Goal: Task Accomplishment & Management: Complete application form

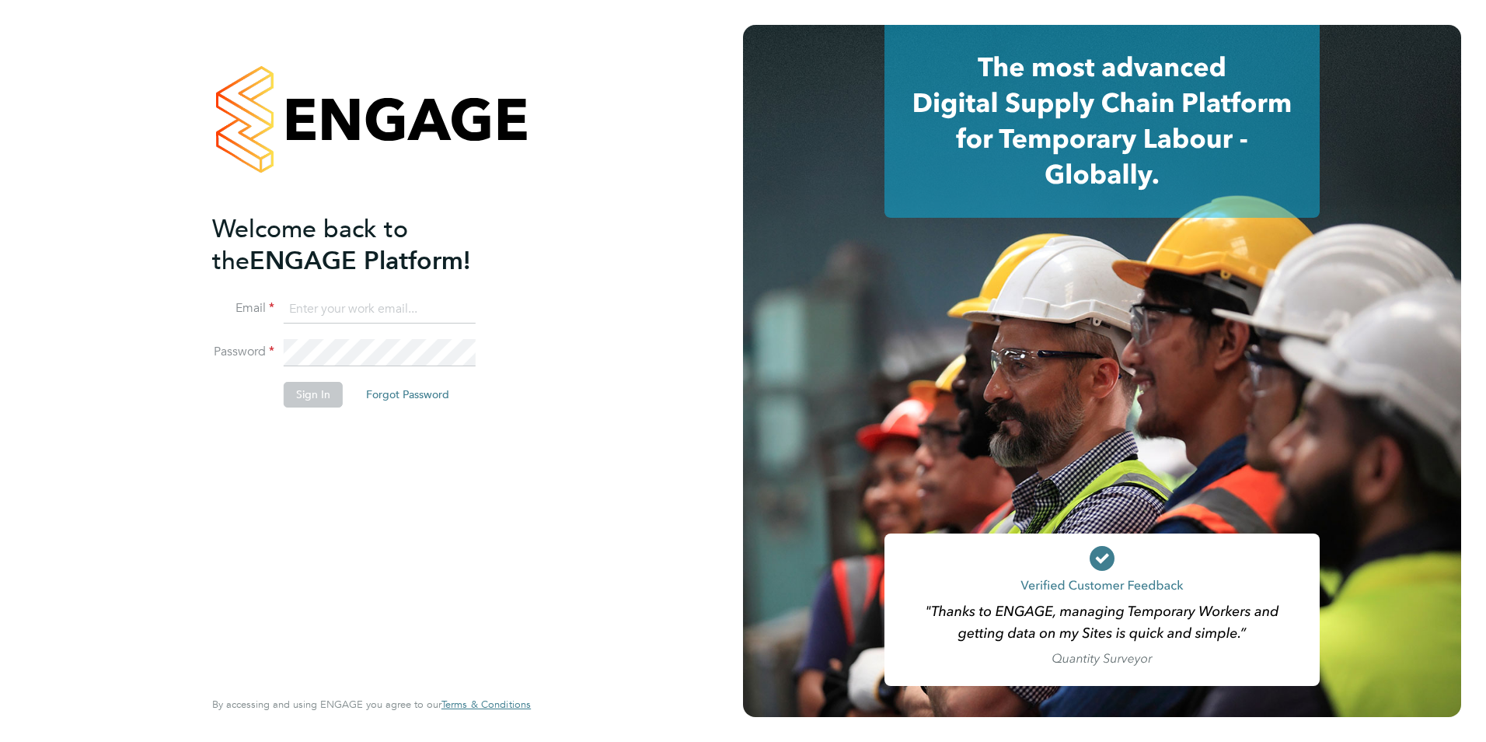
type input "tanyarowse@itsconstruction.co.uk"
click at [311, 396] on button "Sign In" at bounding box center [313, 394] width 59 height 25
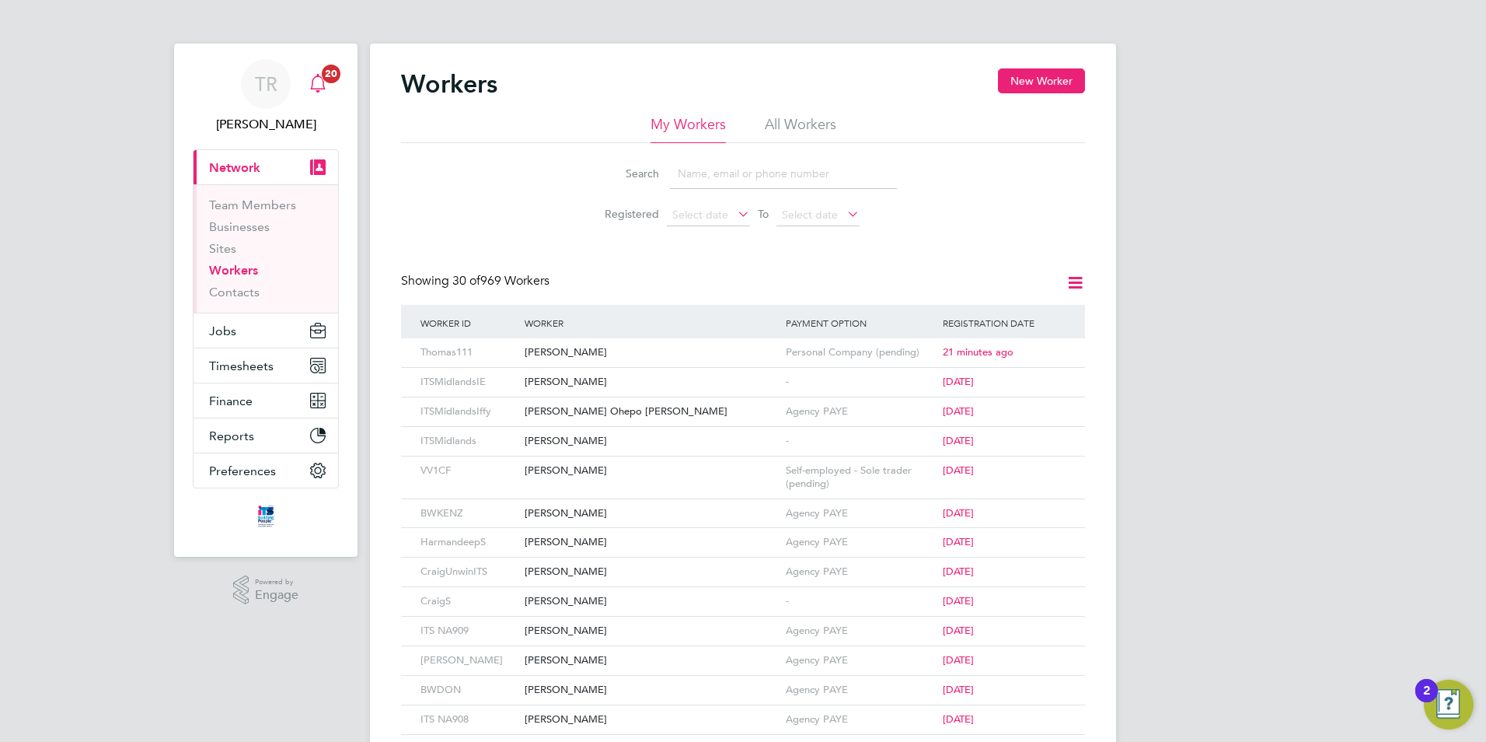
click at [334, 77] on span "20" at bounding box center [331, 74] width 19 height 19
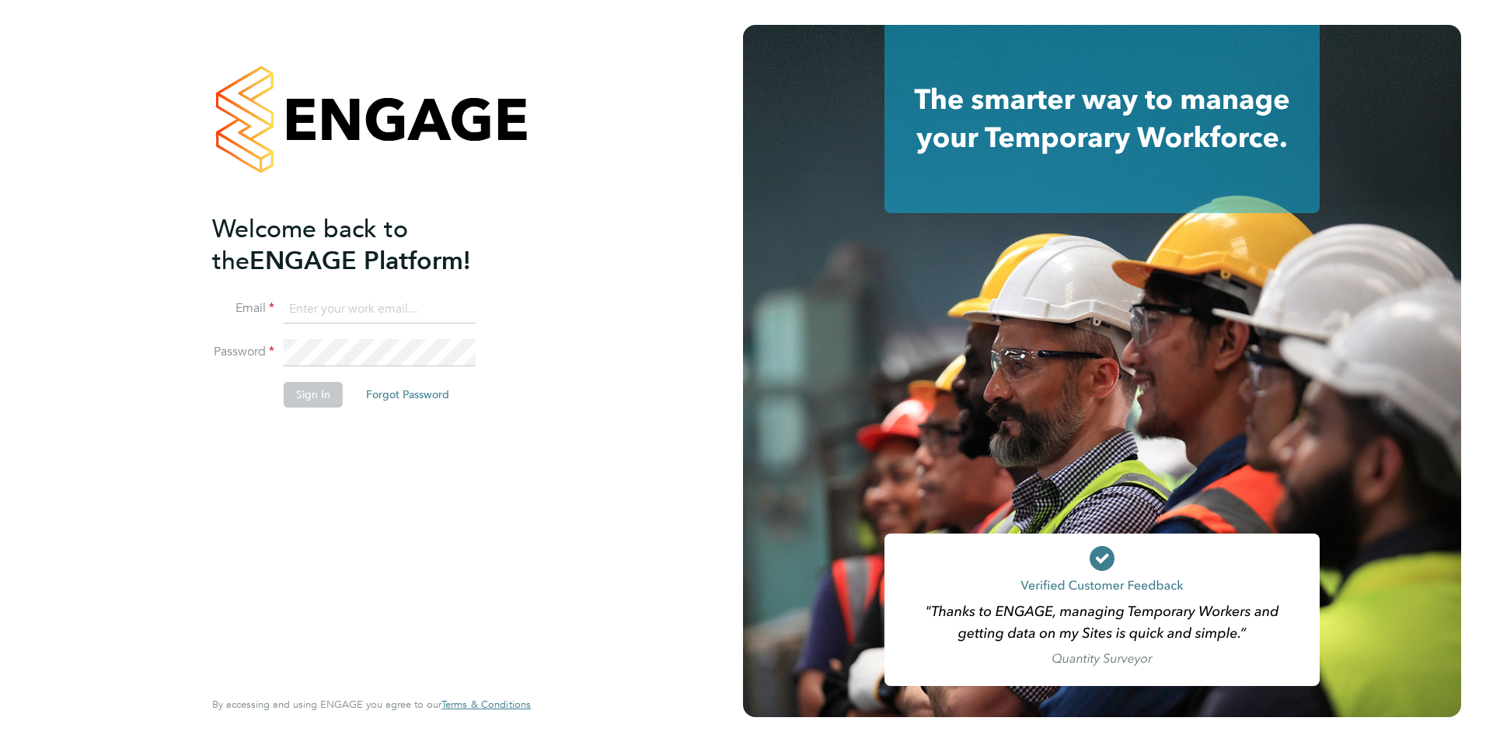
type input "tanyarowse@itsconstruction.co.uk"
click at [312, 400] on button "Sign In" at bounding box center [313, 394] width 59 height 25
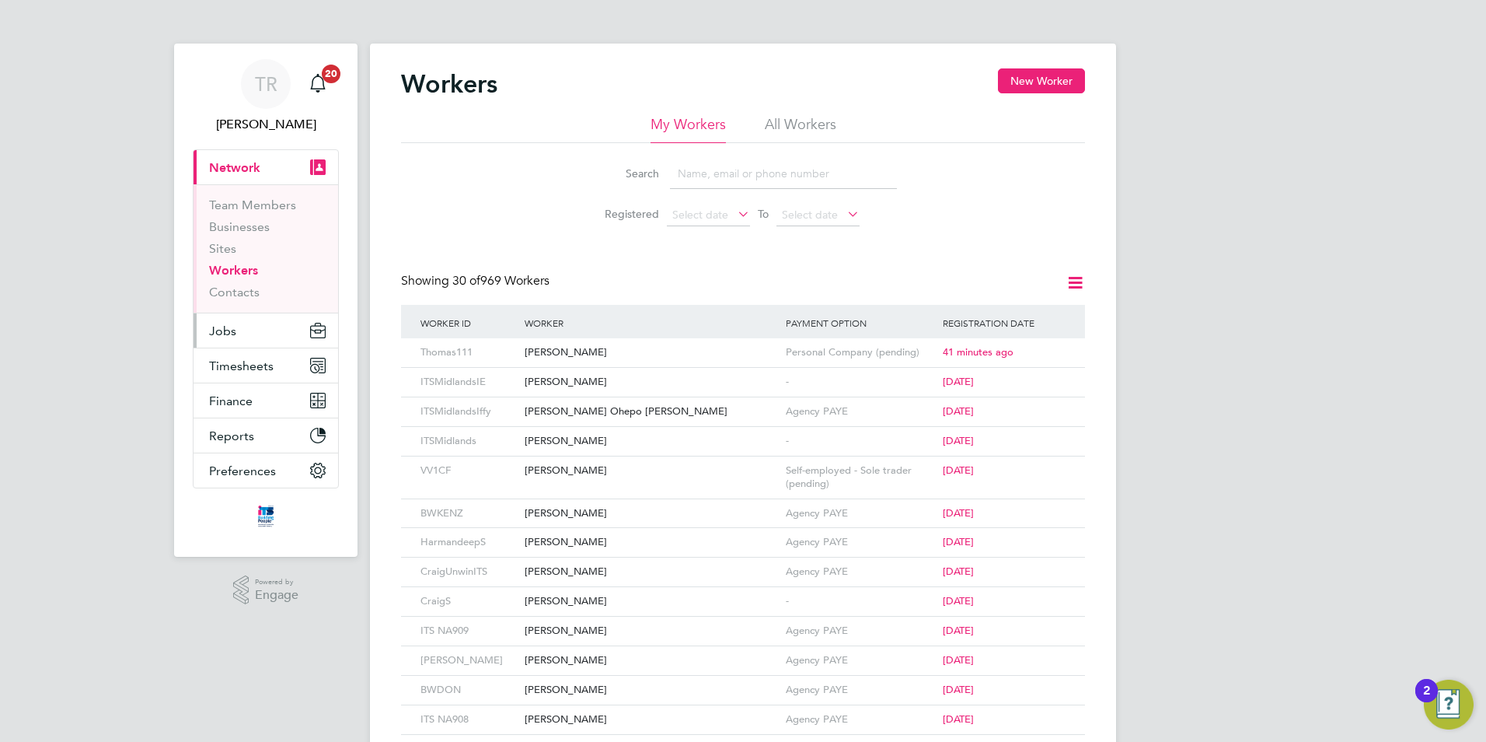
click at [236, 330] on button "Jobs" at bounding box center [266, 330] width 145 height 34
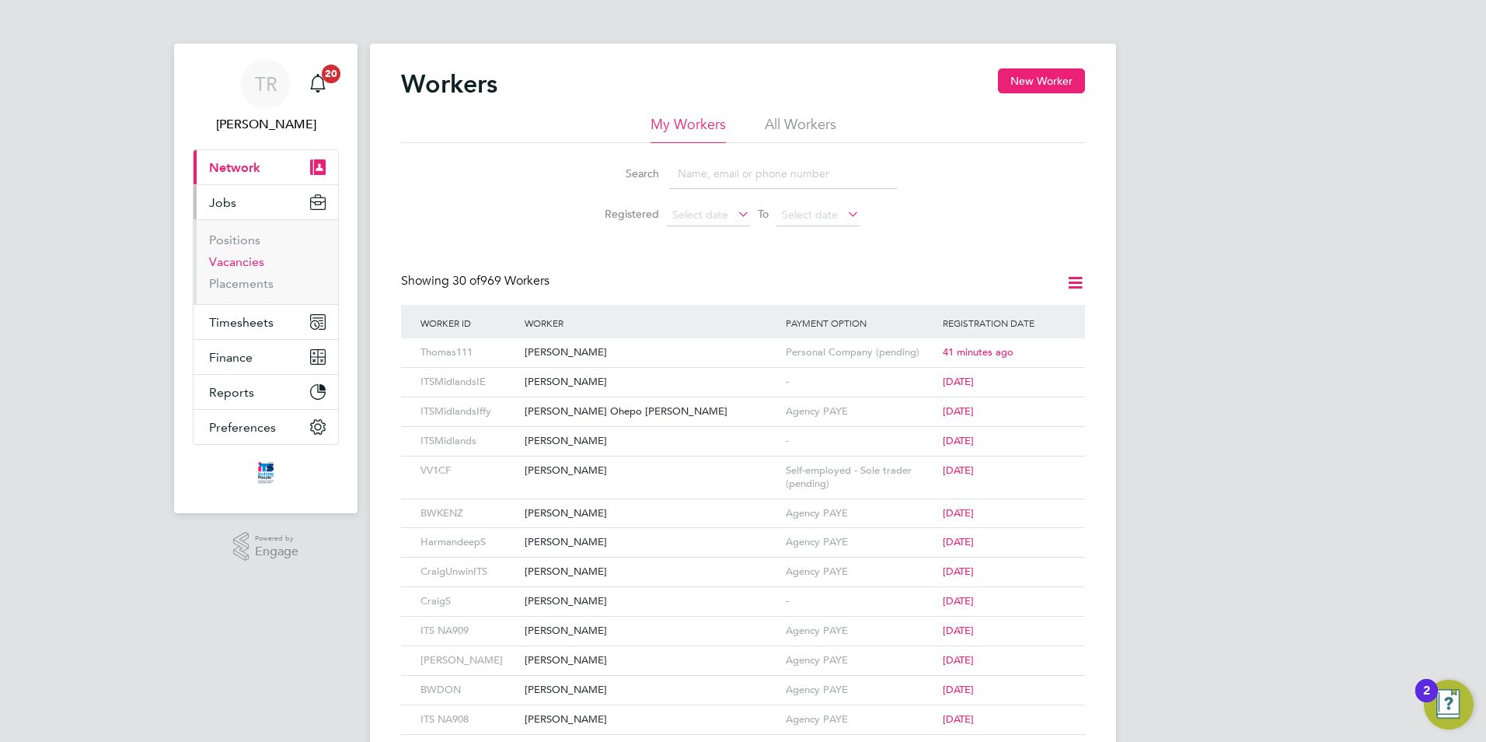
click at [259, 263] on link "Vacancies" at bounding box center [236, 261] width 55 height 15
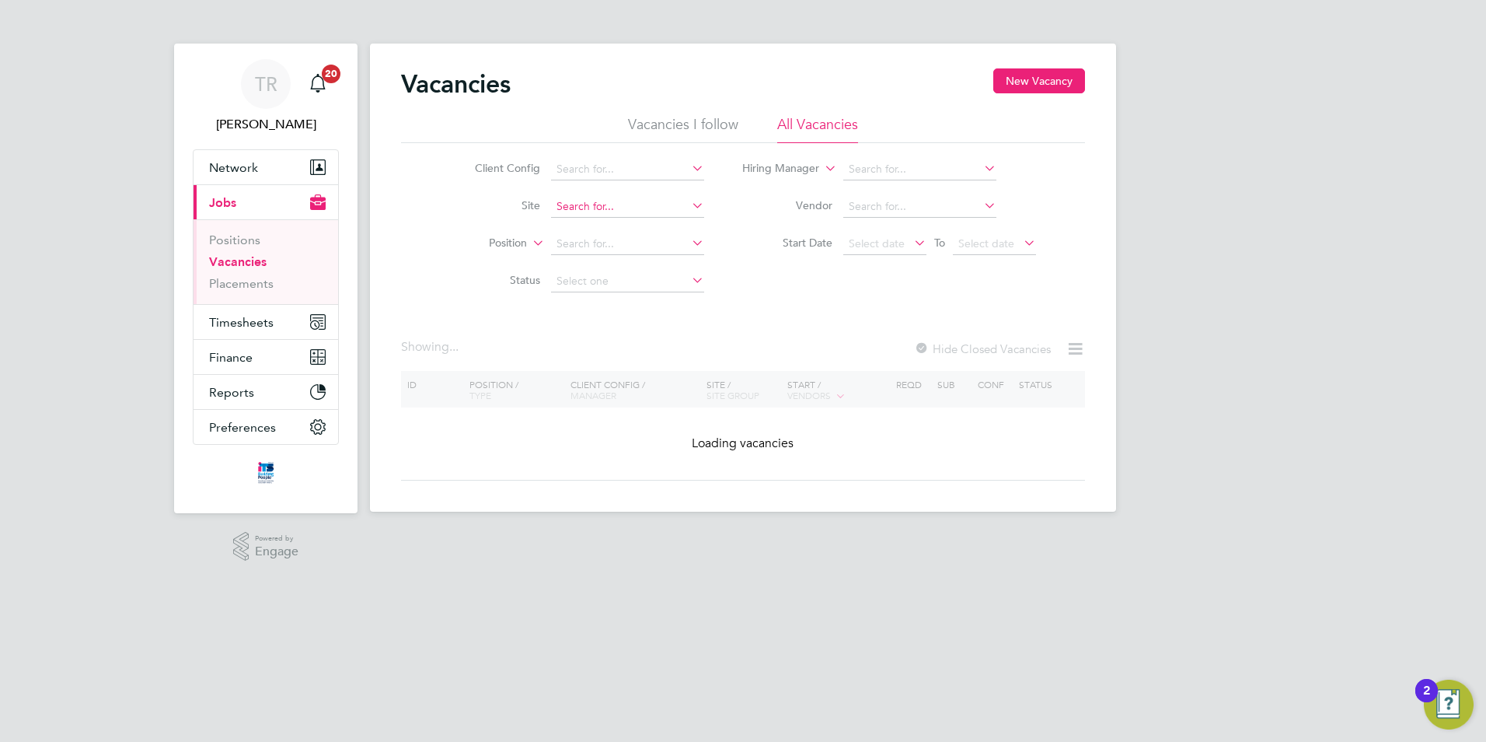
click at [674, 209] on input at bounding box center [627, 207] width 153 height 22
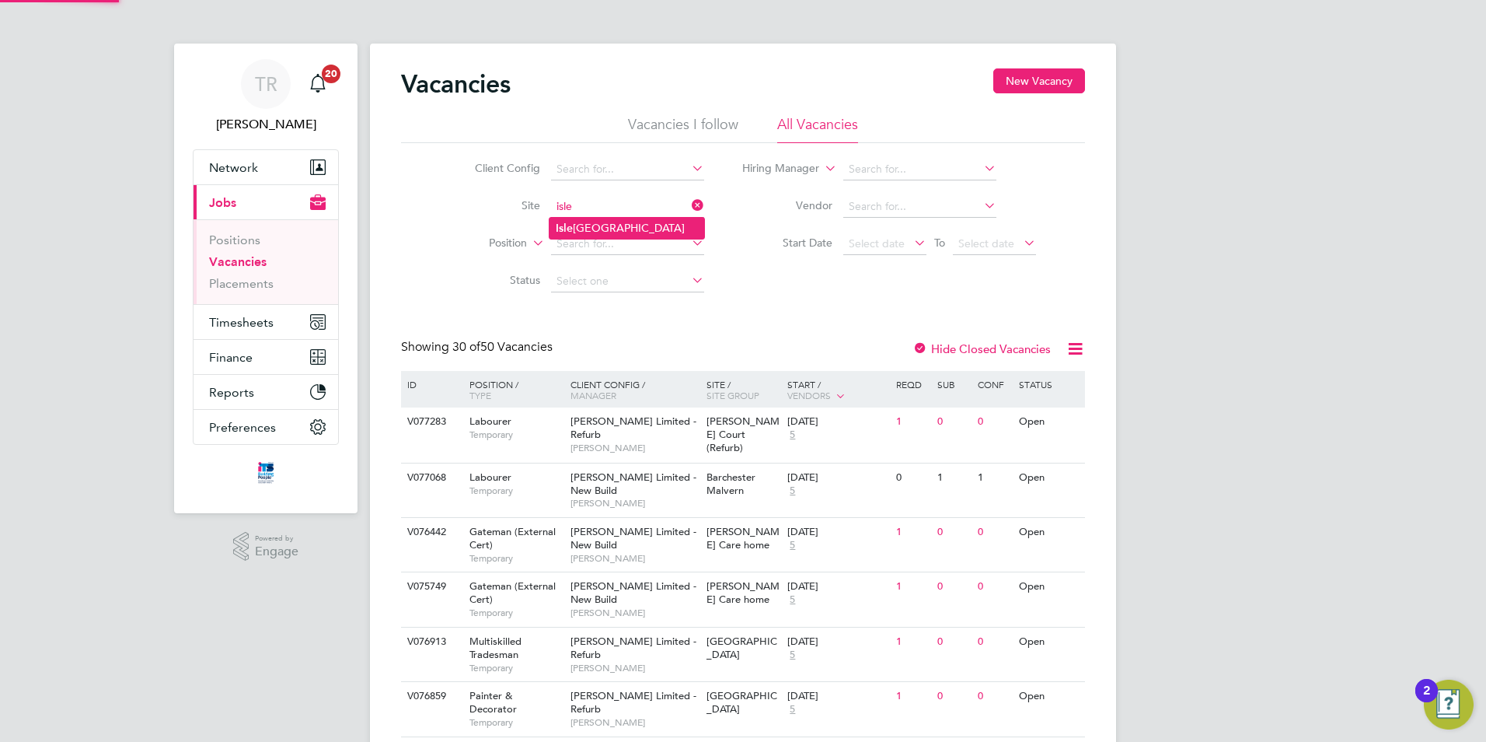
click at [668, 219] on li "Isle port Grove" at bounding box center [627, 228] width 155 height 21
type input "Isleport Grove"
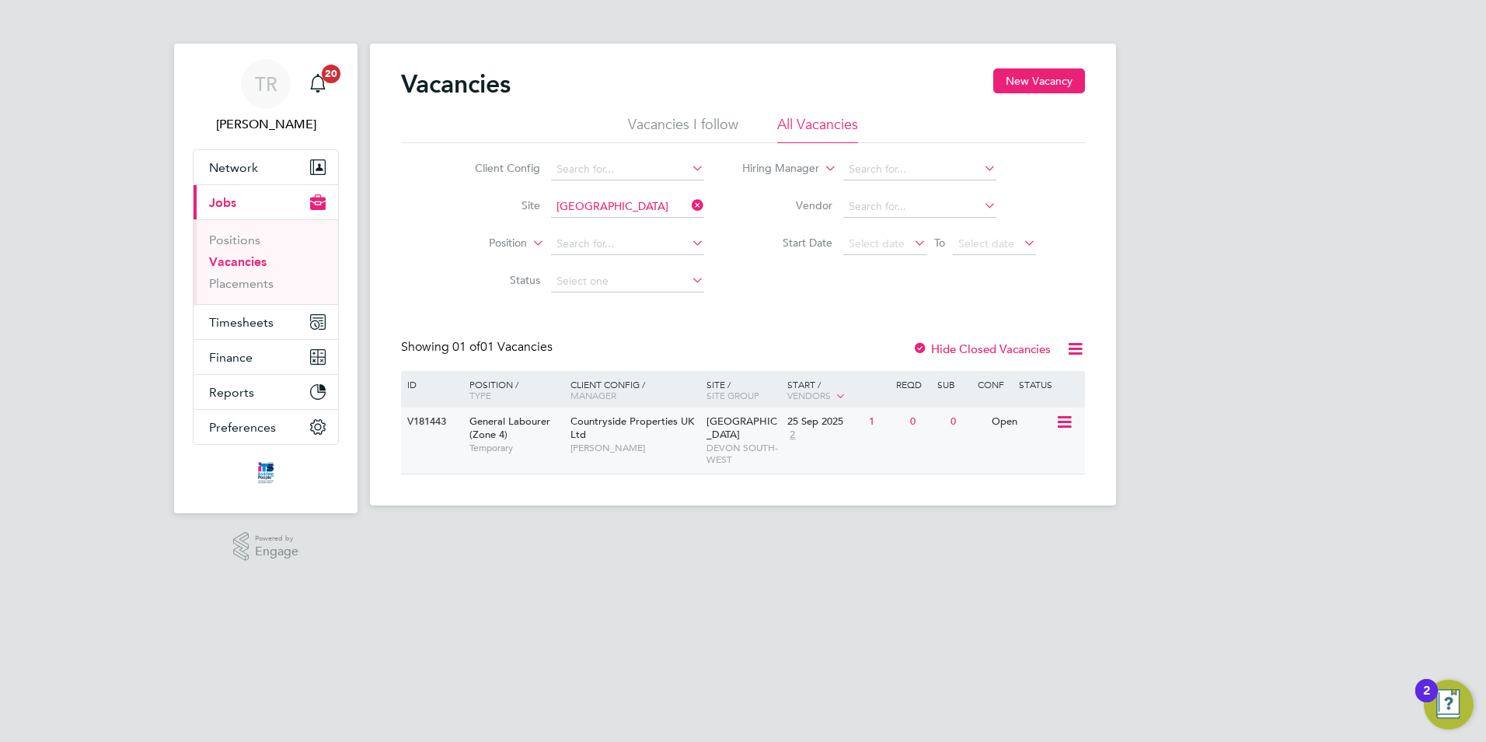
click at [921, 431] on div "0" at bounding box center [926, 421] width 40 height 29
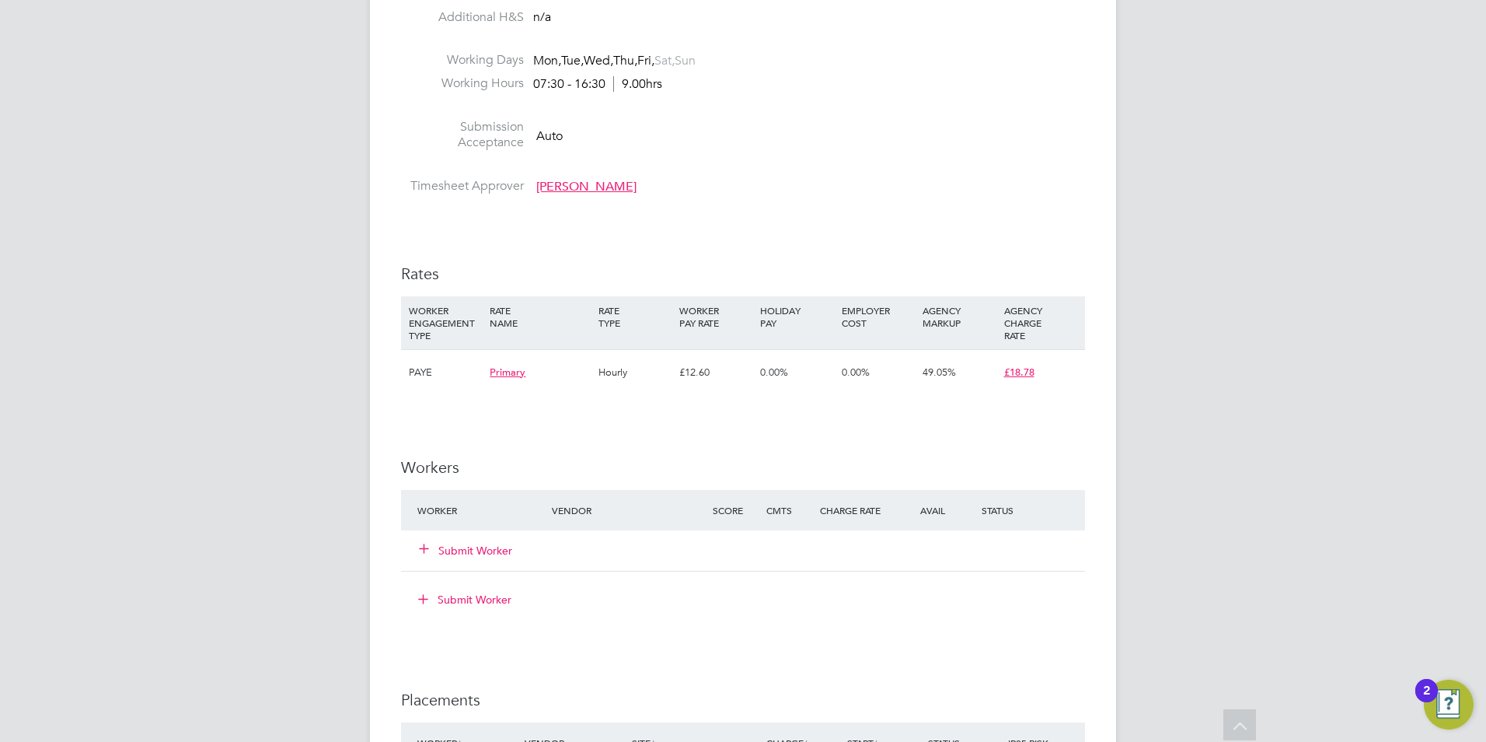
scroll to position [919, 0]
drag, startPoint x: 468, startPoint y: 551, endPoint x: 484, endPoint y: 551, distance: 16.3
click at [468, 551] on button "Submit Worker" at bounding box center [466, 550] width 93 height 16
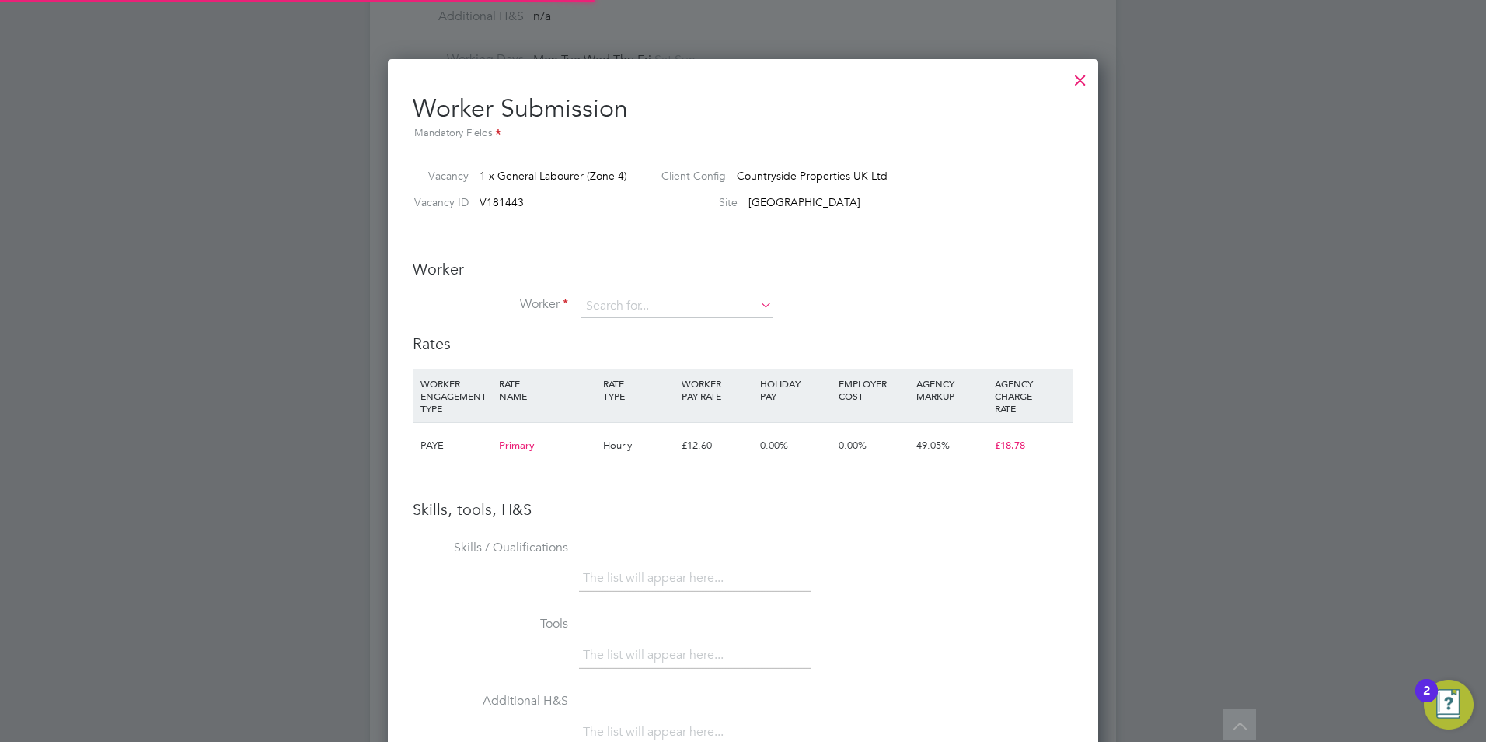
scroll to position [982, 711]
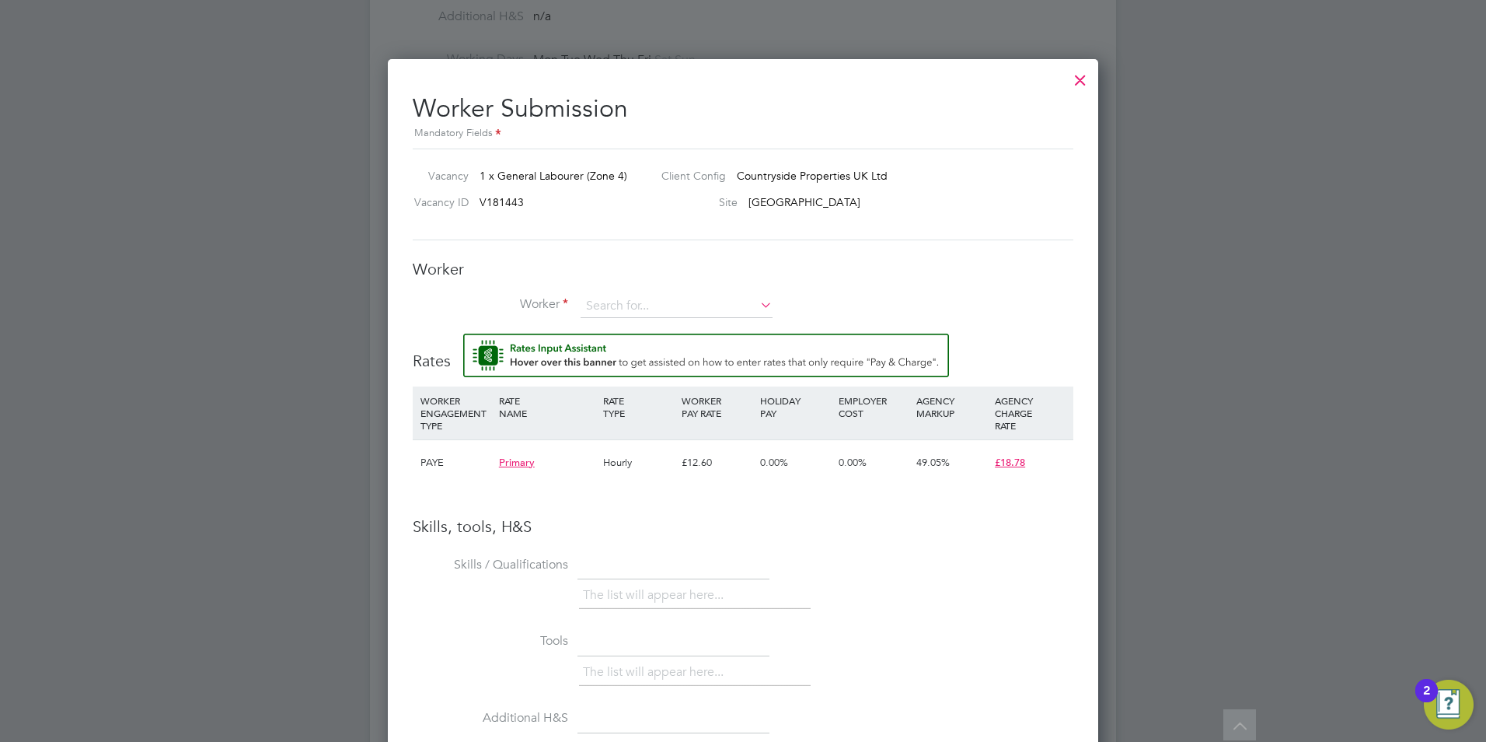
click at [731, 550] on div "Skills, tools, H&S Skills / Qualifications The list will appear here... Tools T…" at bounding box center [743, 747] width 661 height 462
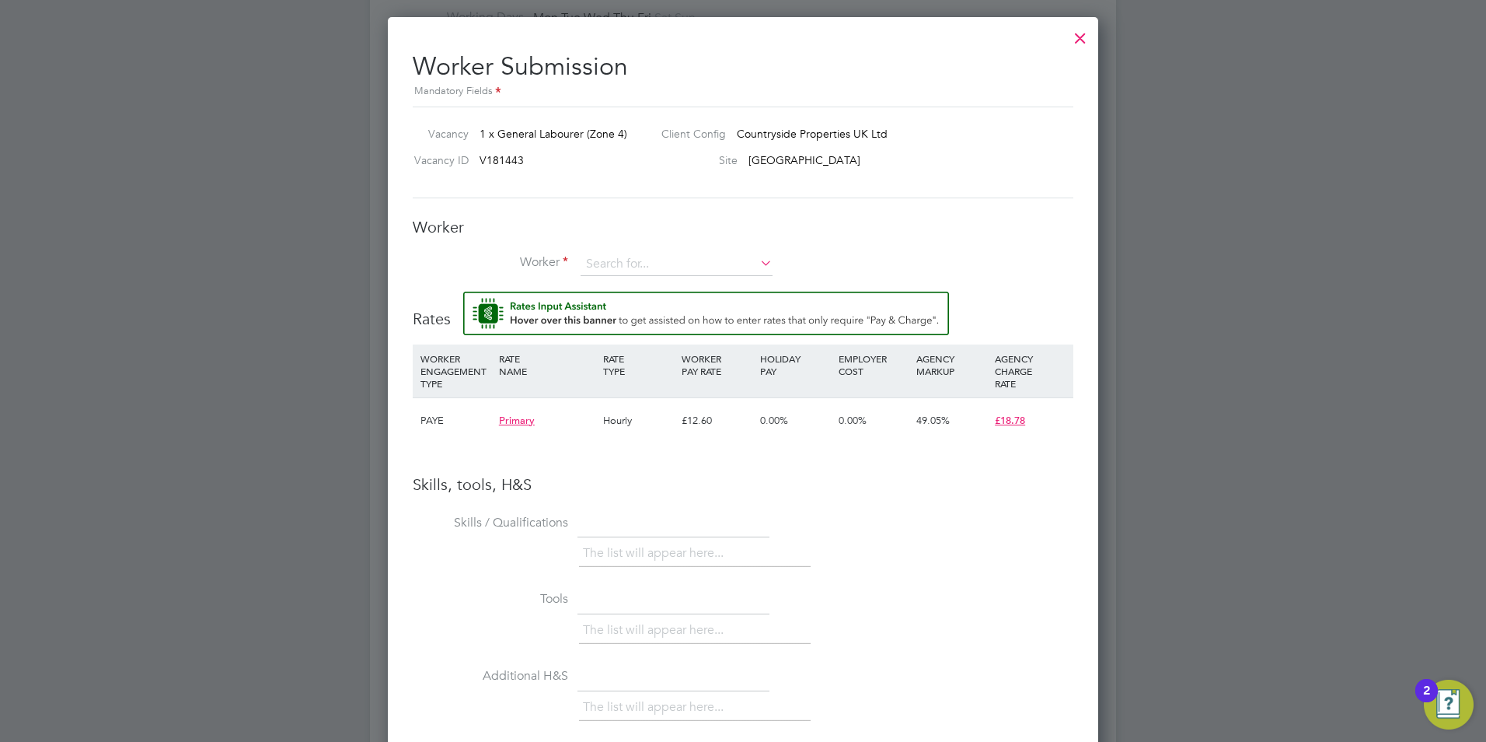
scroll to position [955, 0]
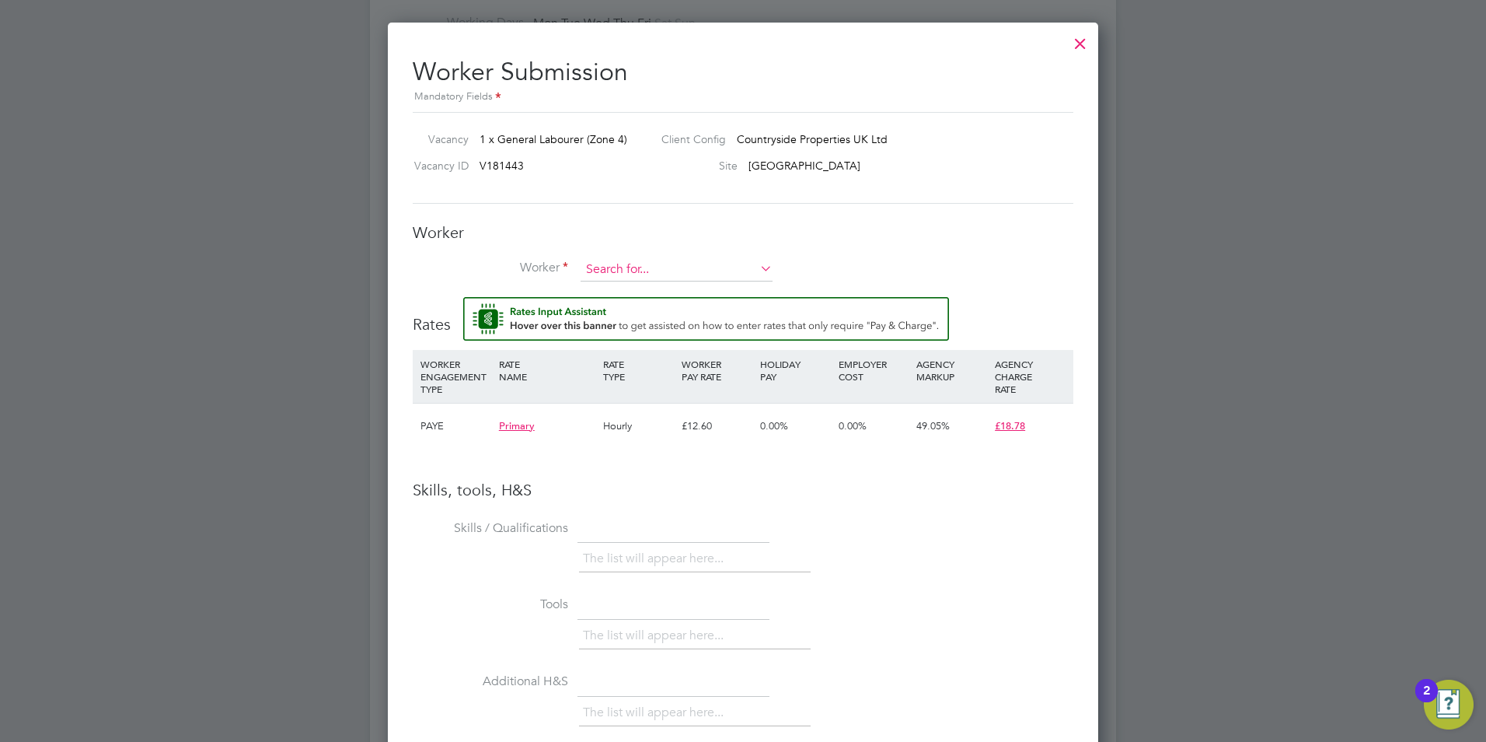
click at [646, 262] on input at bounding box center [677, 269] width 192 height 23
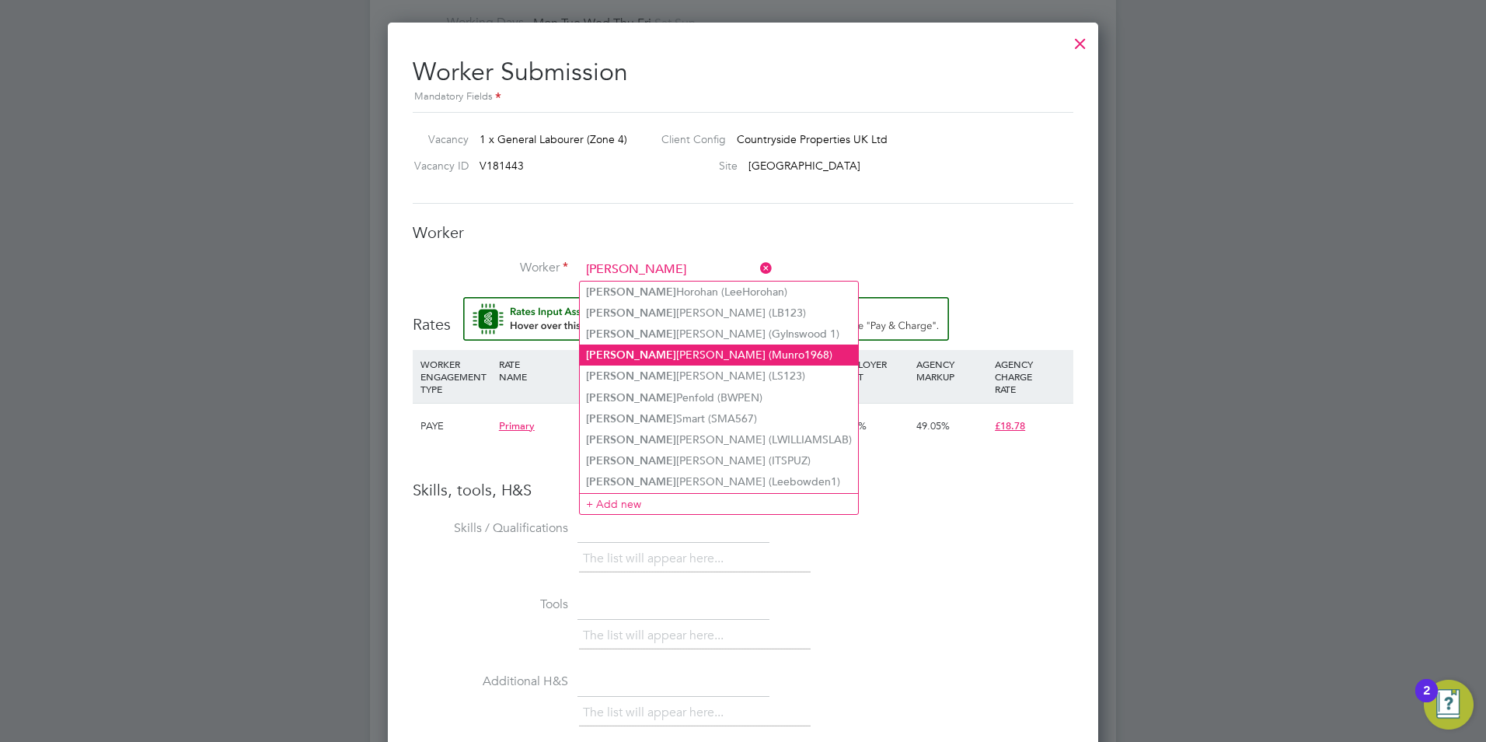
click at [654, 346] on li "Lee Munro (Munro1968)" at bounding box center [719, 354] width 278 height 21
type input "Lee Munro (Munro1968)"
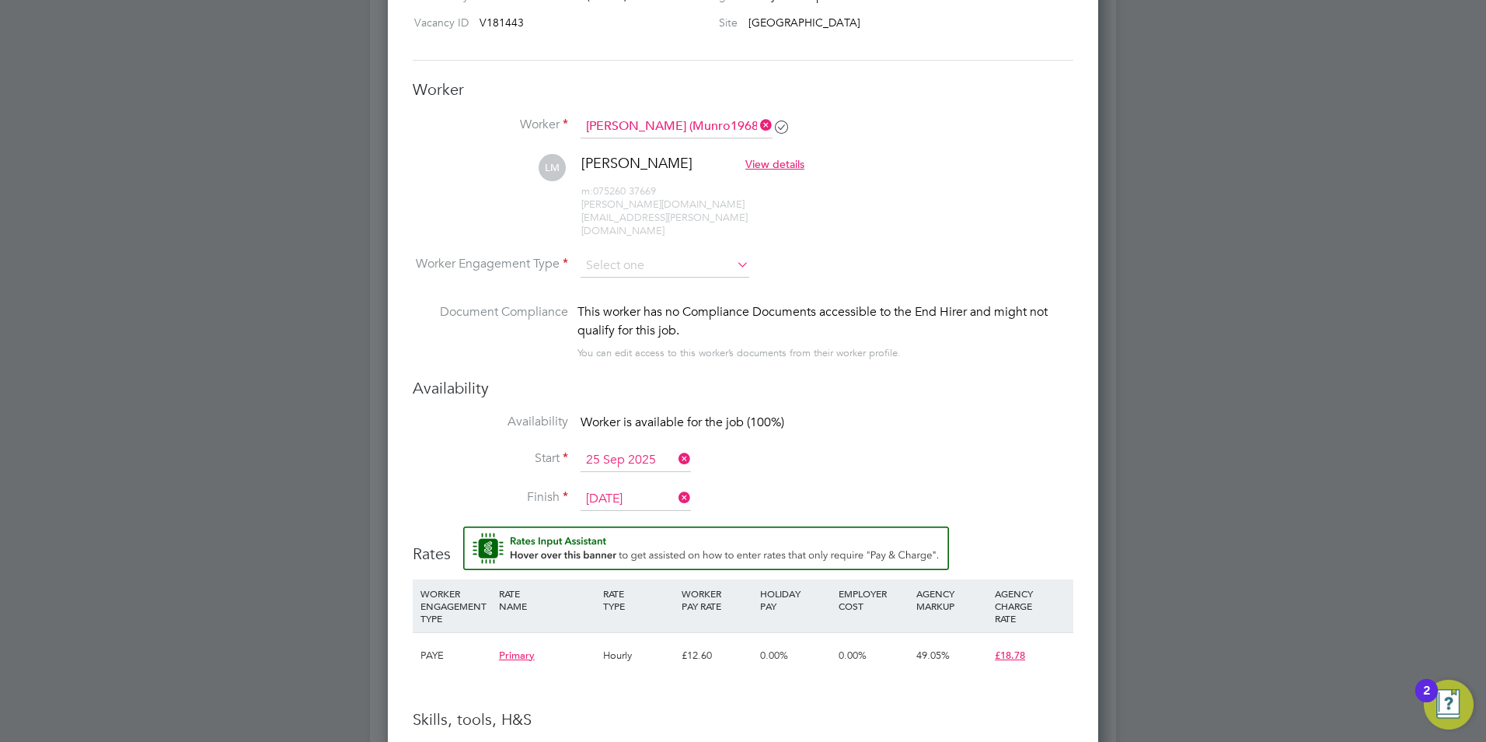
scroll to position [1063, 0]
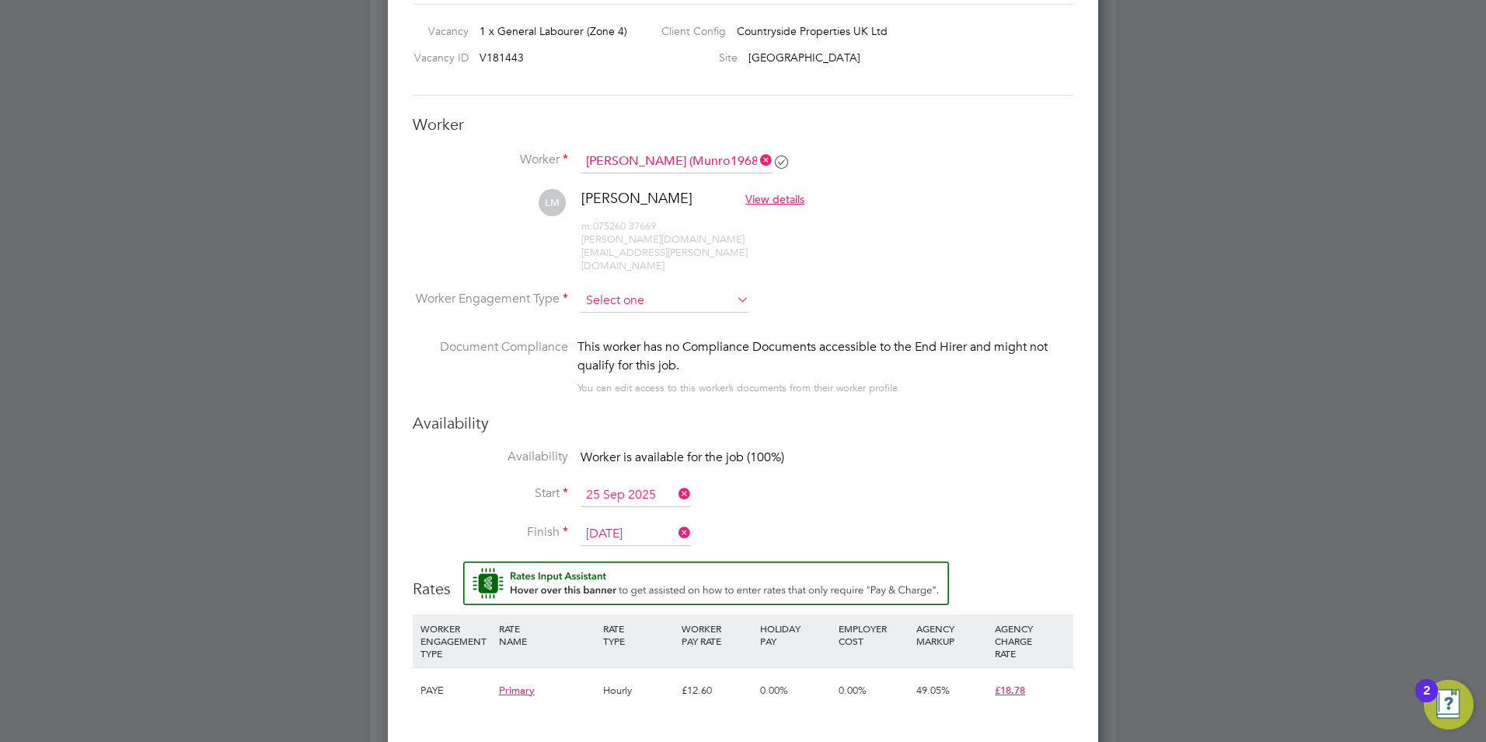
click at [642, 289] on input at bounding box center [665, 300] width 169 height 23
click at [637, 315] on li "PAYE" at bounding box center [665, 316] width 170 height 20
type input "PAYE"
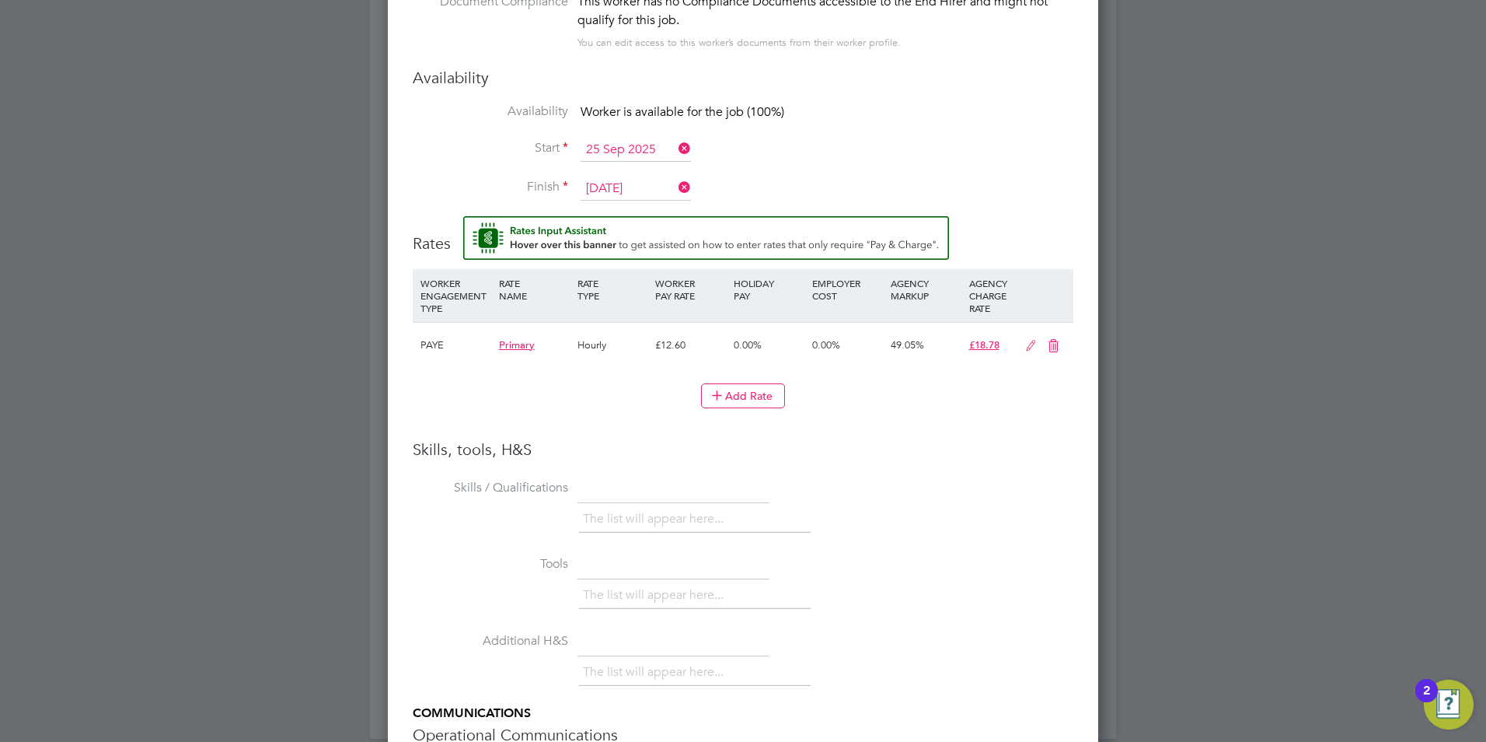
scroll to position [1527, 0]
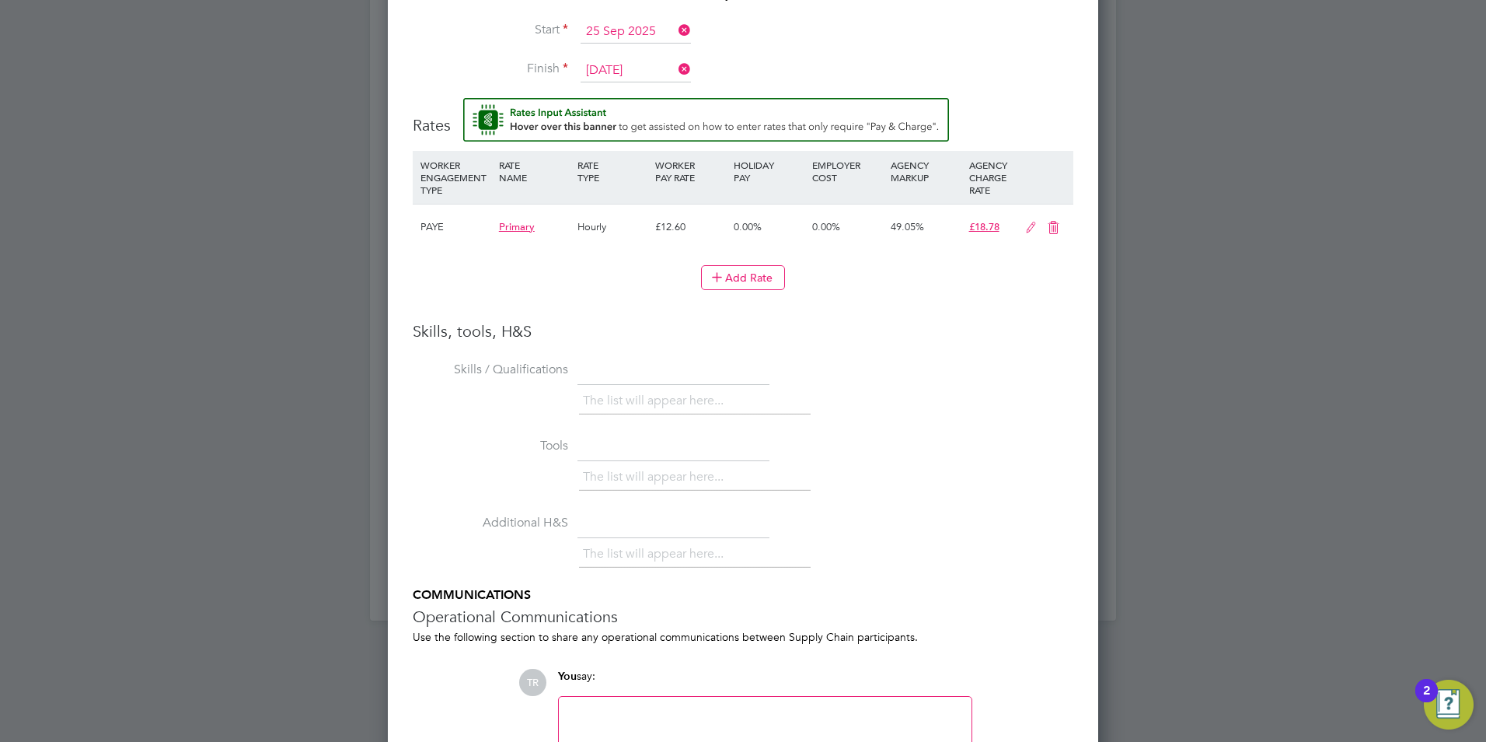
click at [647, 706] on div at bounding box center [765, 739] width 394 height 67
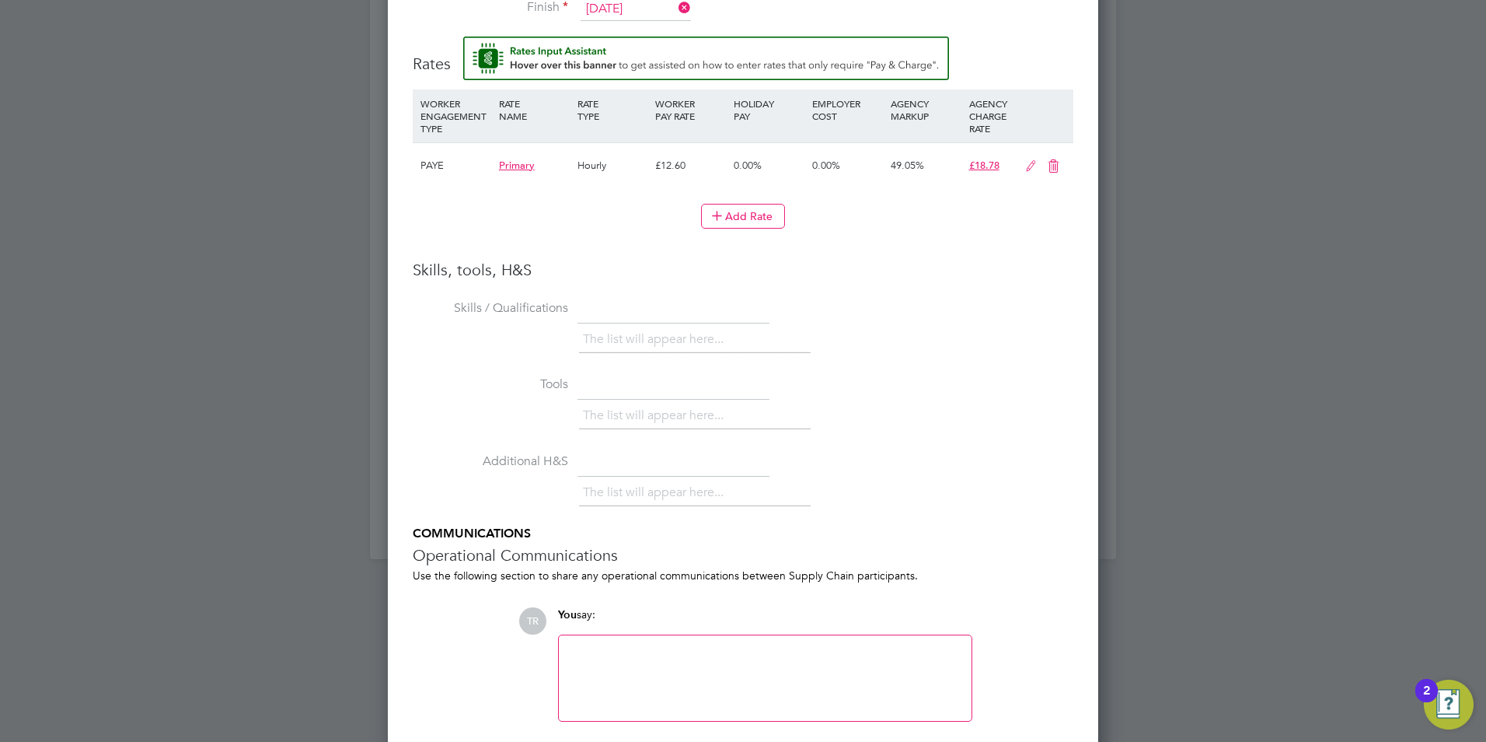
scroll to position [1621, 0]
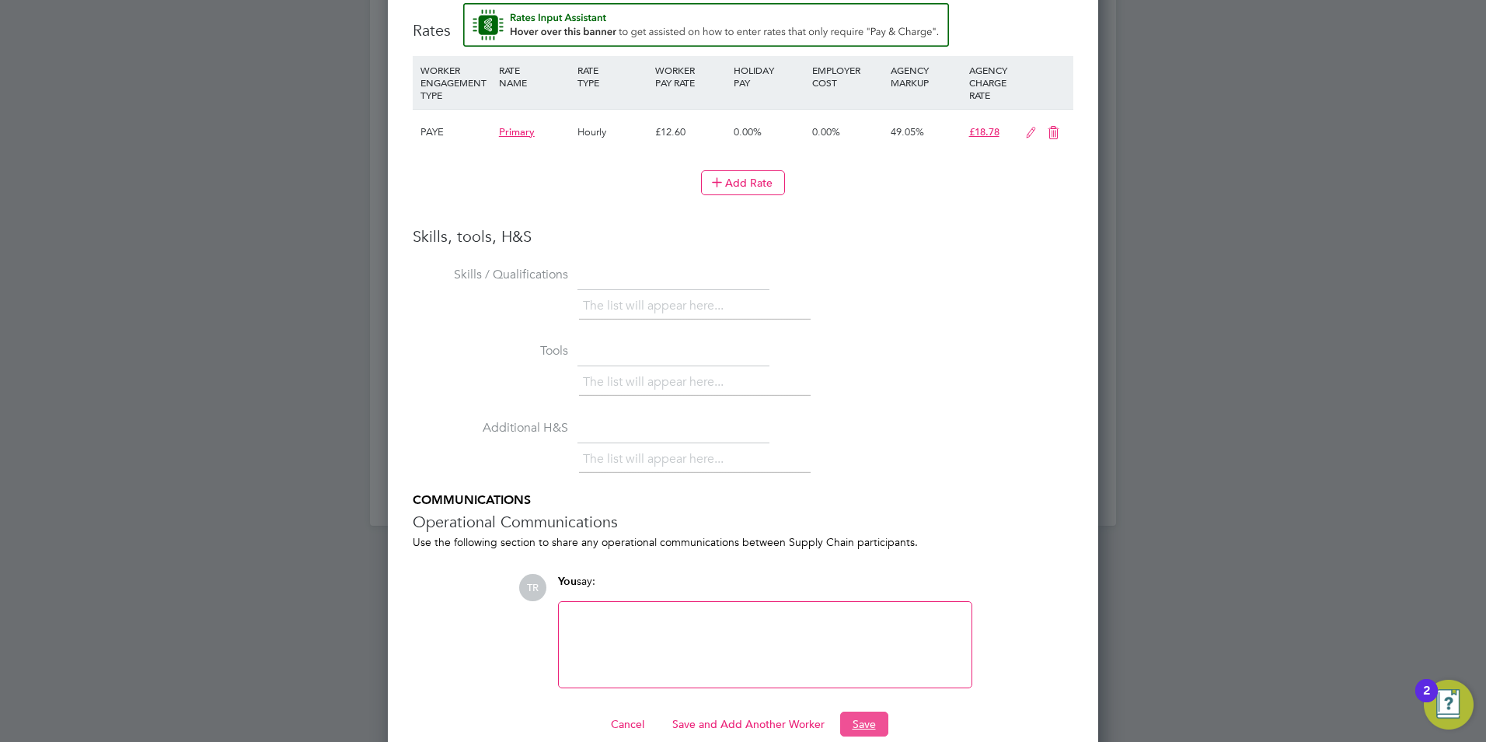
drag, startPoint x: 866, startPoint y: 693, endPoint x: 845, endPoint y: 689, distance: 21.2
click at [851, 711] on button "Save" at bounding box center [864, 723] width 48 height 25
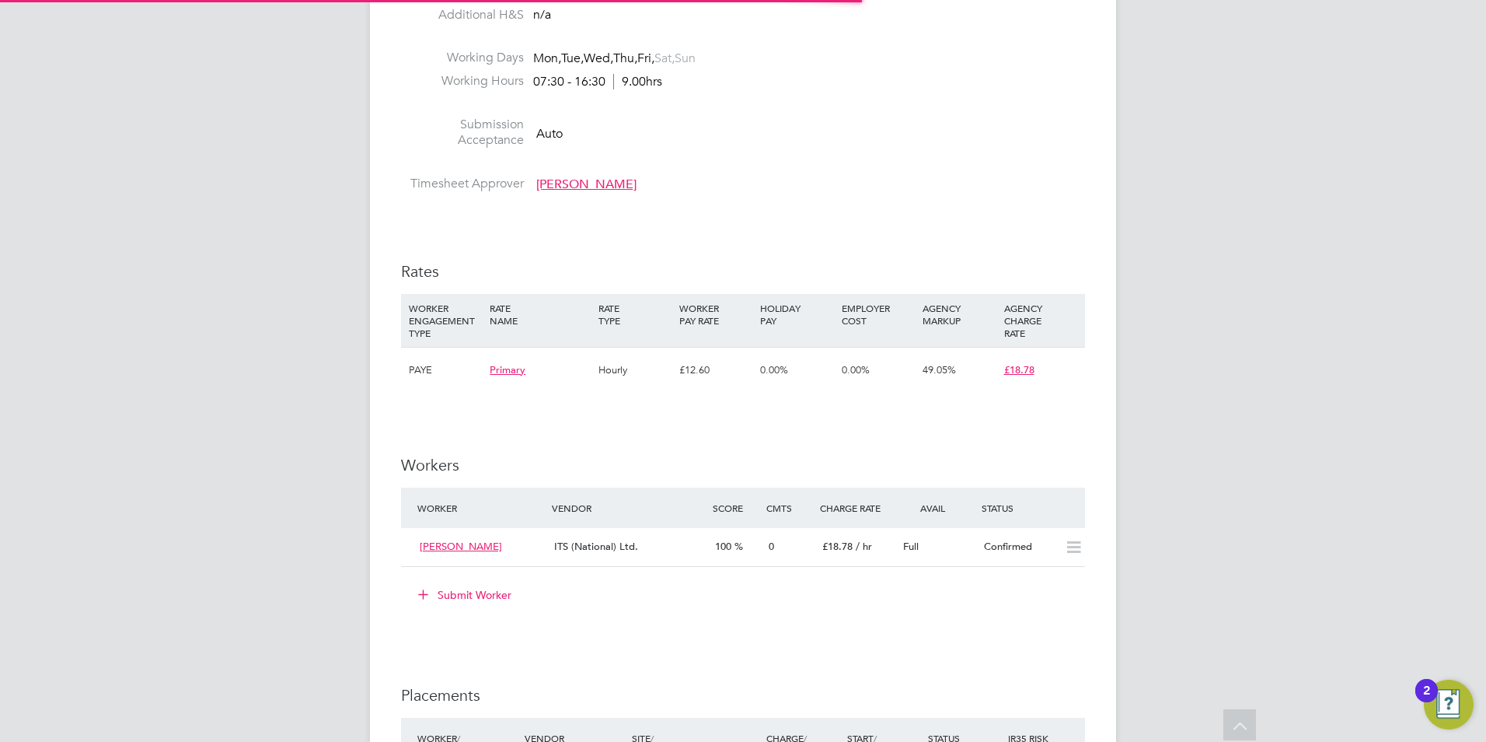
scroll to position [919, 0]
drag, startPoint x: 694, startPoint y: 215, endPoint x: 671, endPoint y: 210, distance: 23.8
click at [693, 215] on div "IR35 Determination IR35 Status Inside IR35 Status Determination Statement Role_…" at bounding box center [743, 301] width 684 height 1783
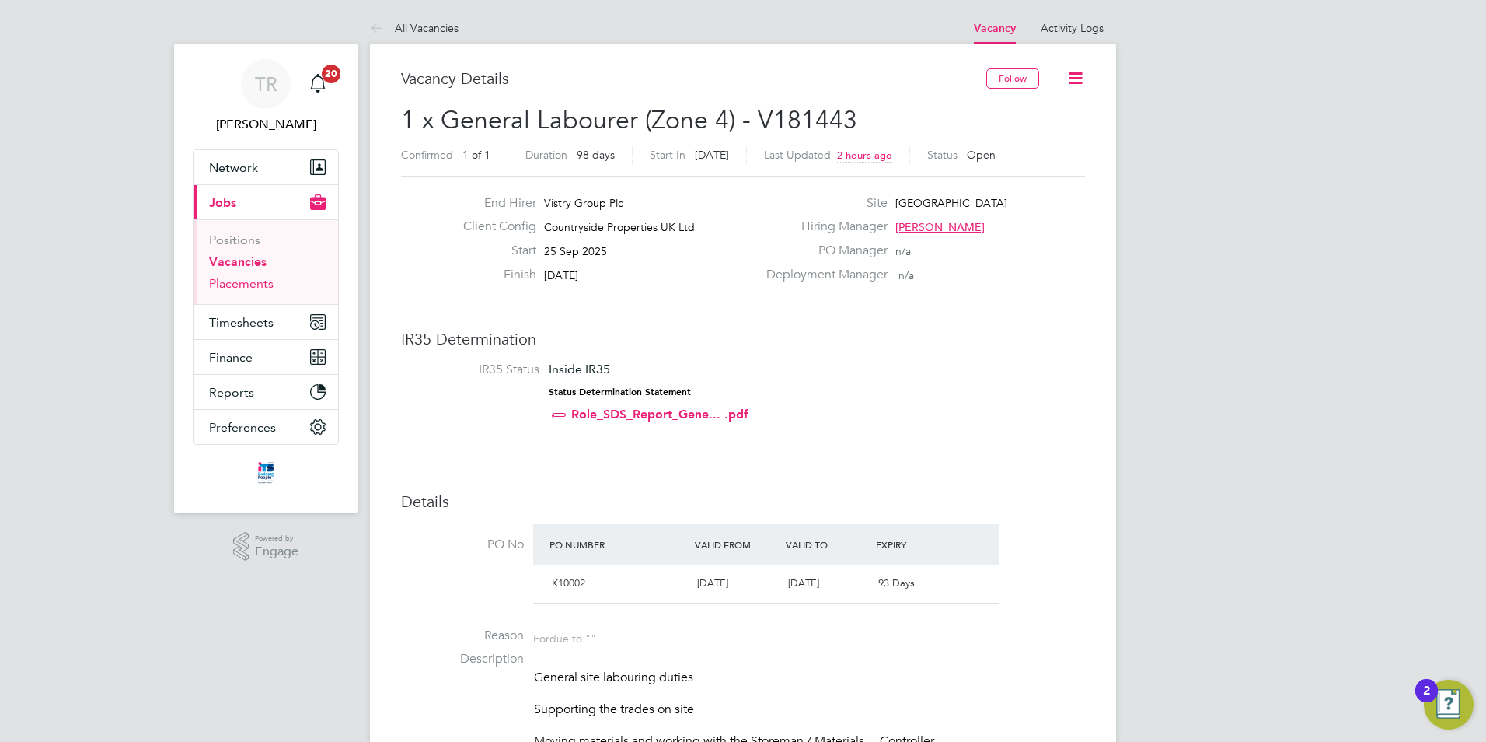
click at [245, 279] on link "Placements" at bounding box center [241, 283] width 65 height 15
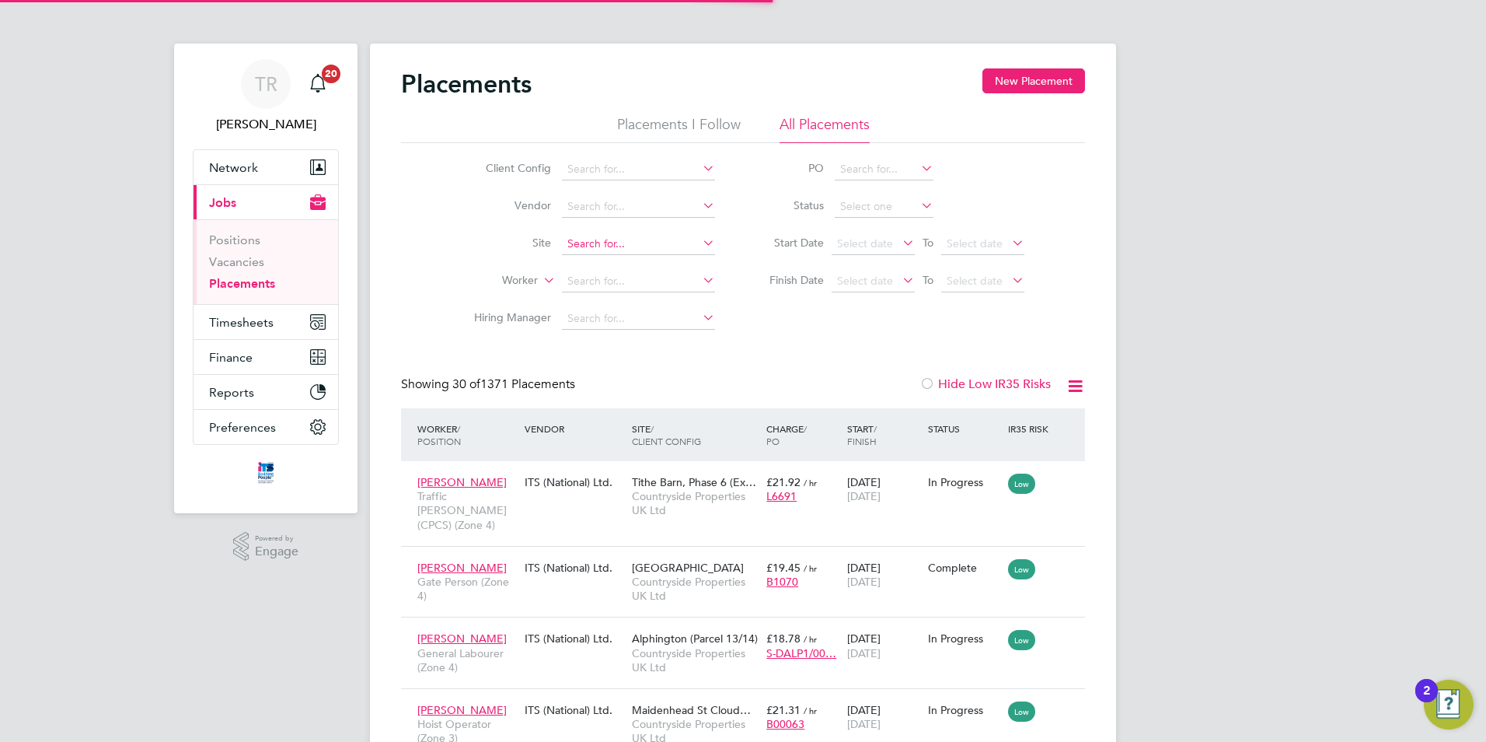
click at [640, 244] on input at bounding box center [638, 244] width 153 height 22
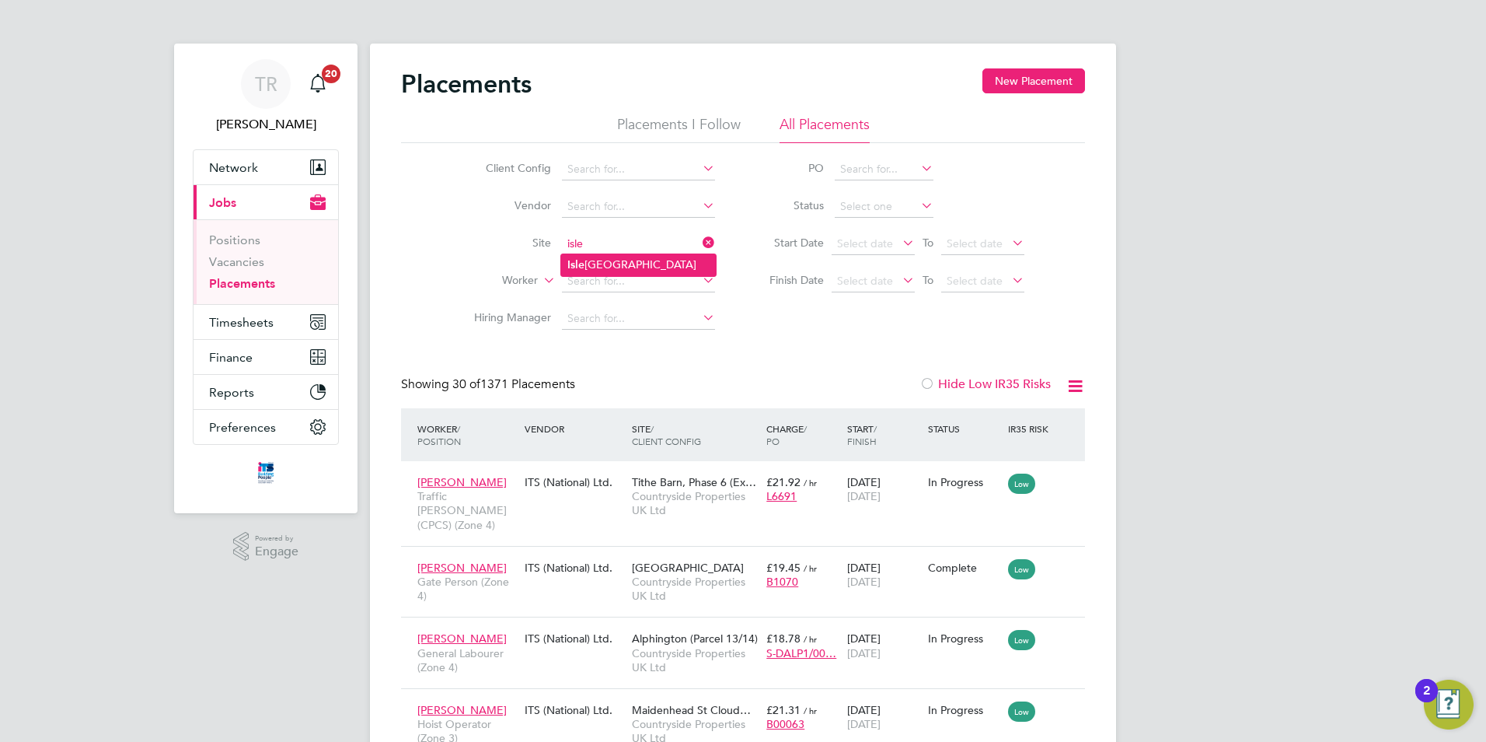
drag, startPoint x: 653, startPoint y: 271, endPoint x: 670, endPoint y: 272, distance: 17.1
click at [654, 271] on li "[GEOGRAPHIC_DATA]" at bounding box center [638, 264] width 155 height 21
type input "[GEOGRAPHIC_DATA]"
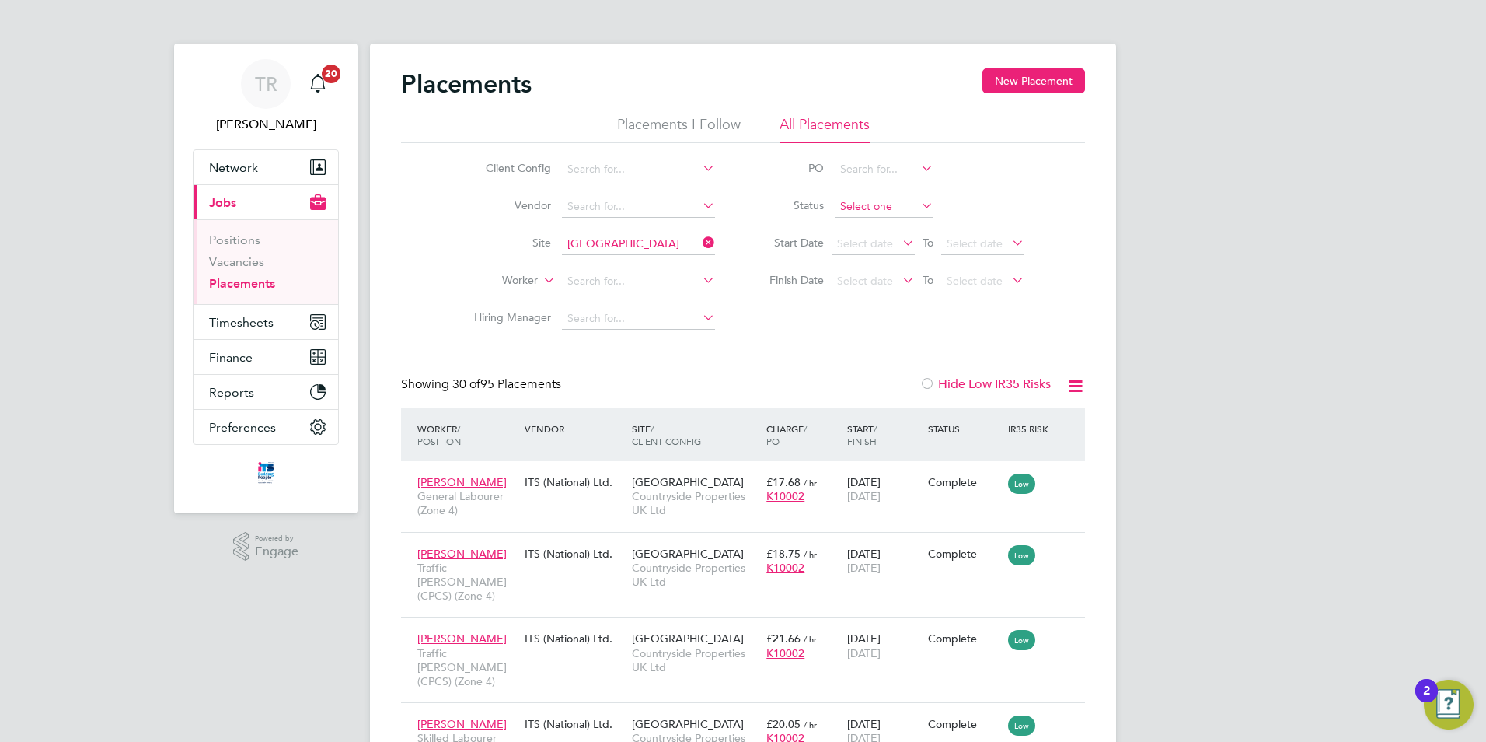
click at [895, 209] on input at bounding box center [884, 207] width 99 height 22
click at [891, 271] on li "Pending" at bounding box center [884, 268] width 100 height 20
type input "Pending"
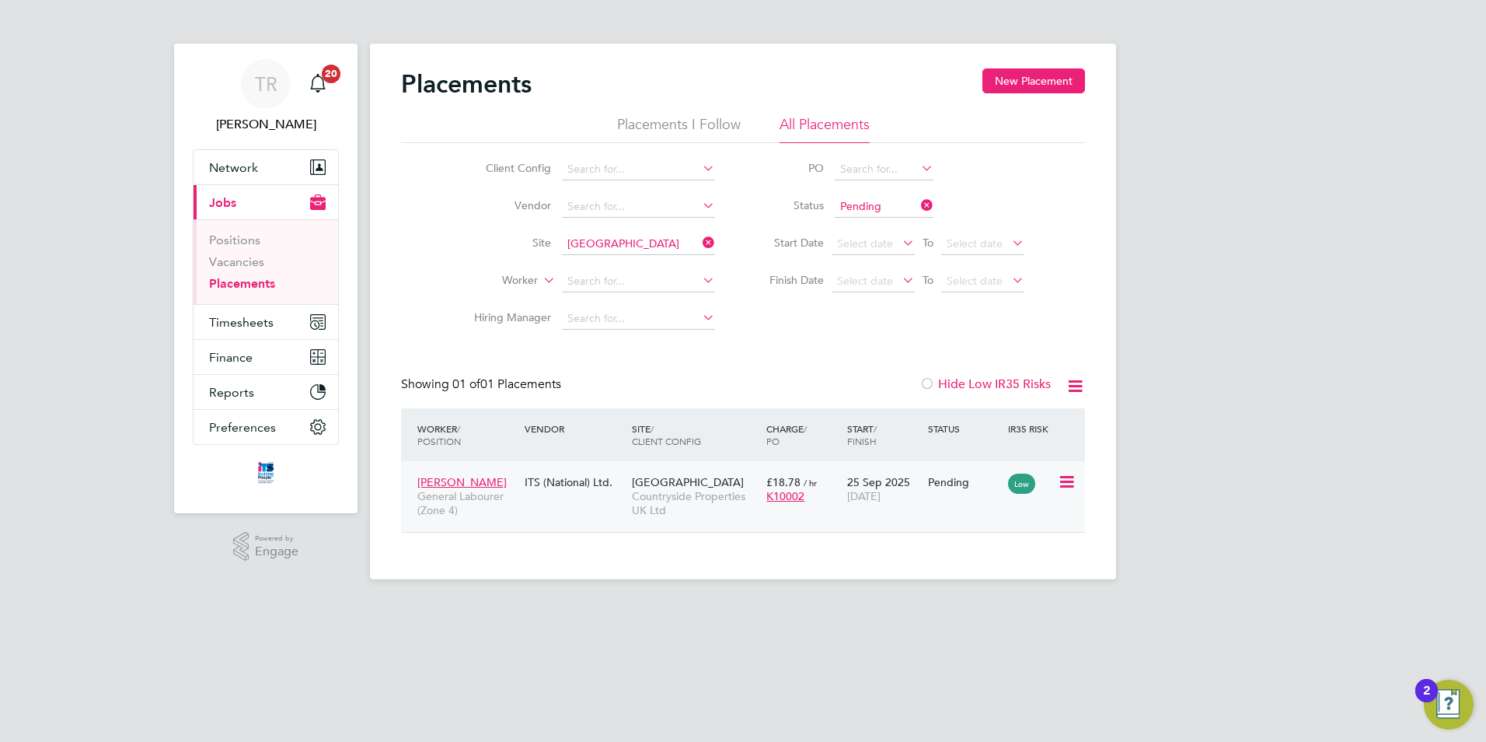
click at [1073, 479] on icon at bounding box center [1066, 482] width 16 height 19
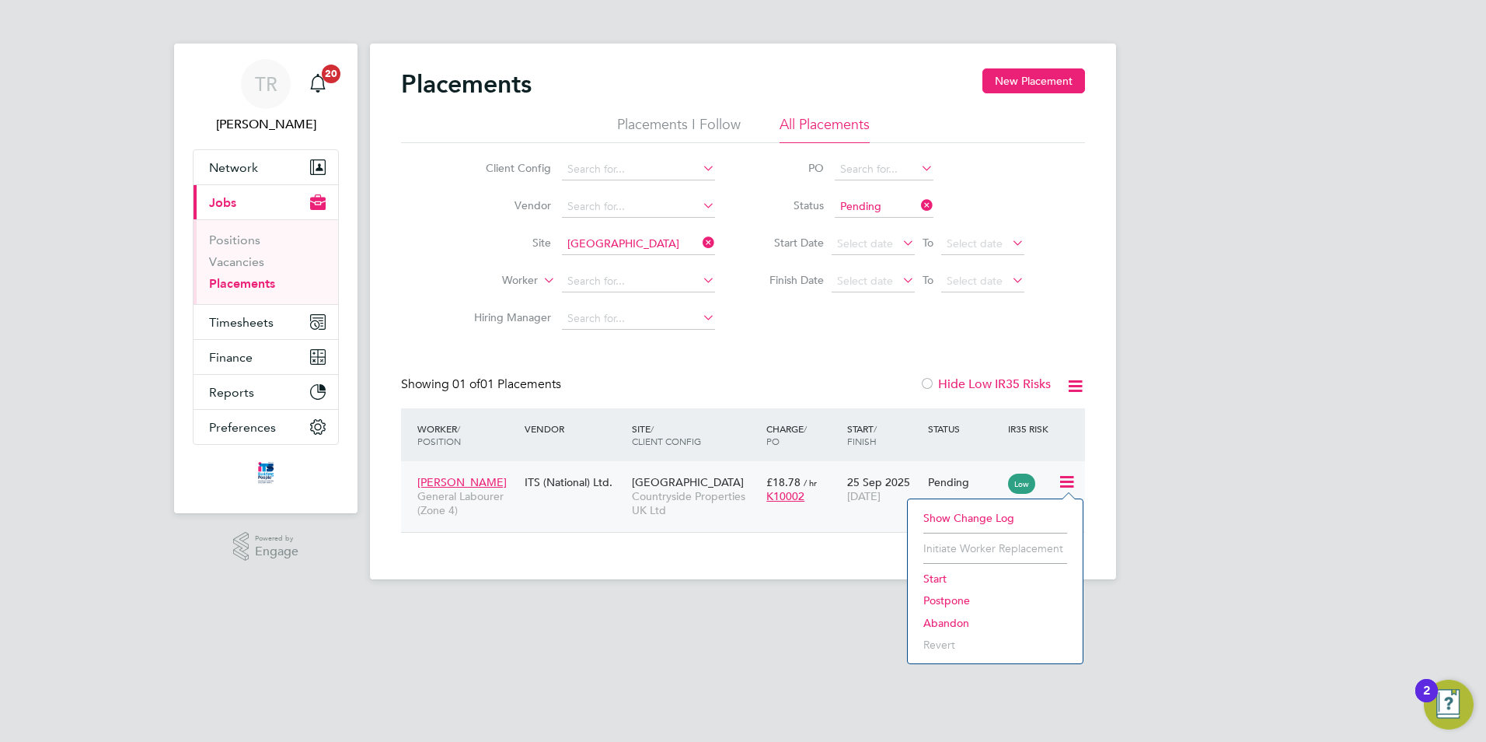
click at [947, 580] on li "Start" at bounding box center [995, 578] width 159 height 22
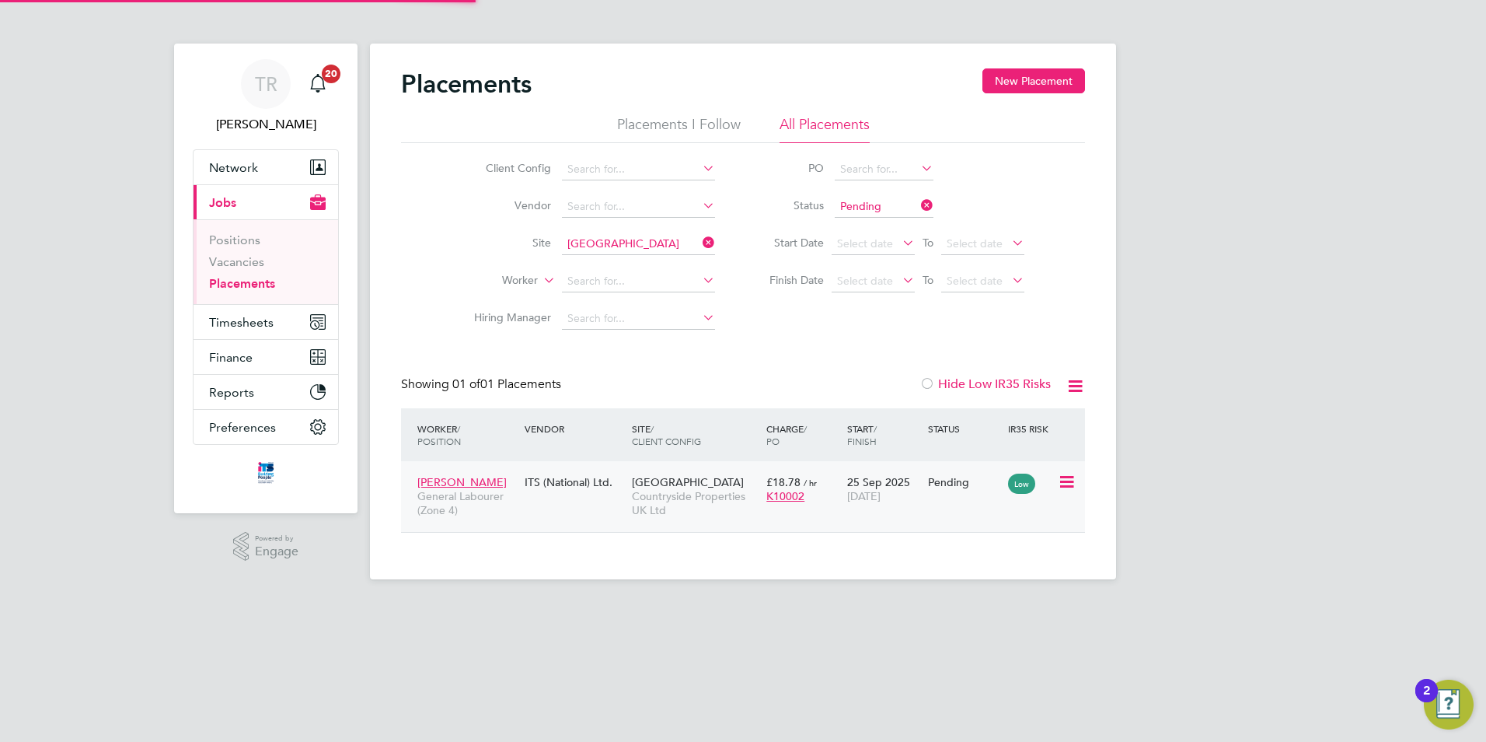
type input "[PERSON_NAME]"
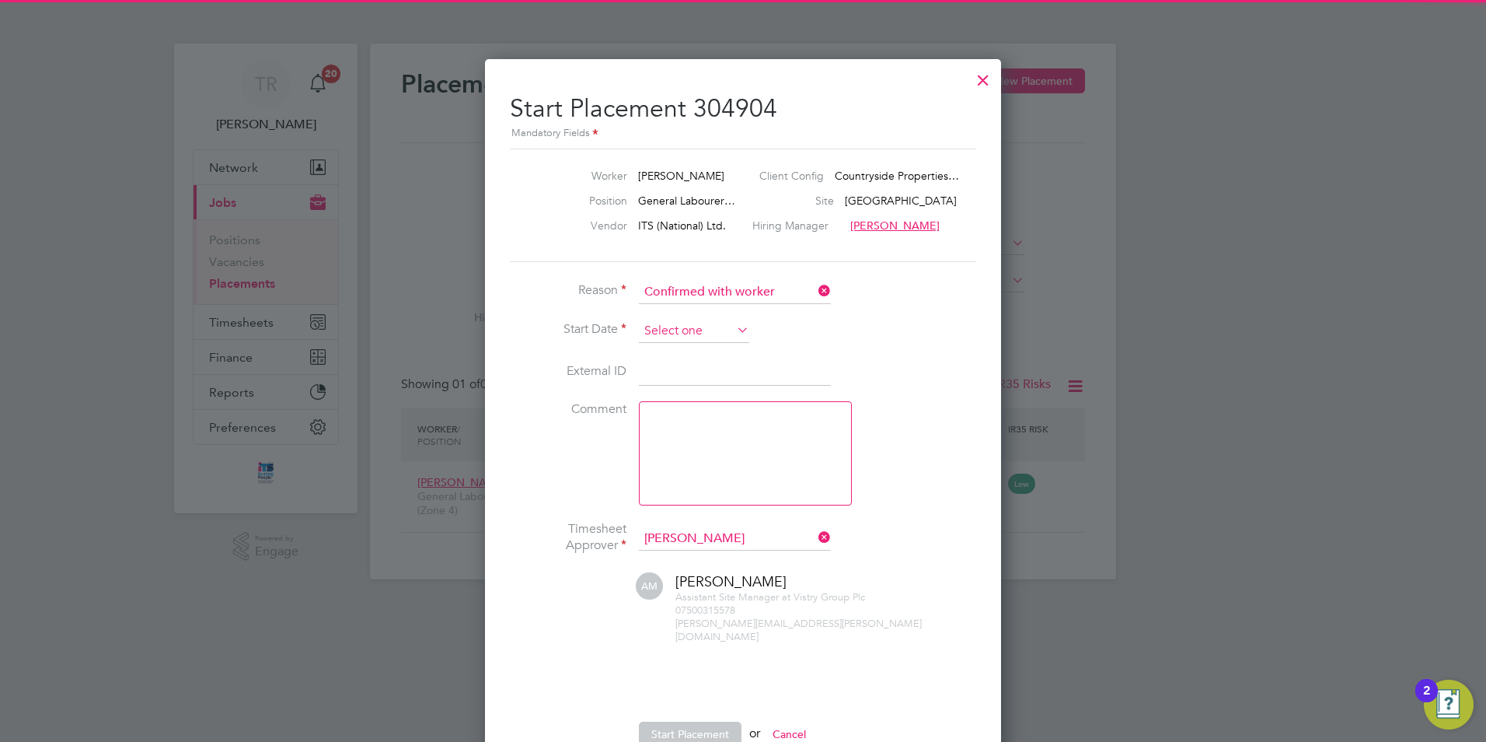
click at [664, 319] on input at bounding box center [694, 330] width 110 height 23
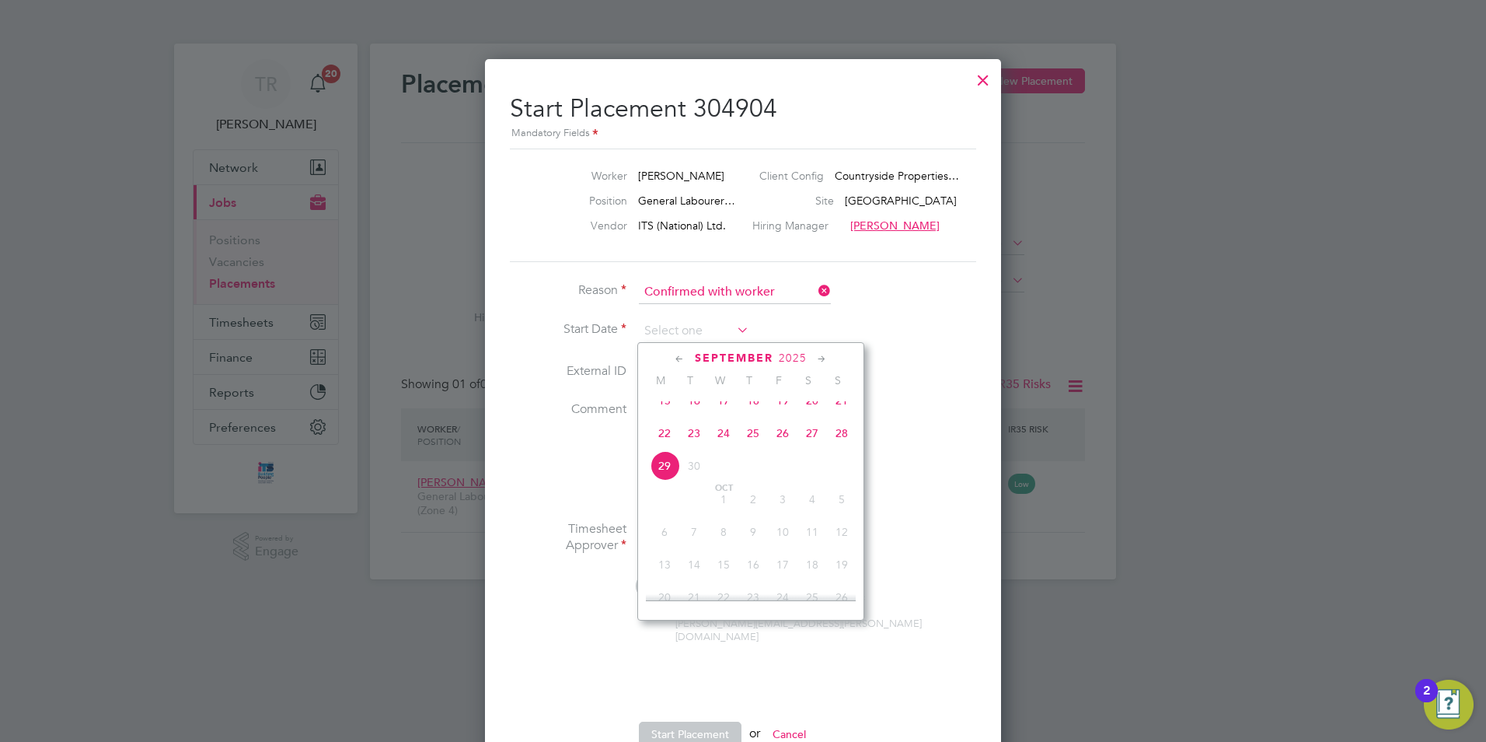
click at [755, 442] on span "25" at bounding box center [753, 433] width 30 height 30
type input "25 Sep 2025"
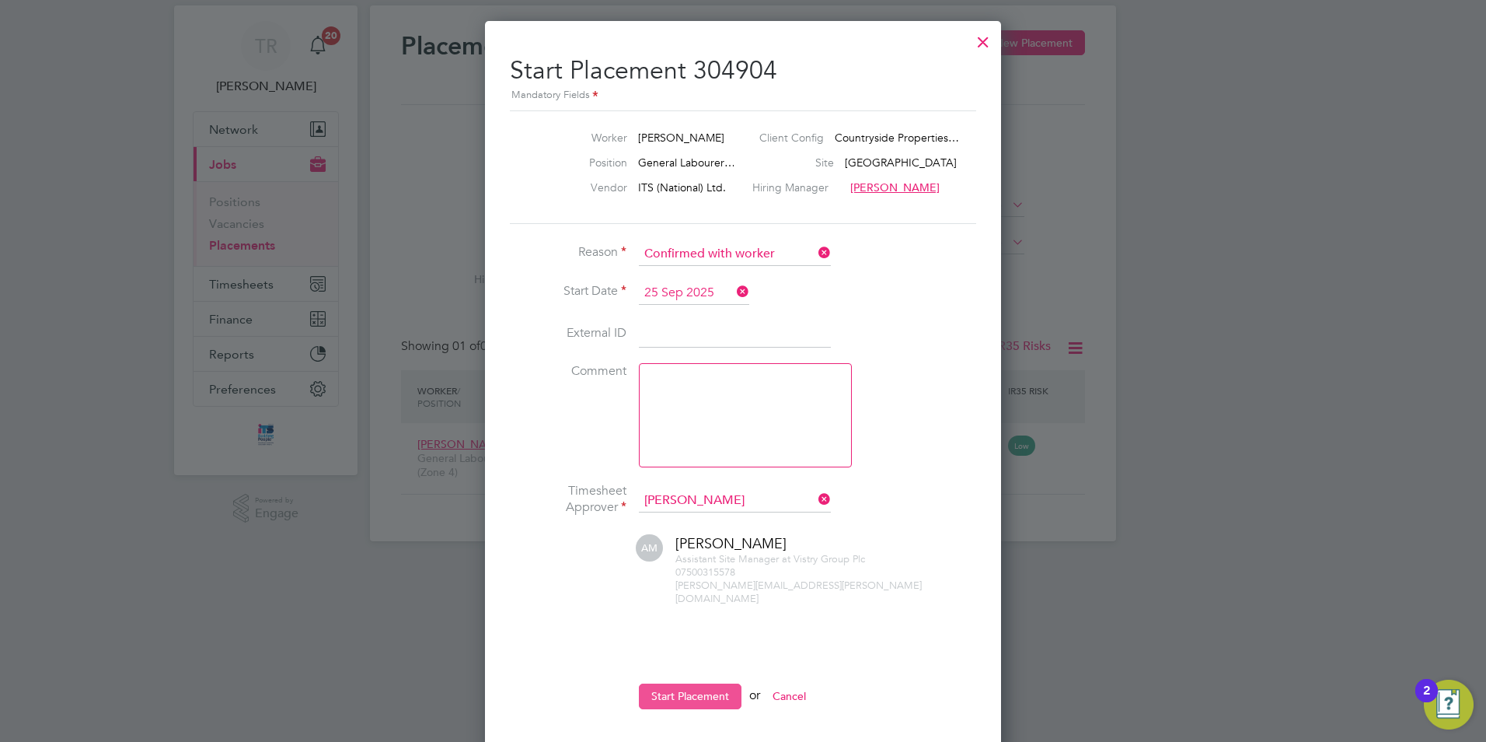
click at [688, 683] on button "Start Placement" at bounding box center [690, 695] width 103 height 25
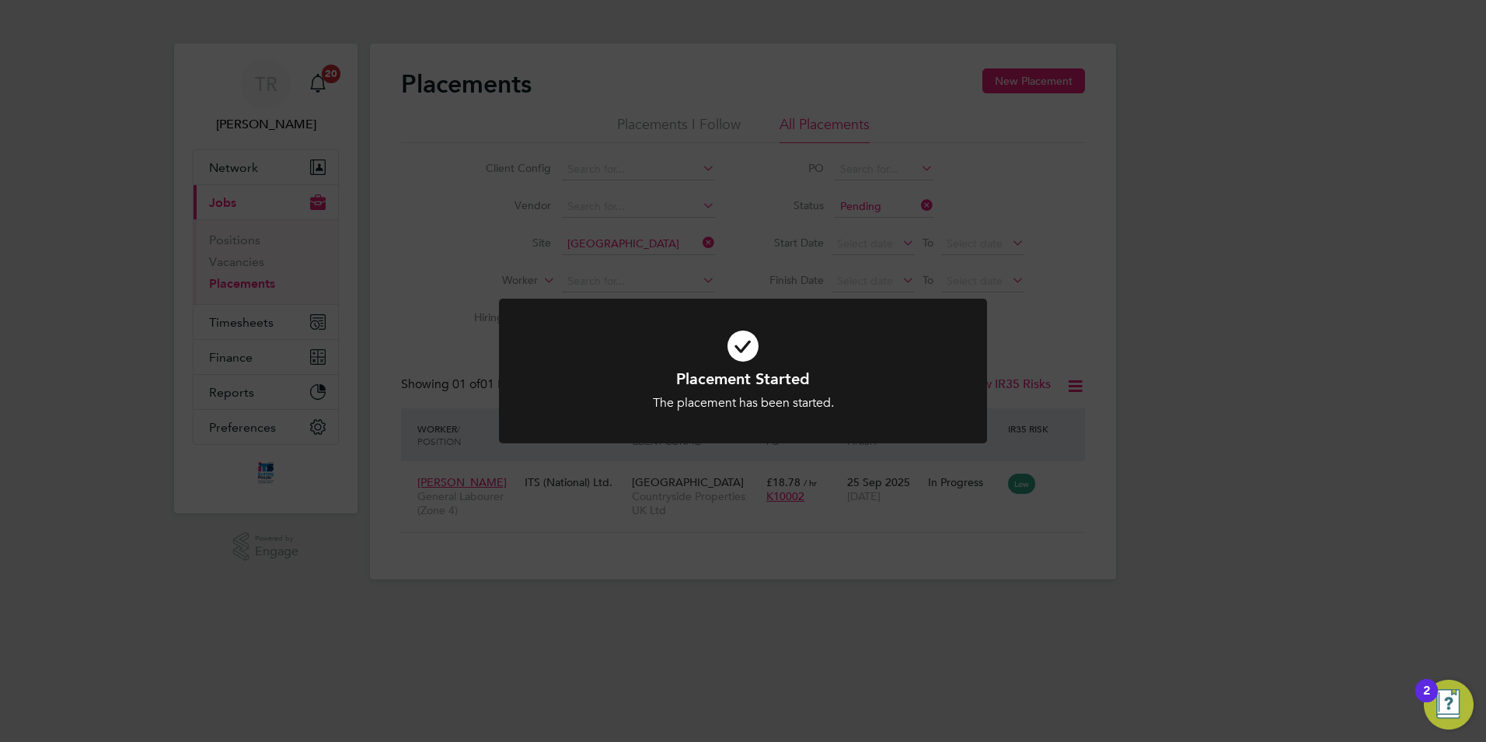
click at [833, 393] on div "Placement Started The placement has been started. Cancel Okay" at bounding box center [743, 389] width 404 height 43
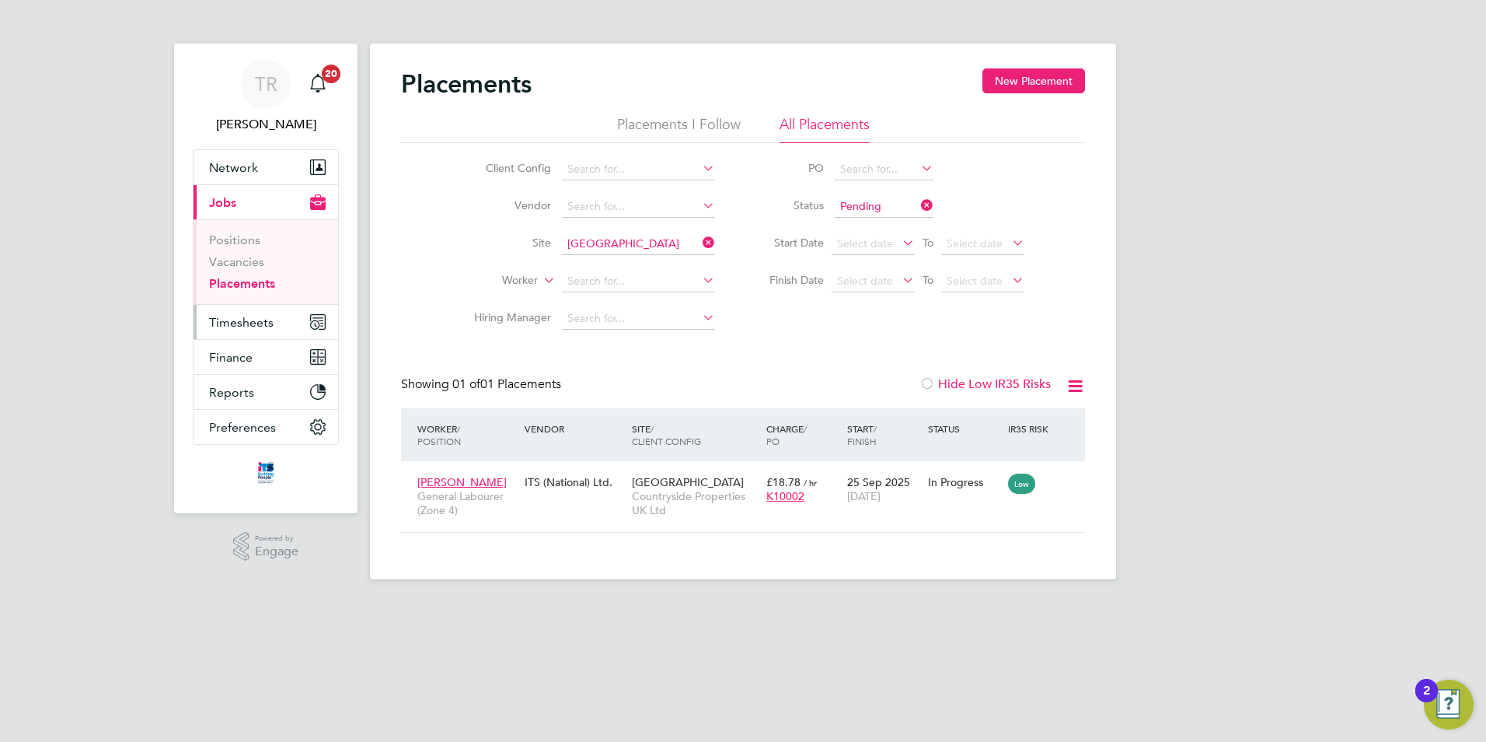
click at [237, 323] on span "Timesheets" at bounding box center [241, 322] width 65 height 15
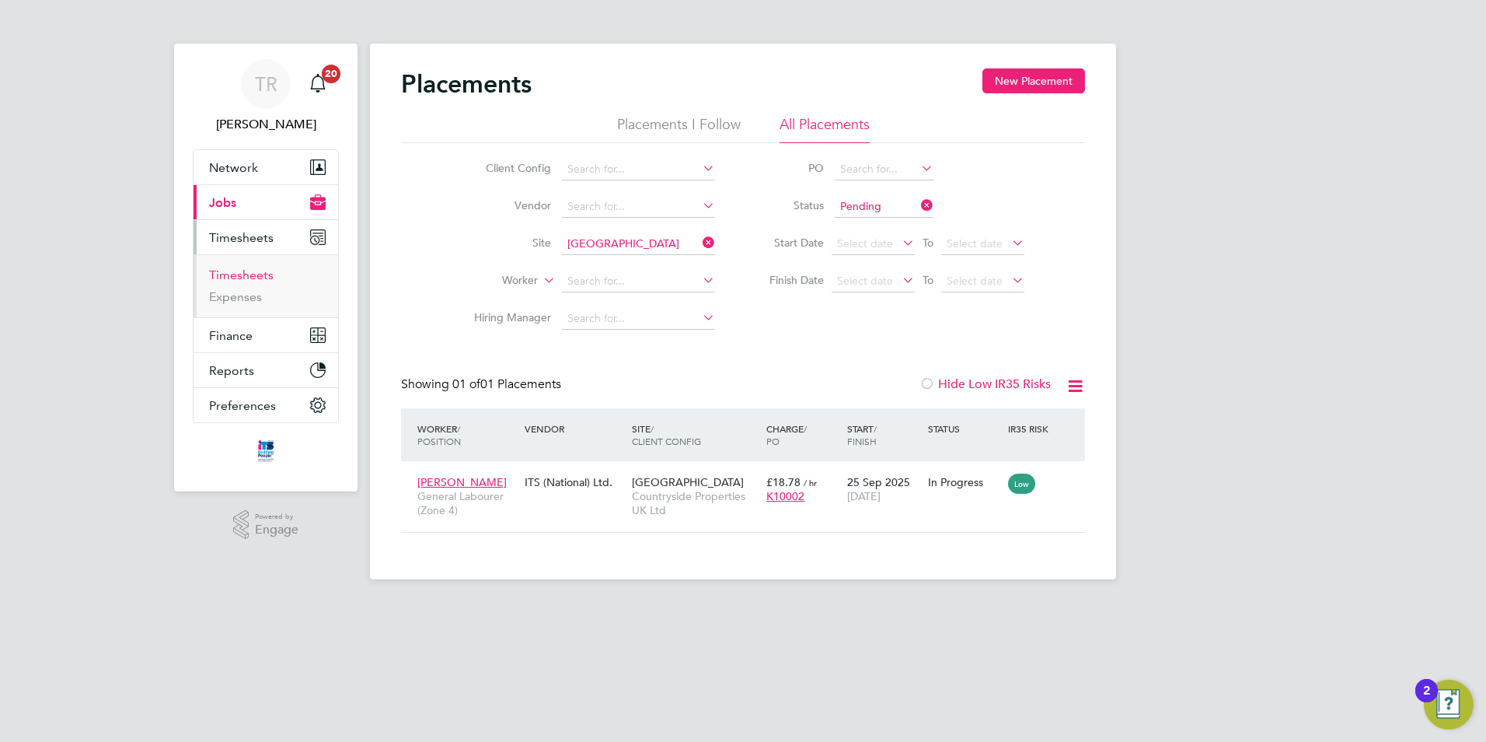
click at [247, 276] on link "Timesheets" at bounding box center [241, 274] width 65 height 15
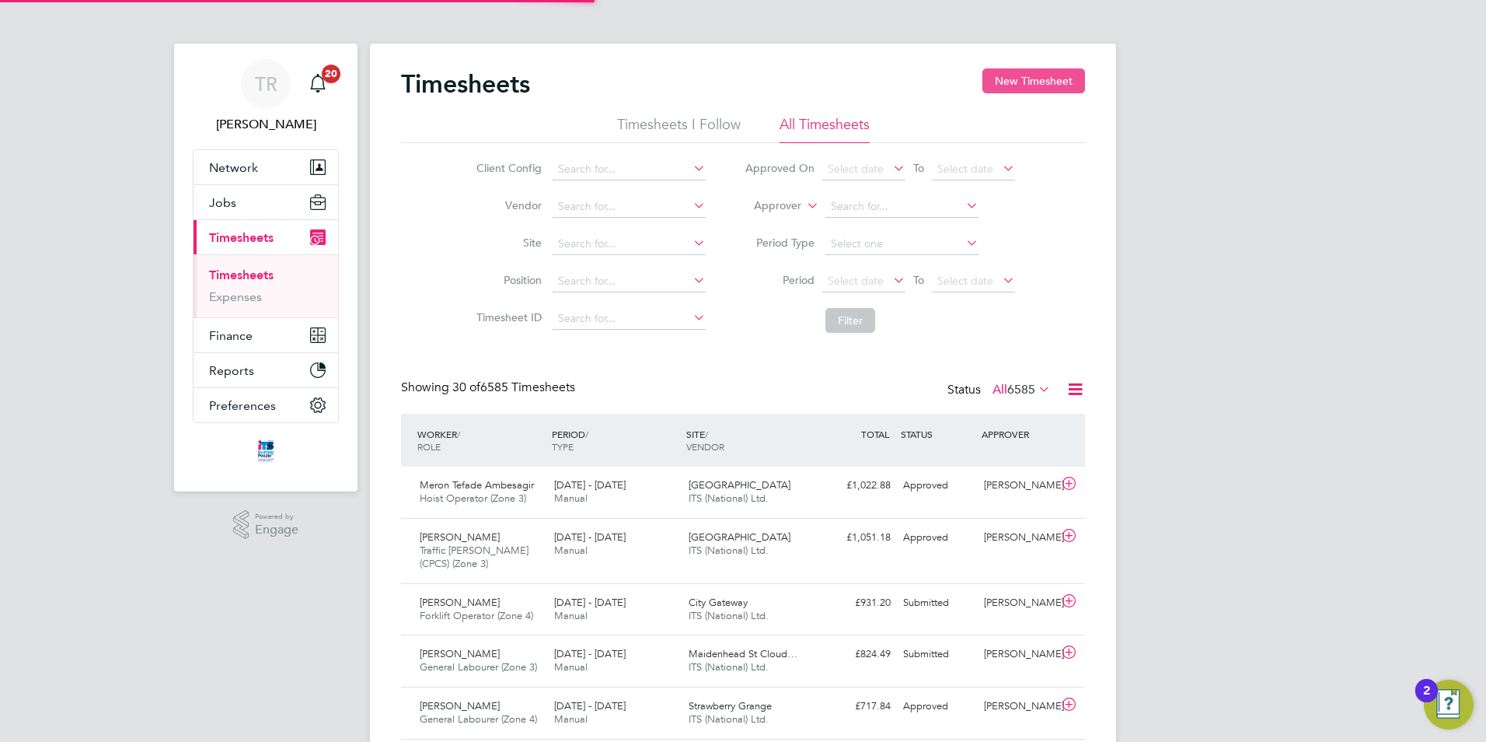
click at [1031, 89] on button "New Timesheet" at bounding box center [1033, 80] width 103 height 25
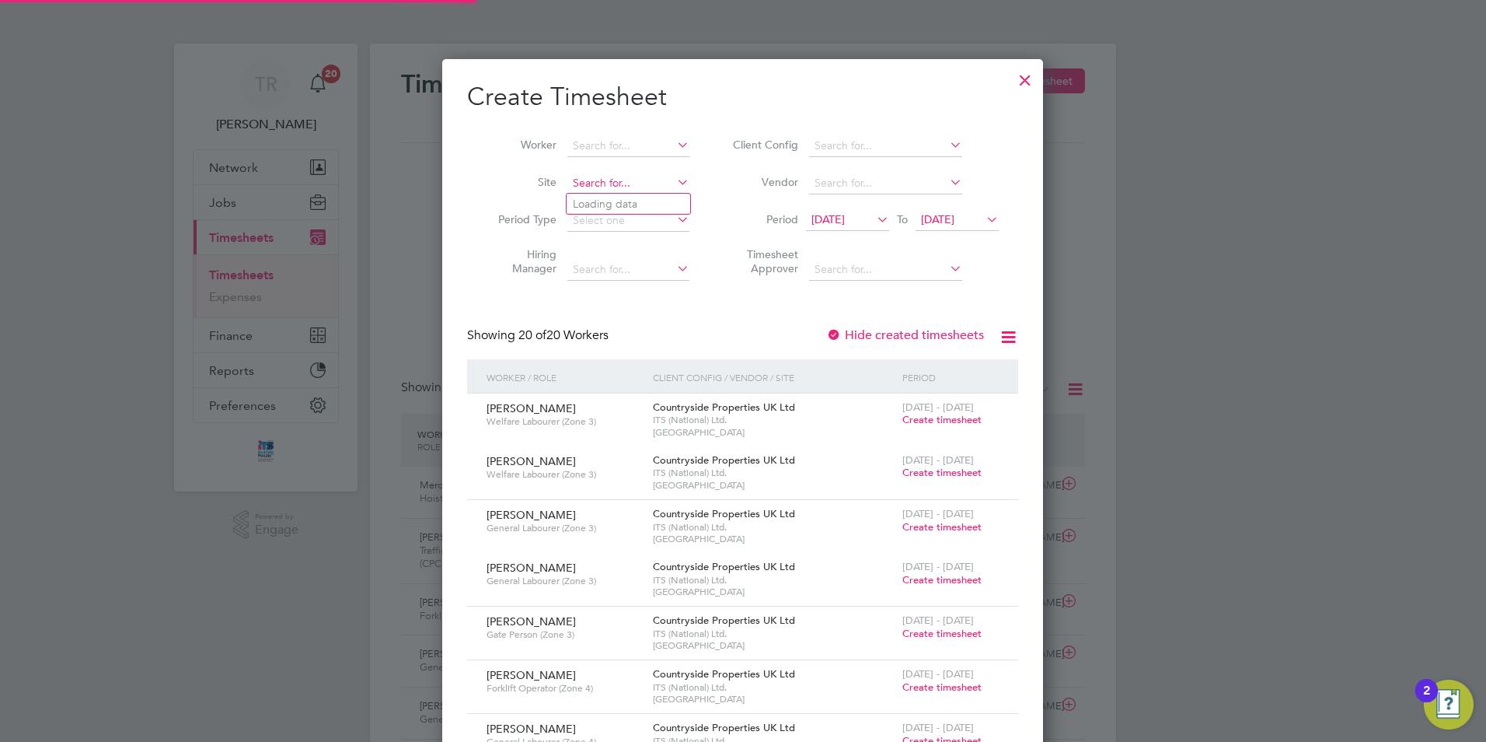
click at [628, 186] on input at bounding box center [628, 184] width 122 height 22
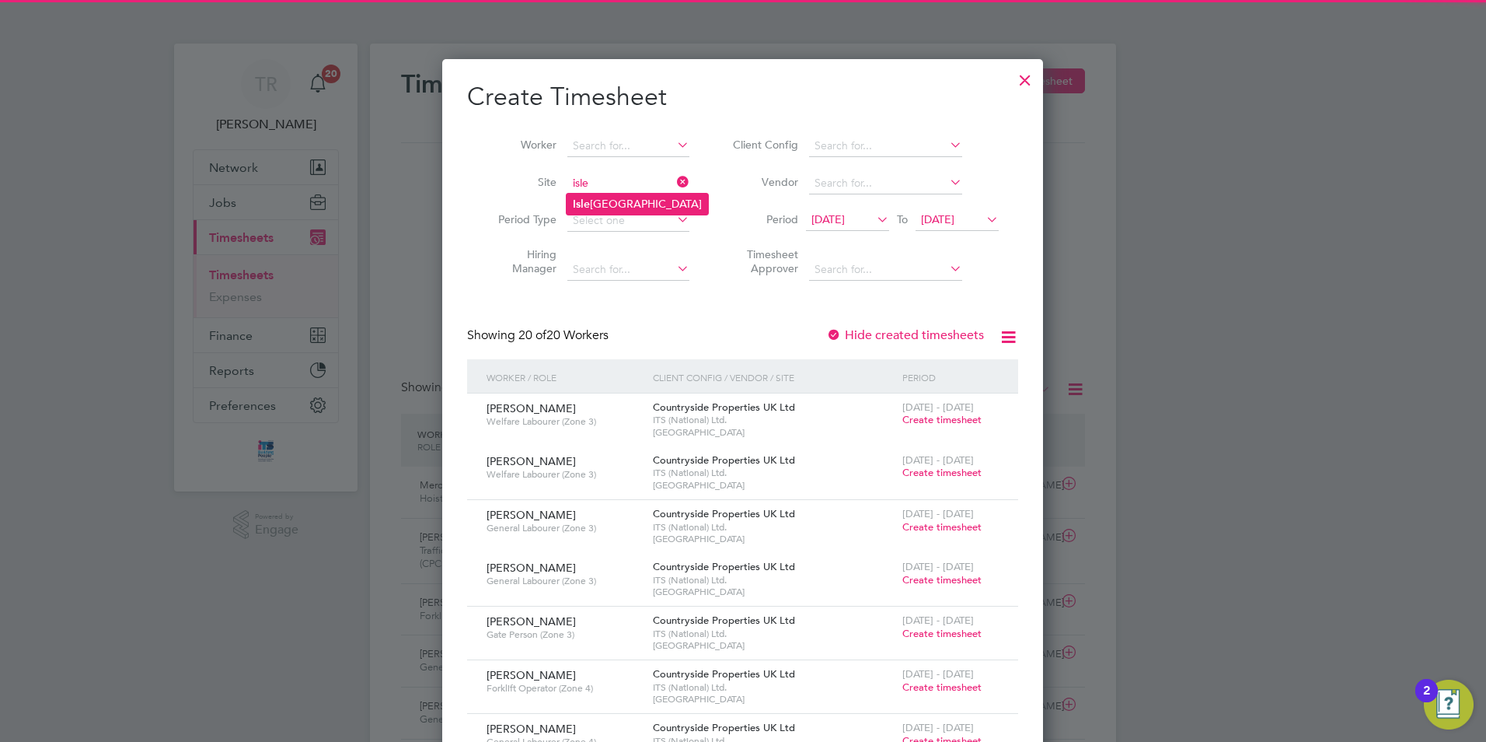
click at [641, 201] on li "[GEOGRAPHIC_DATA]" at bounding box center [637, 204] width 141 height 21
type input "[GEOGRAPHIC_DATA]"
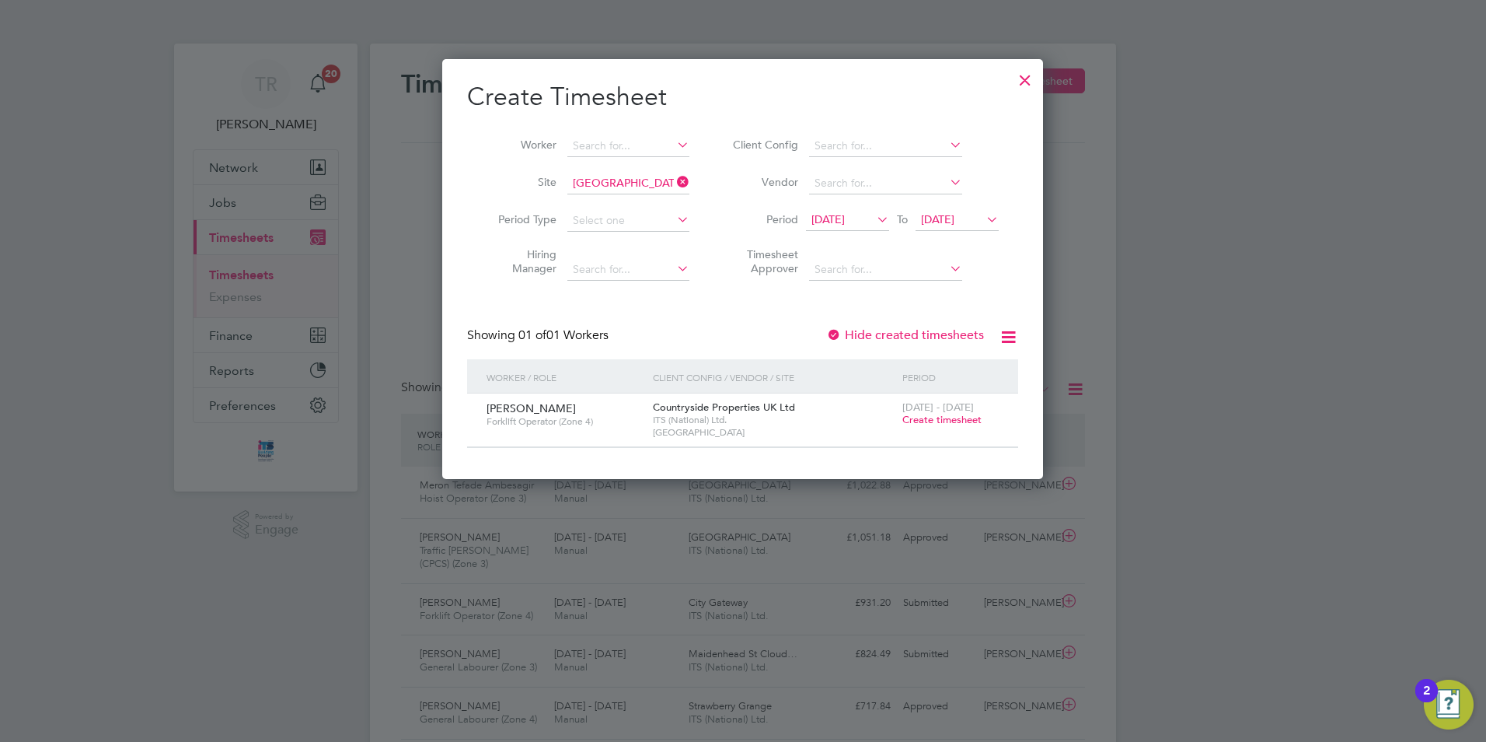
drag, startPoint x: 981, startPoint y: 215, endPoint x: 1095, endPoint y: 283, distance: 133.2
click at [986, 217] on div "15 Sep 2025 To 22 Sep 2025" at bounding box center [902, 221] width 193 height 22
drag, startPoint x: 993, startPoint y: 211, endPoint x: 1195, endPoint y: 294, distance: 218.2
click at [983, 213] on icon at bounding box center [983, 219] width 0 height 22
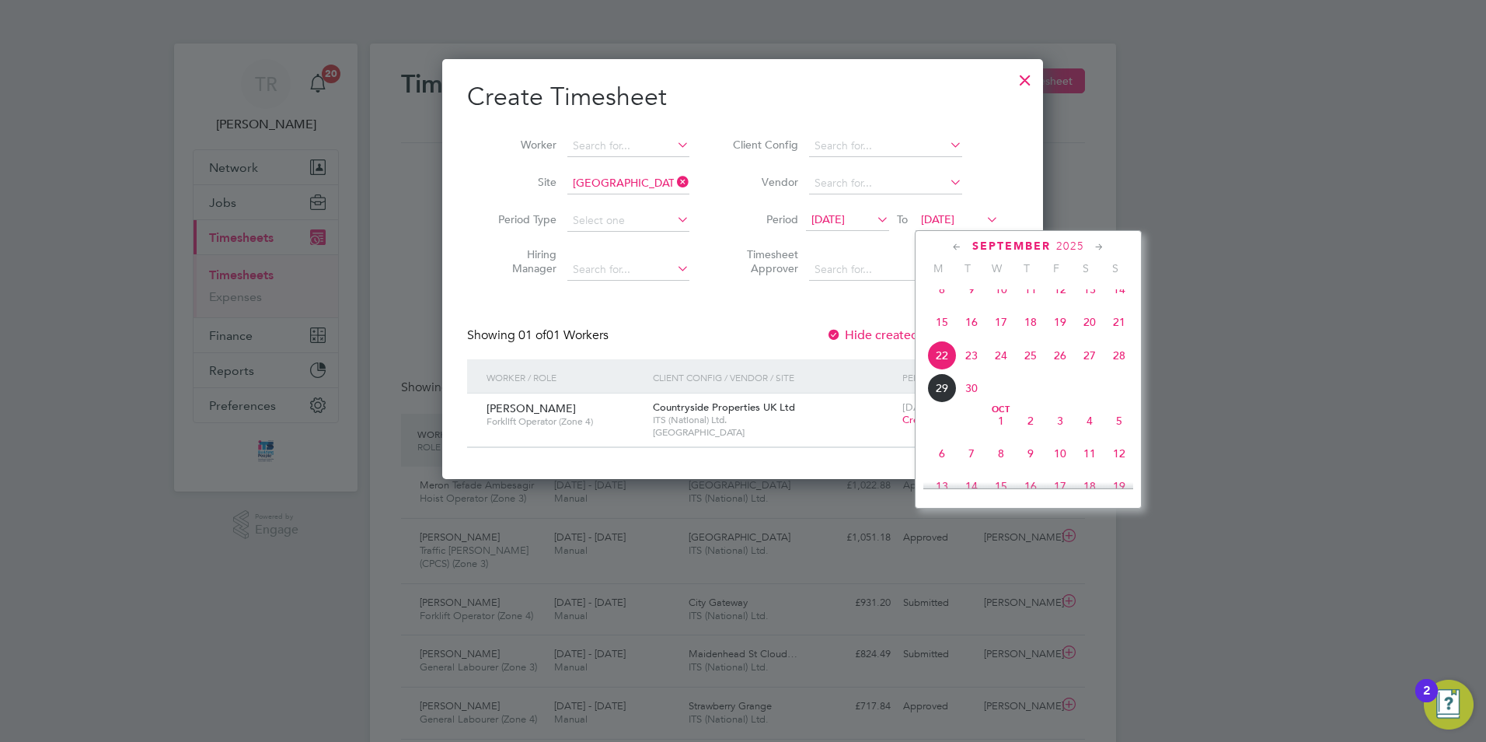
click at [1117, 367] on span "28" at bounding box center [1119, 355] width 30 height 30
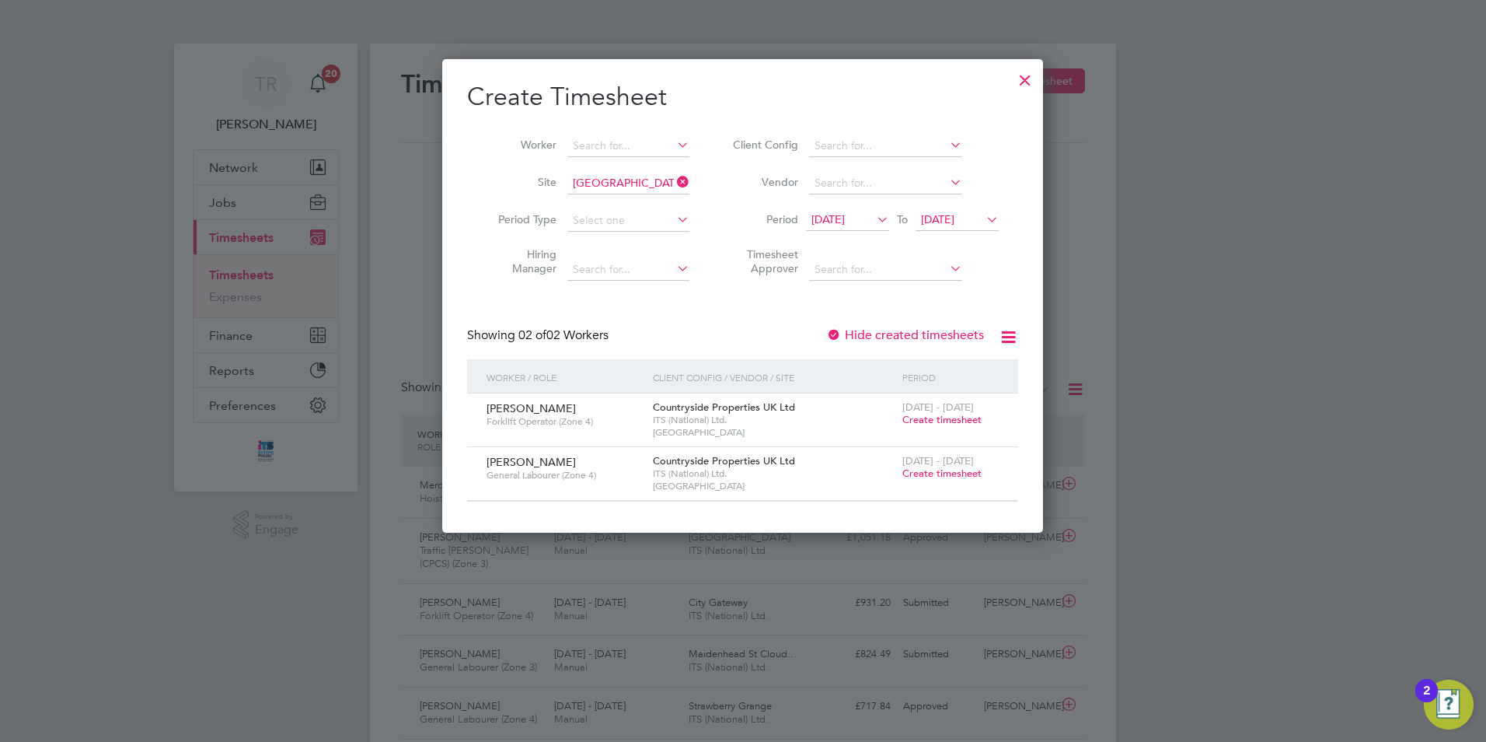
click at [920, 473] on span "Create timesheet" at bounding box center [941, 472] width 79 height 13
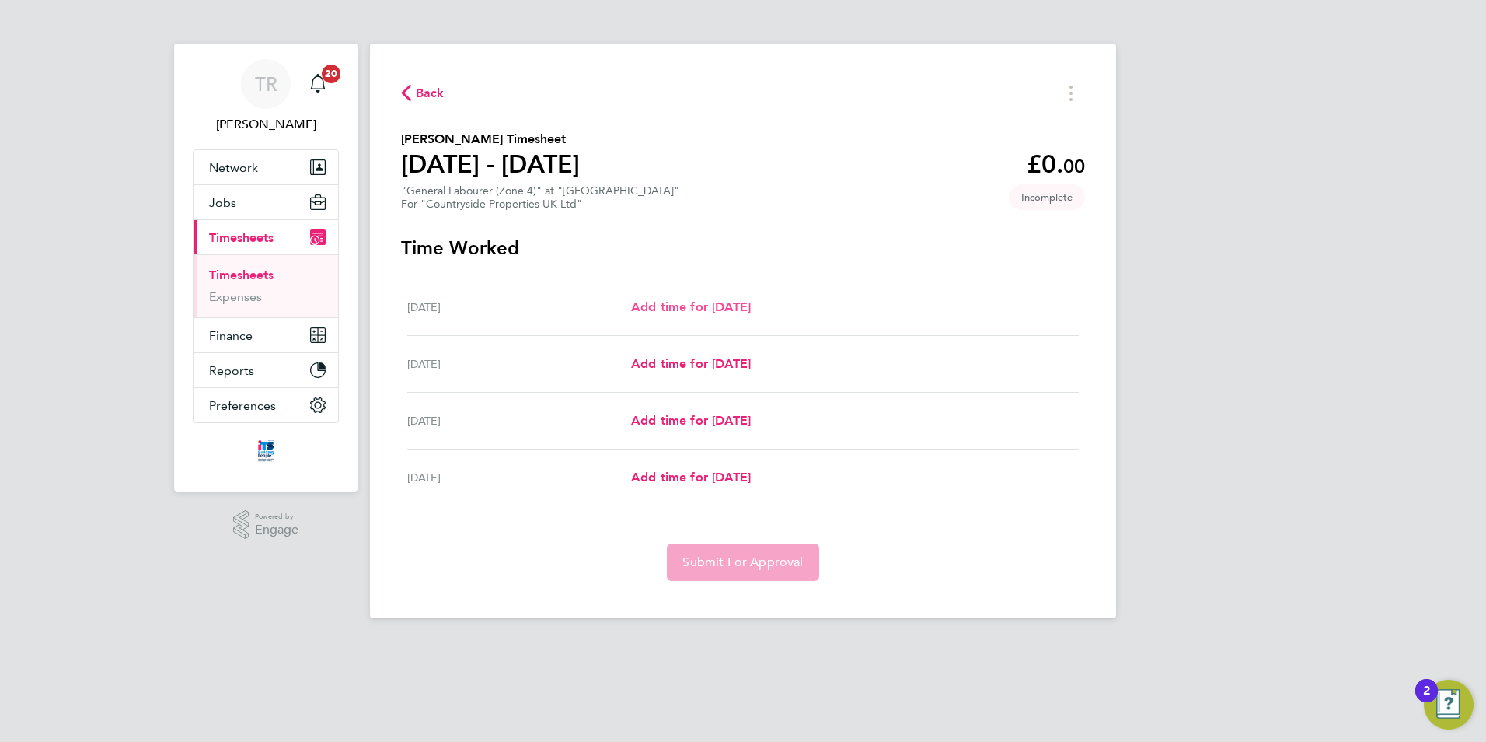
click at [675, 299] on span "Add time for Thu 25 Sep" at bounding box center [691, 306] width 120 height 15
select select "30"
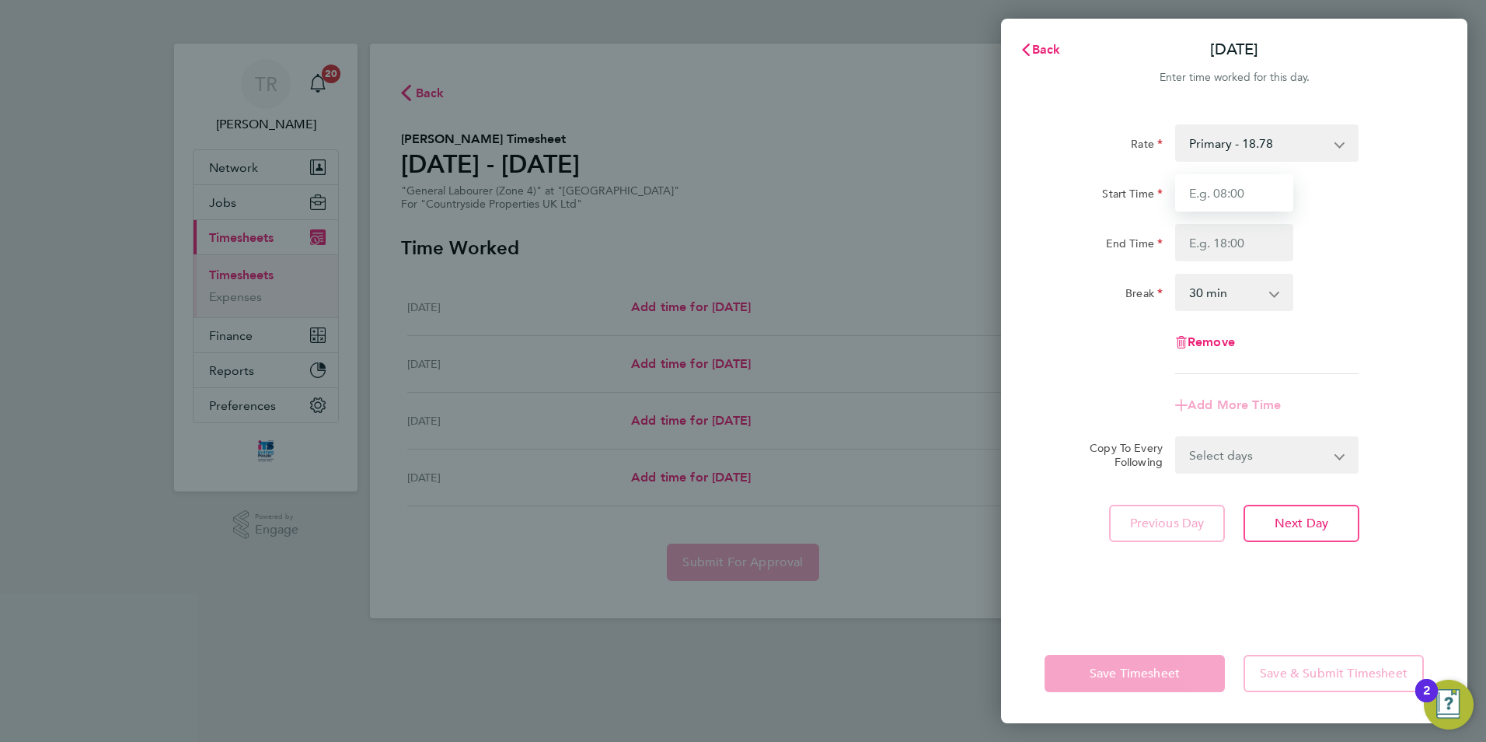
click at [1264, 203] on input "Start Time" at bounding box center [1234, 192] width 118 height 37
type input "07:30"
type input "17:00"
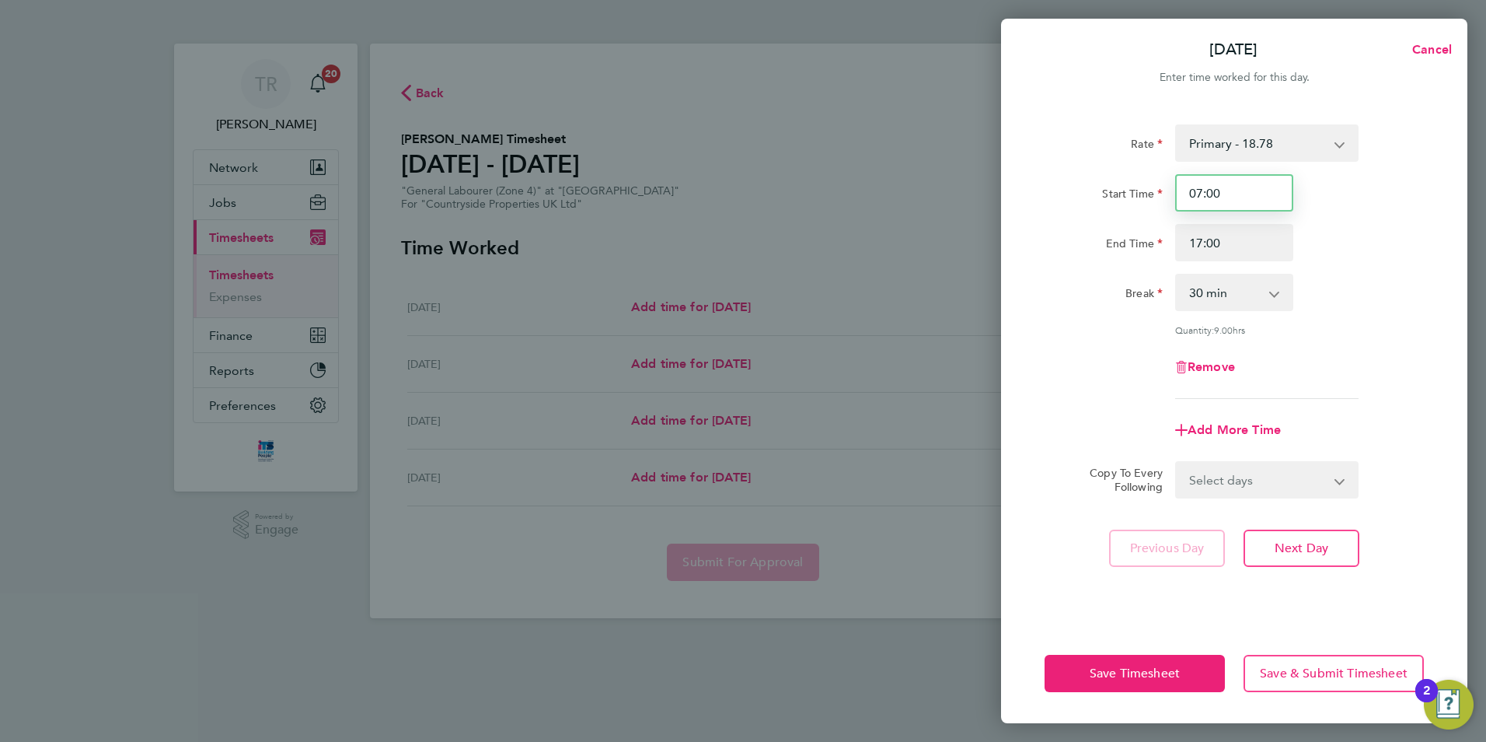
type input "07:00"
click at [1328, 354] on div "Remove" at bounding box center [1234, 366] width 392 height 37
click at [1320, 547] on span "Next Day" at bounding box center [1302, 548] width 54 height 16
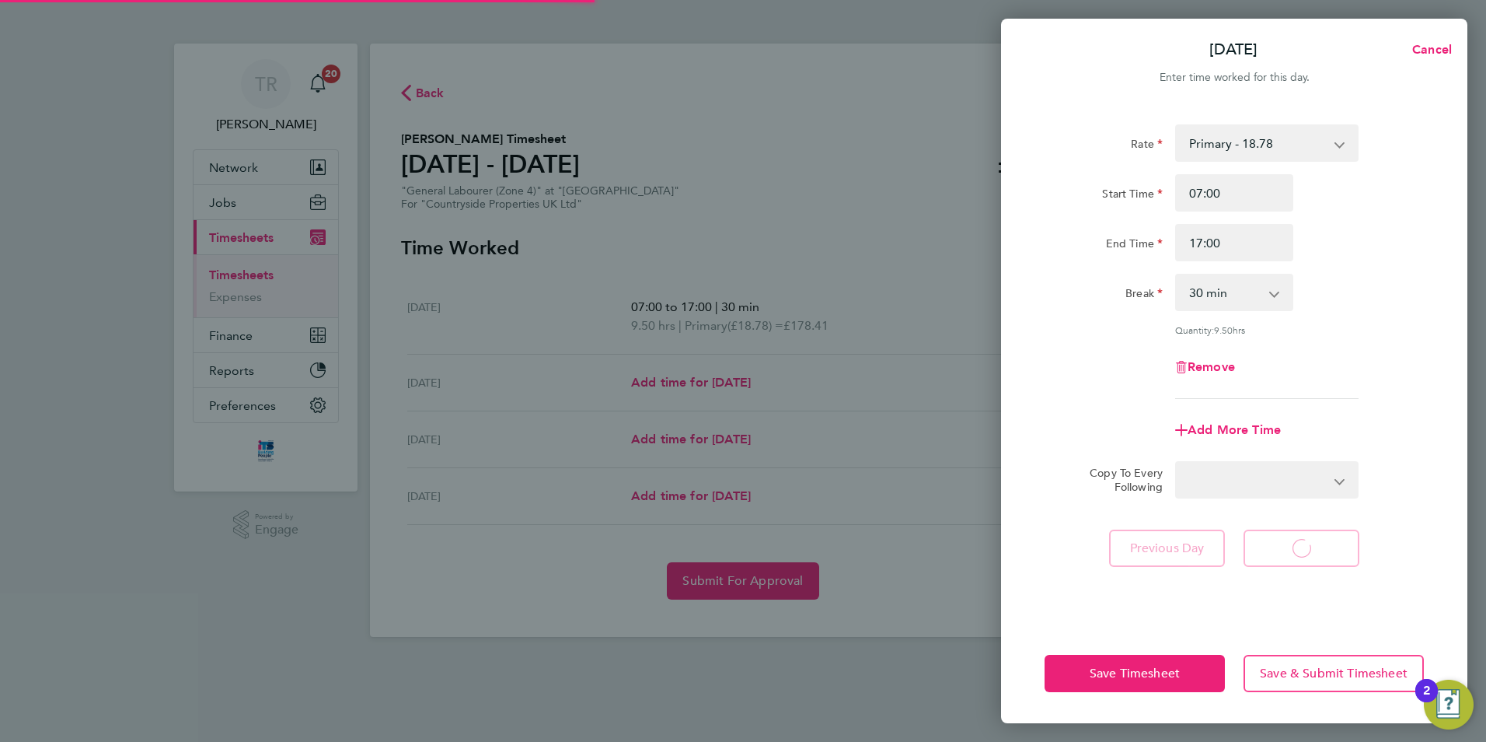
select select "30"
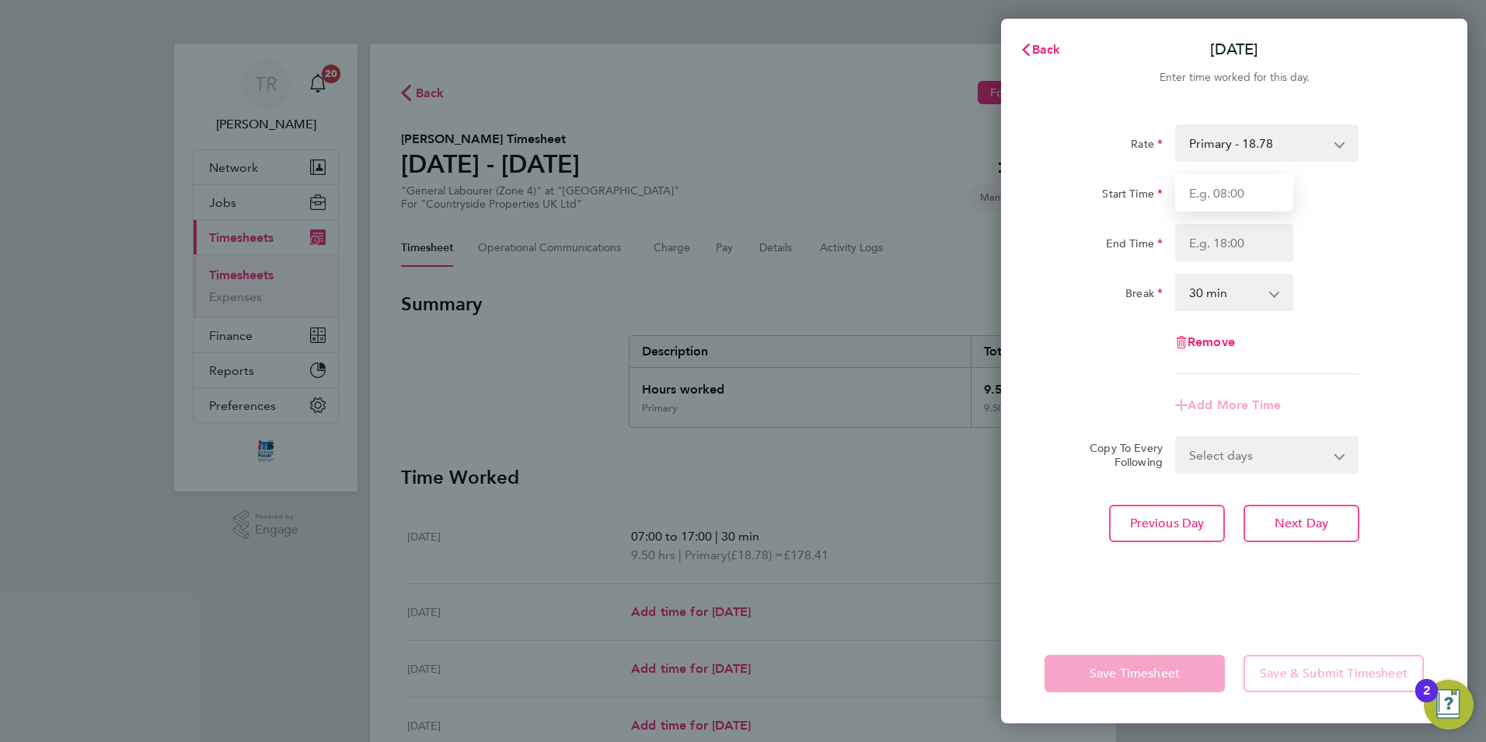
click at [1246, 200] on input "Start Time" at bounding box center [1234, 192] width 118 height 37
type input "07:00"
type input "17:00"
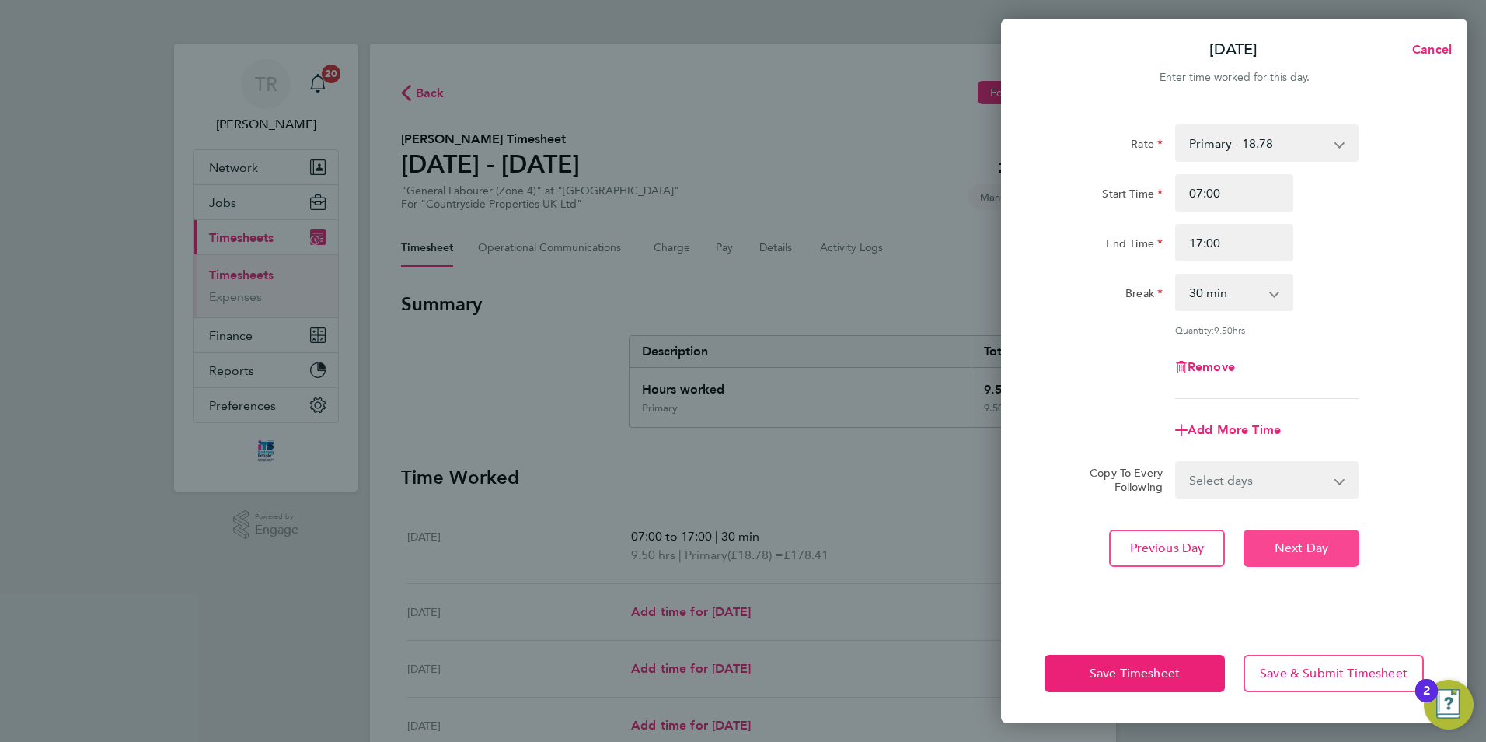
click at [1325, 556] on button "Next Day" at bounding box center [1302, 547] width 116 height 37
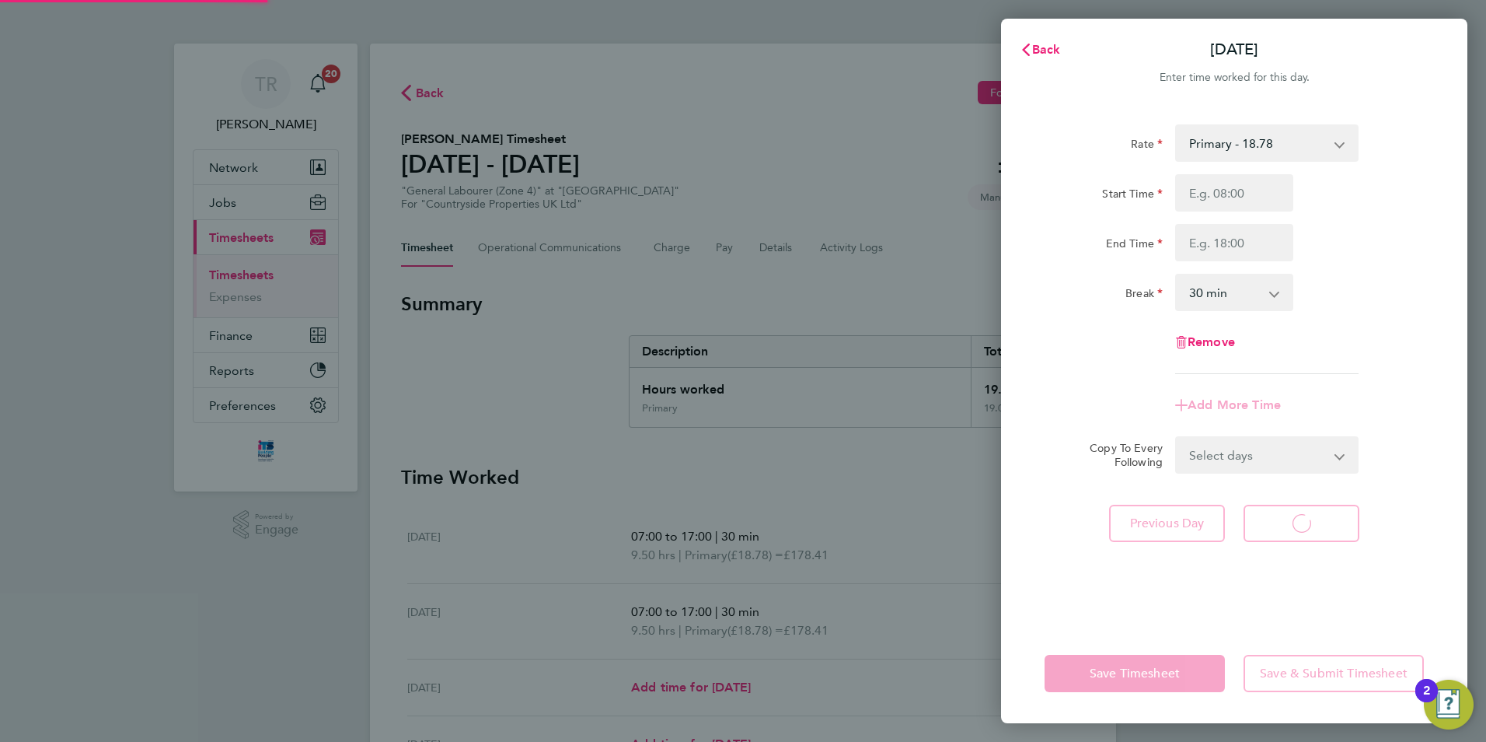
select select "30"
click at [1142, 649] on div "Save Timesheet Save & Submit Timesheet" at bounding box center [1234, 672] width 466 height 99
click at [1164, 523] on span "Previous Day" at bounding box center [1167, 523] width 75 height 16
select select "30"
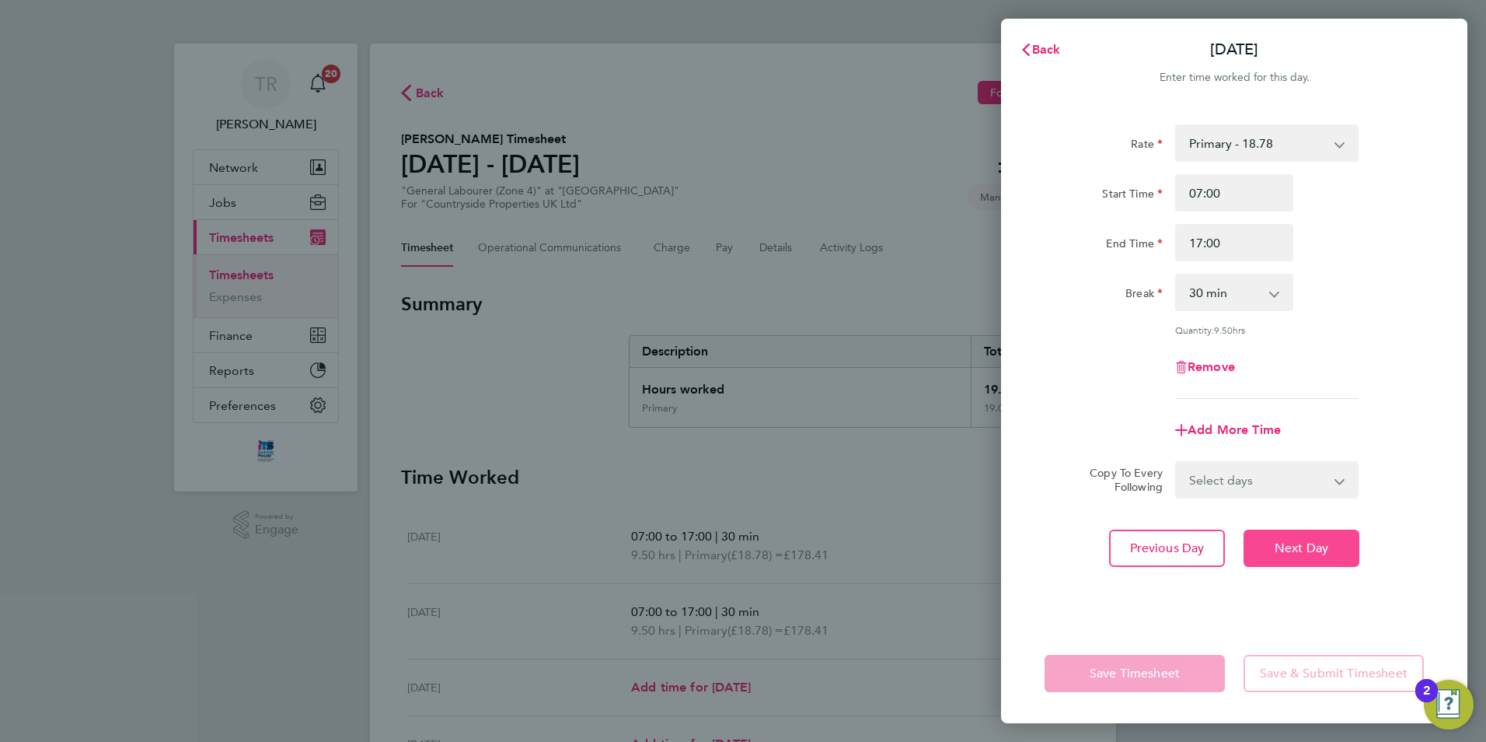
click at [1282, 545] on span "Next Day" at bounding box center [1302, 548] width 54 height 16
select select "30"
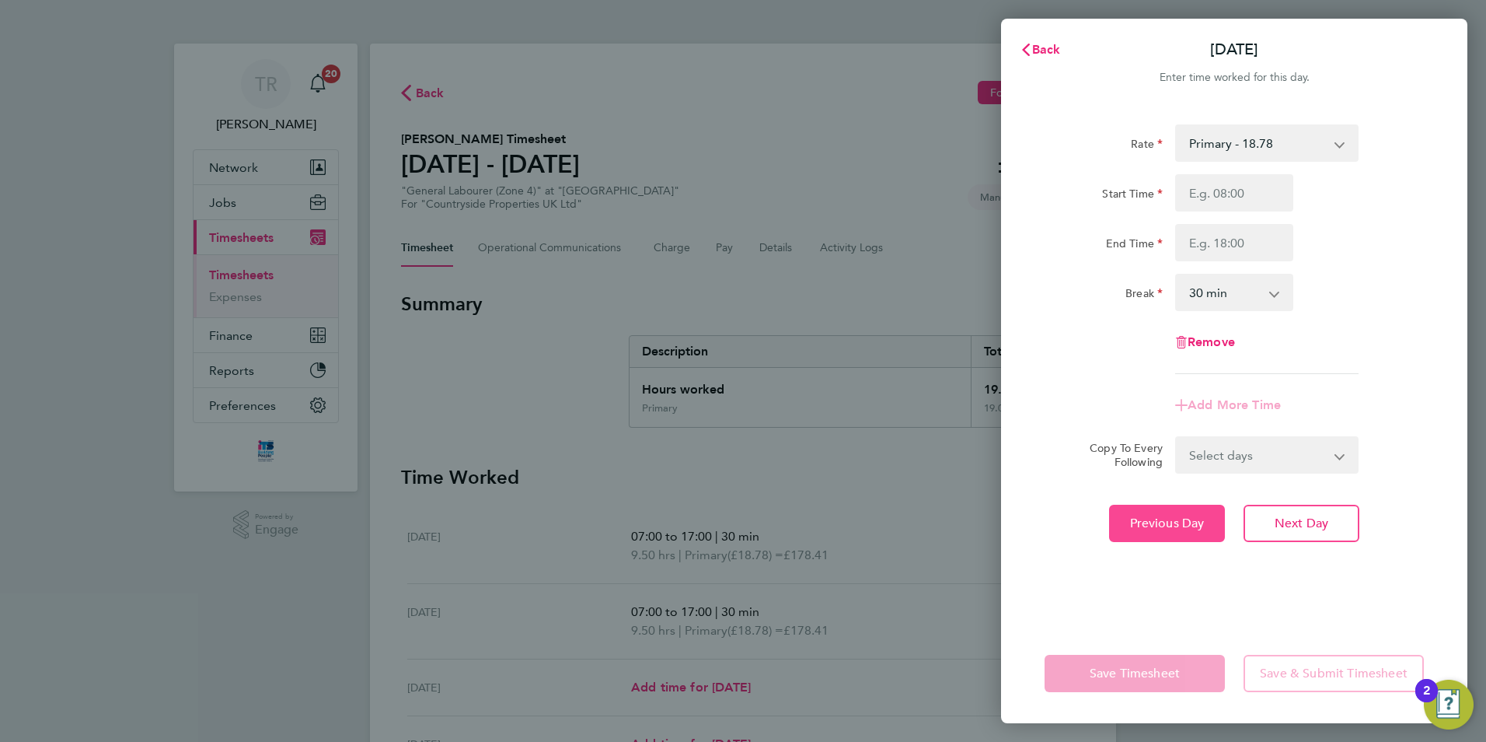
click at [1185, 537] on button "Previous Day" at bounding box center [1167, 522] width 116 height 37
select select "30"
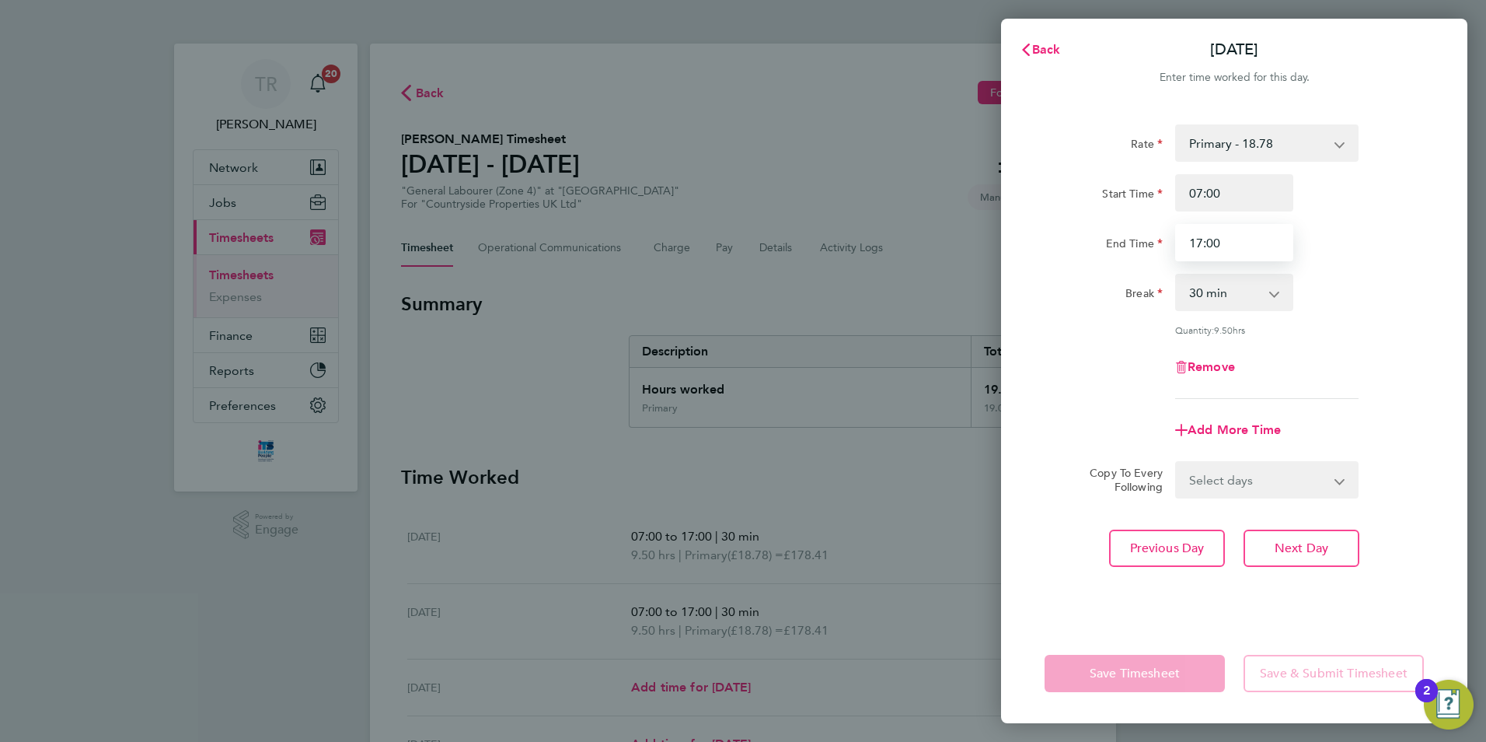
drag, startPoint x: 1236, startPoint y: 250, endPoint x: 1053, endPoint y: 251, distance: 182.7
click at [1045, 250] on div "End Time 17:00" at bounding box center [1234, 242] width 392 height 37
type input "15:00"
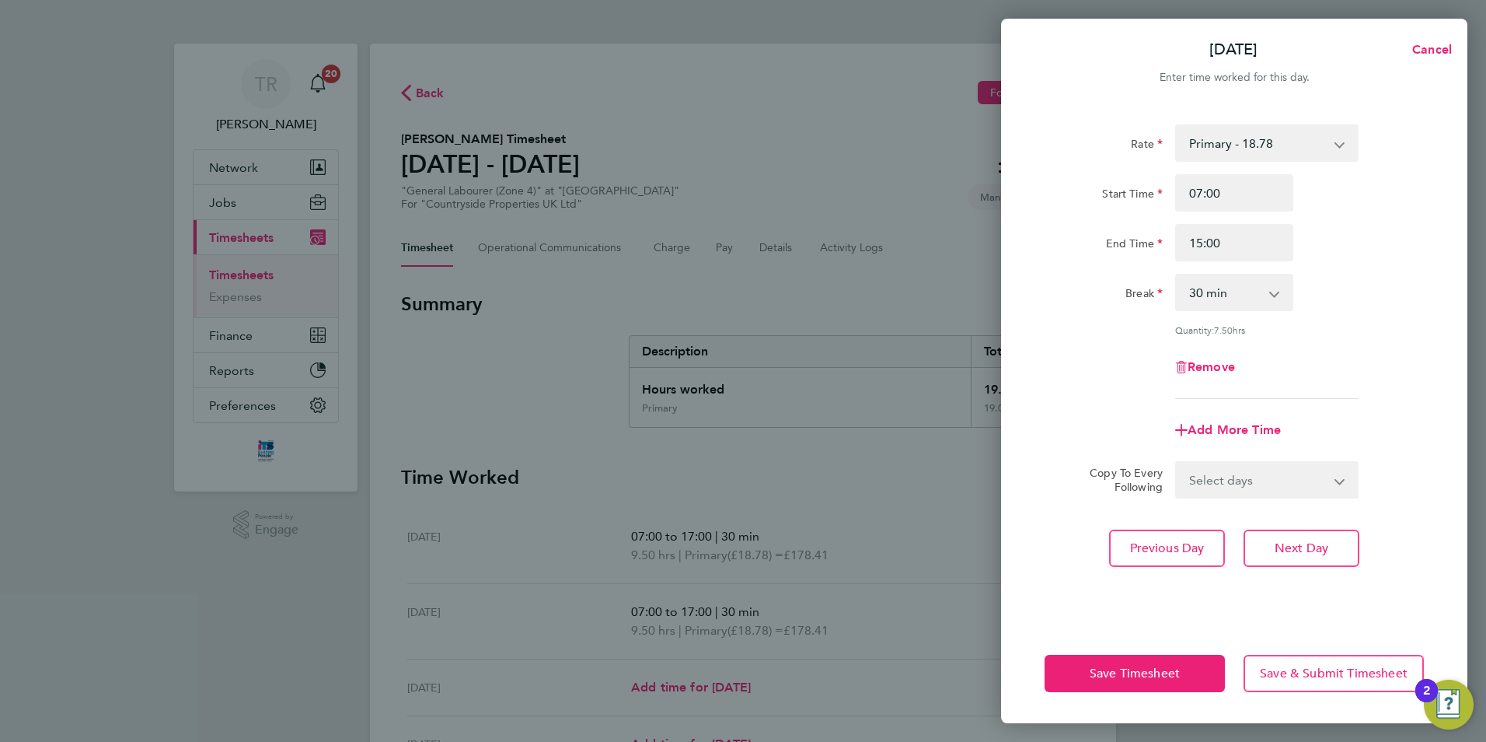
click at [1394, 396] on div "Rate Primary - 18.78 Start Time 07:00 End Time 15:00 Break 0 min 15 min 30 min …" at bounding box center [1234, 261] width 379 height 274
click at [1164, 540] on span "Previous Day" at bounding box center [1167, 548] width 75 height 16
select select "30"
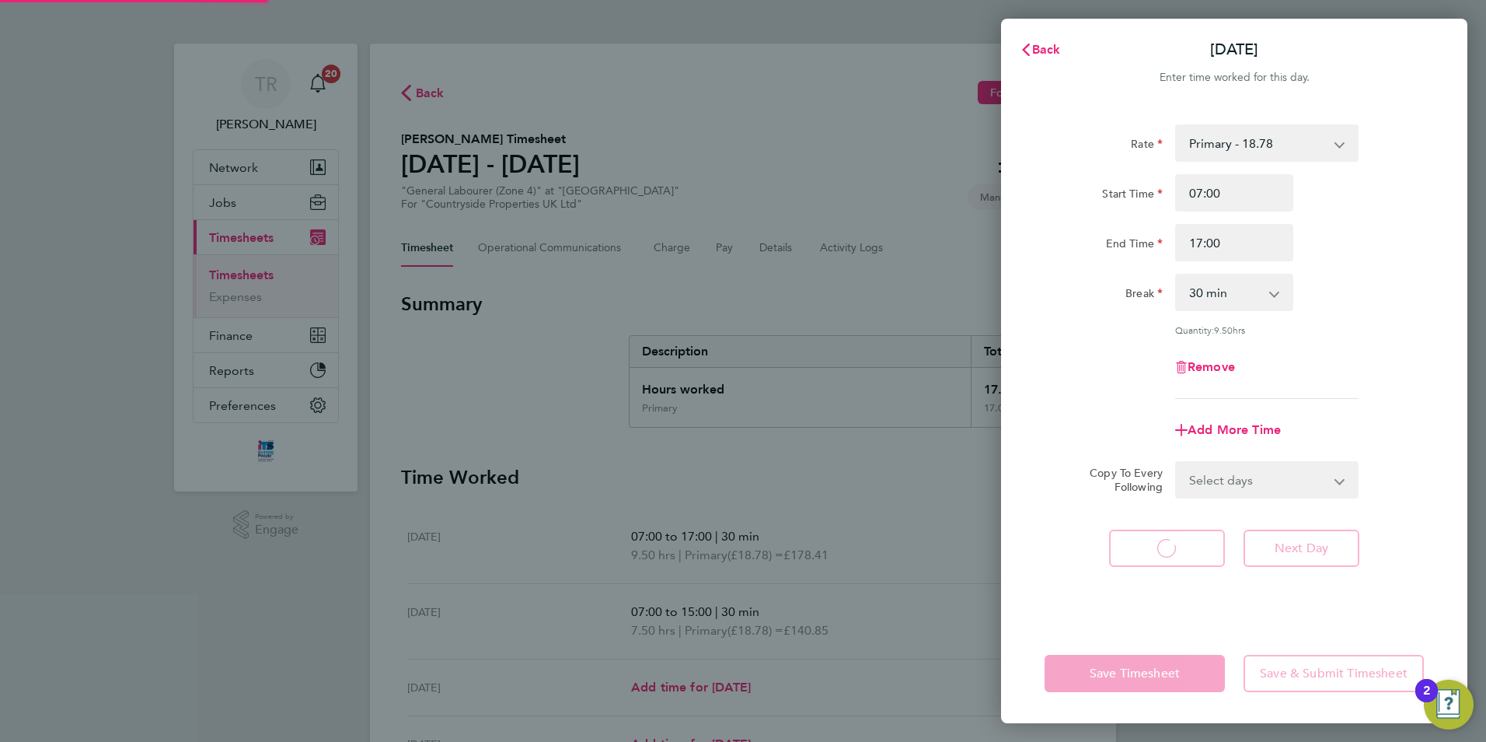
select select "30"
click at [1233, 250] on input "17:00" at bounding box center [1234, 242] width 118 height 37
type input "1"
type input "16:30"
click at [1275, 407] on app-timesheet-line-form-group "Rate Primary - 18.78 Start Time 07:00 End Time 16:30 Break 0 min 15 min 30 min …" at bounding box center [1234, 286] width 379 height 324
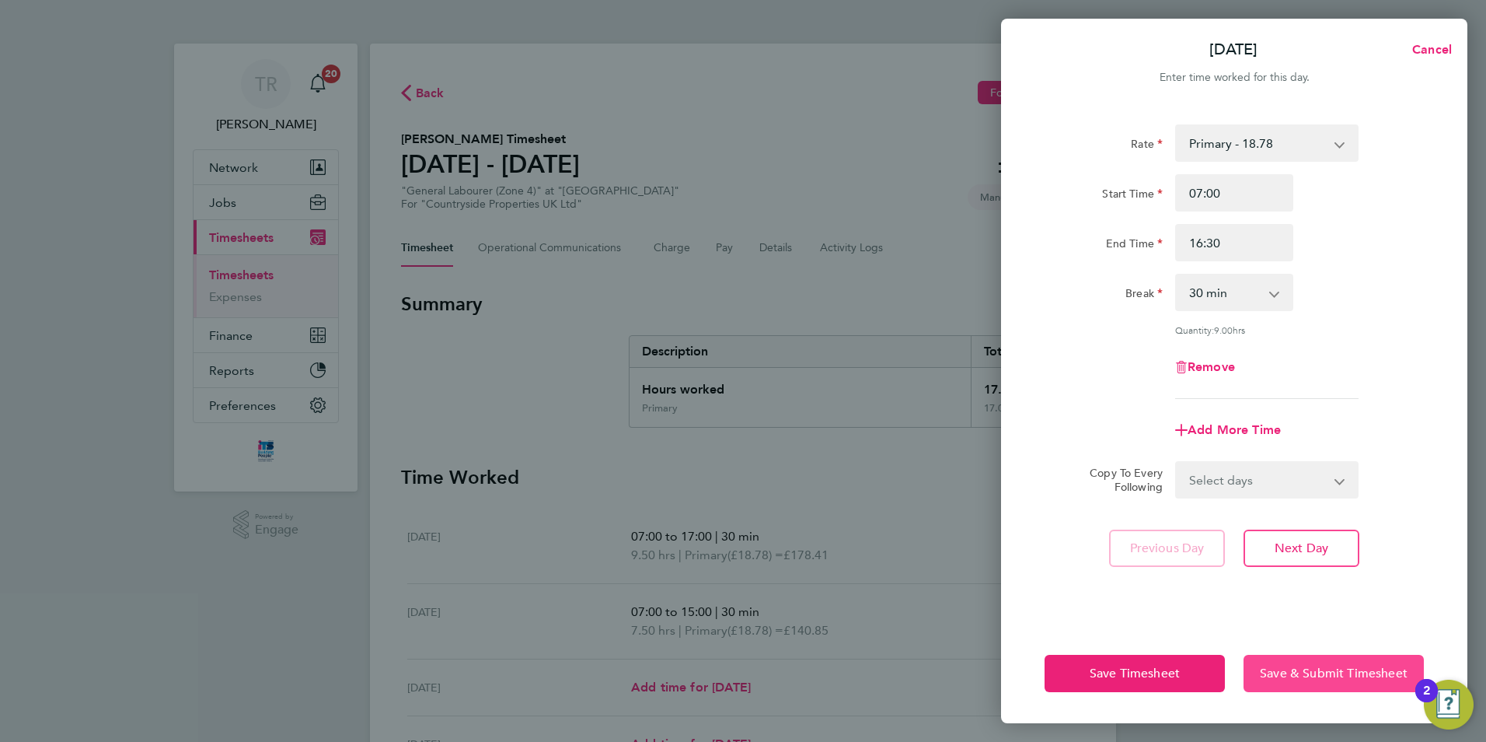
click at [1317, 674] on span "Save & Submit Timesheet" at bounding box center [1334, 673] width 148 height 16
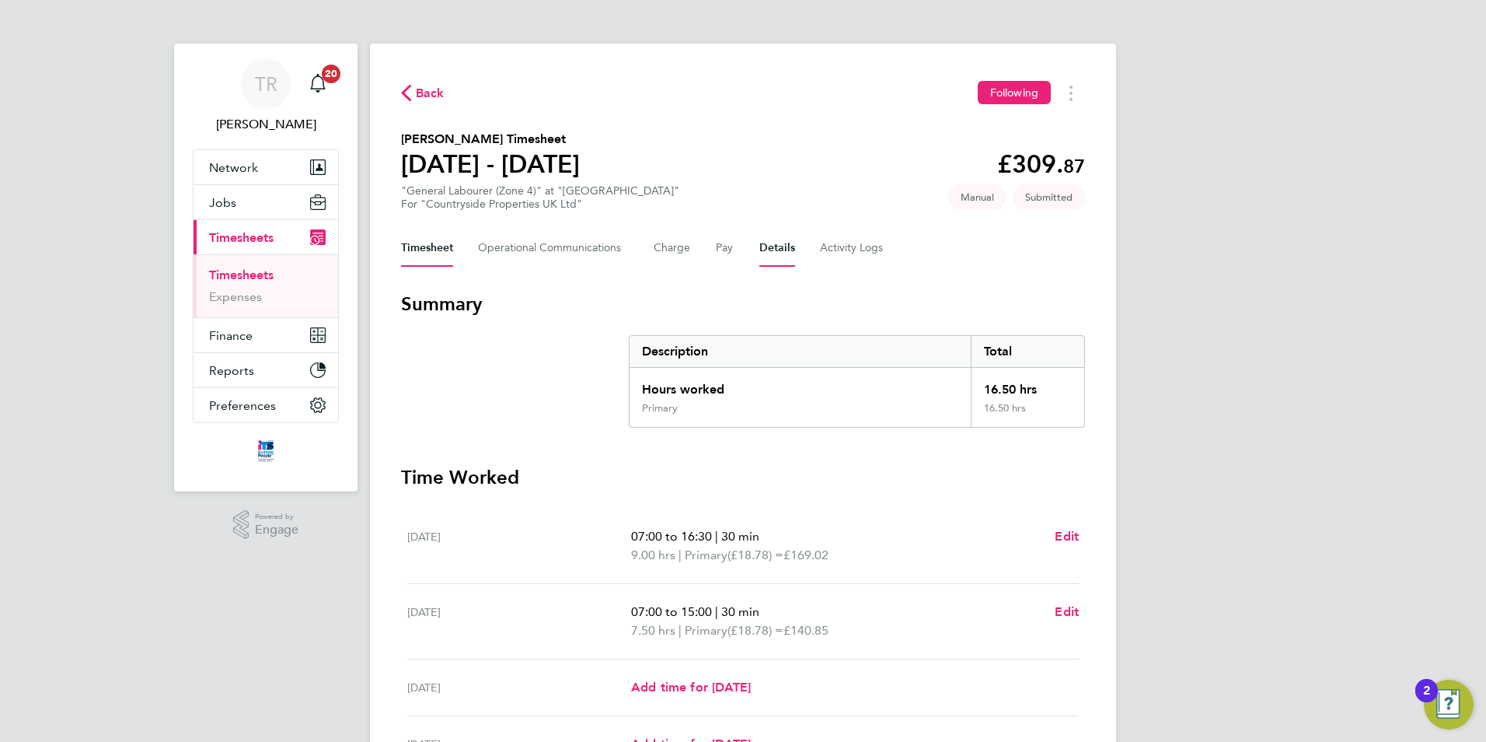
click at [759, 247] on button "Details" at bounding box center [777, 247] width 36 height 37
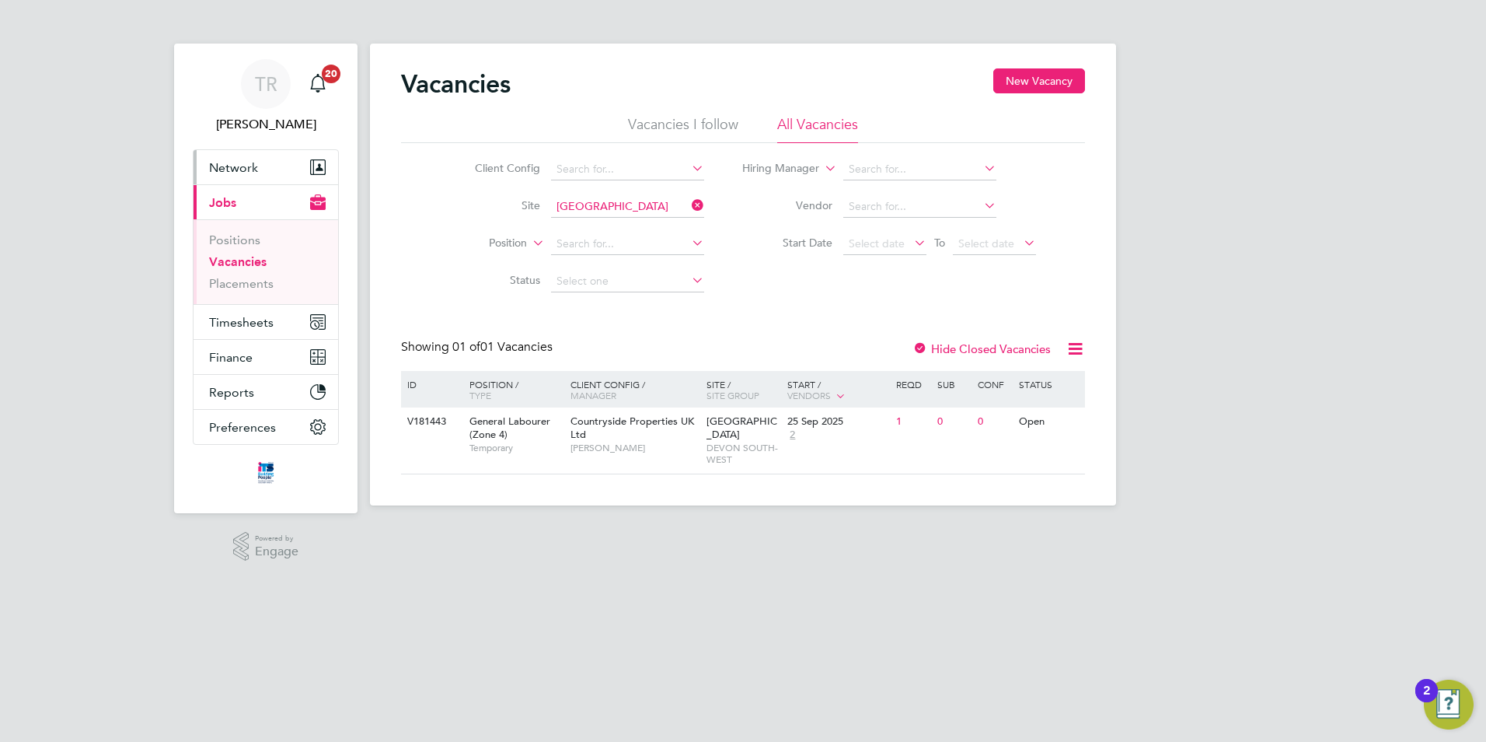
click at [241, 153] on button "Network" at bounding box center [266, 167] width 145 height 34
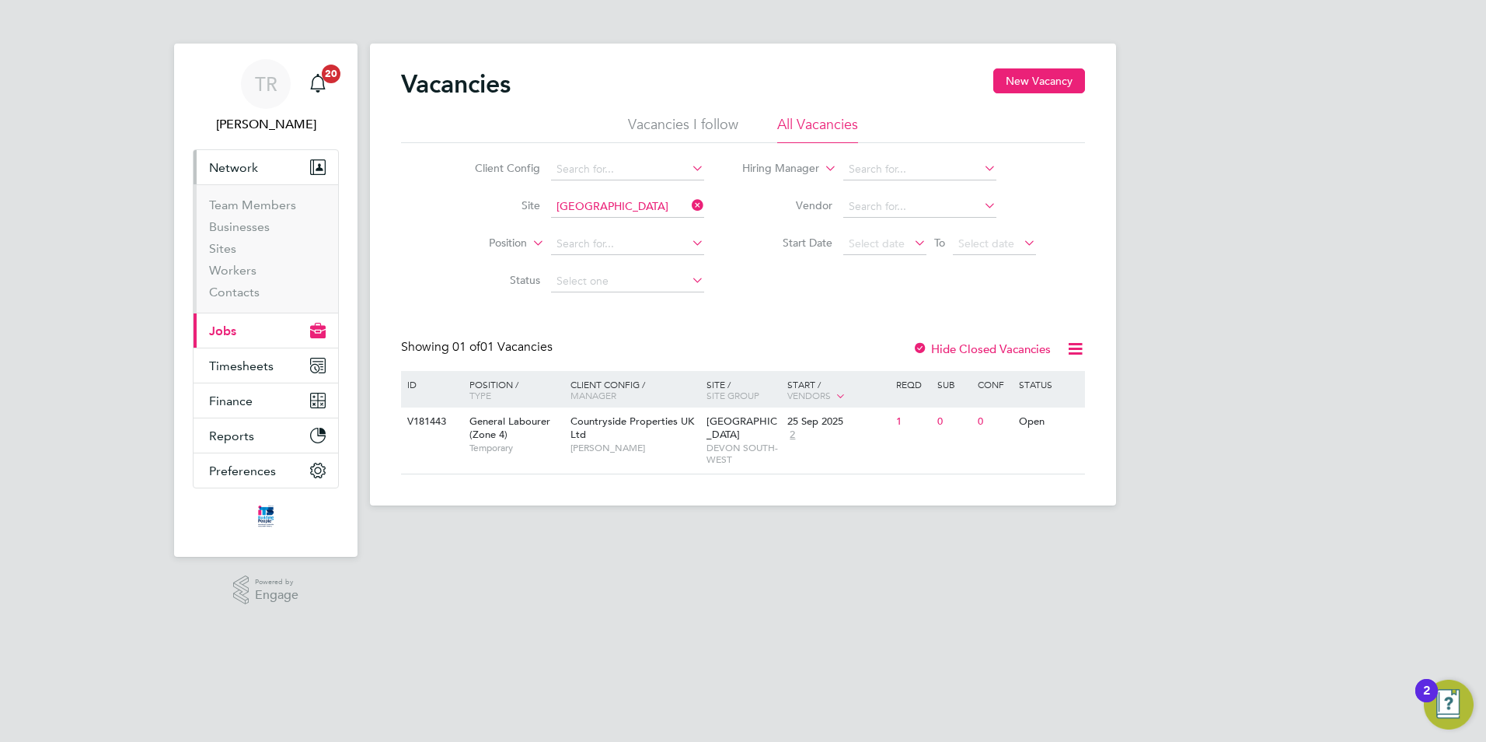
click at [240, 154] on button "Network" at bounding box center [266, 167] width 145 height 34
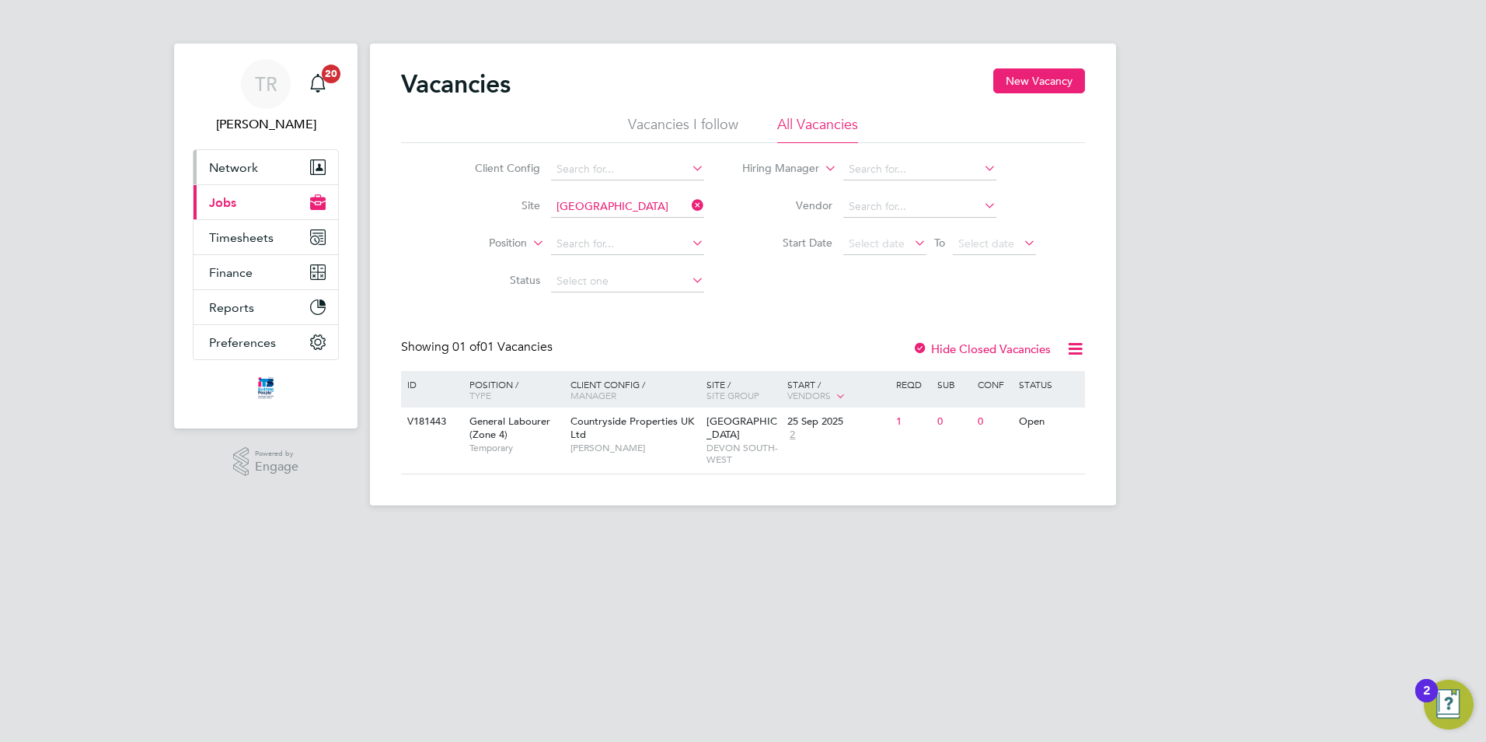
click at [222, 157] on button "Network" at bounding box center [266, 167] width 145 height 34
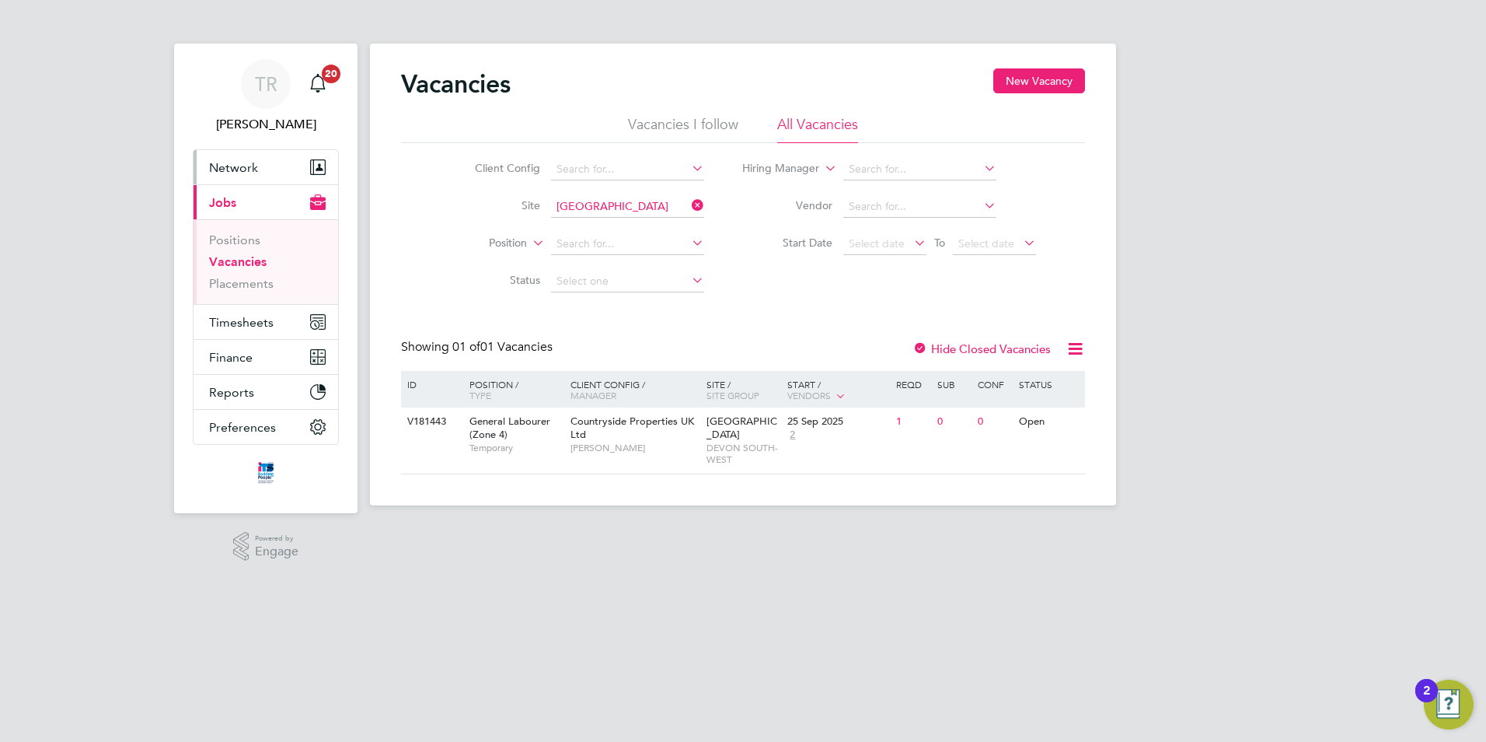
click at [239, 169] on span "Network" at bounding box center [233, 167] width 49 height 15
click at [1063, 420] on icon at bounding box center [1064, 422] width 16 height 19
click at [253, 163] on span "Network" at bounding box center [233, 167] width 49 height 15
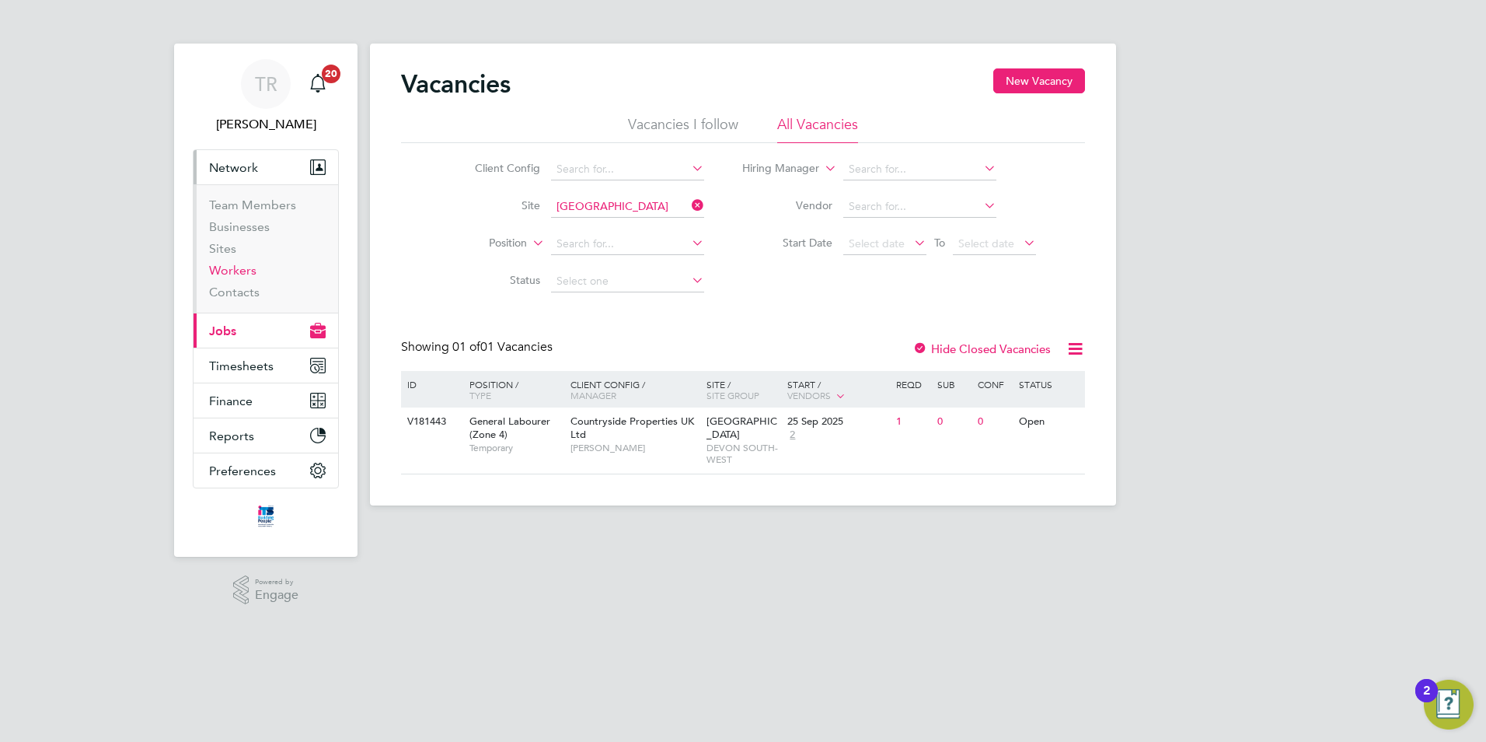
drag, startPoint x: 229, startPoint y: 270, endPoint x: 239, endPoint y: 266, distance: 11.1
click at [229, 270] on link "Workers" at bounding box center [232, 270] width 47 height 15
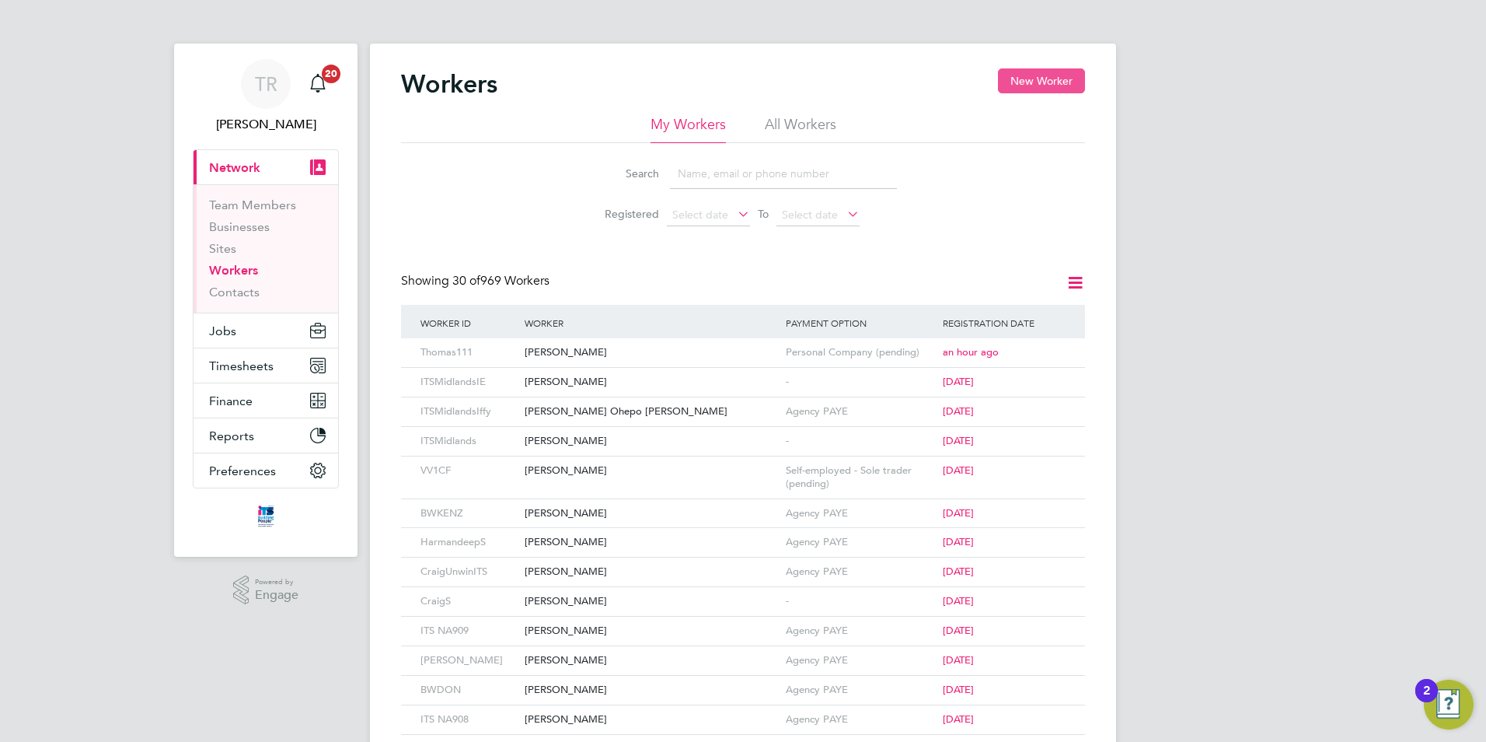
click at [1048, 79] on button "New Worker" at bounding box center [1041, 80] width 87 height 25
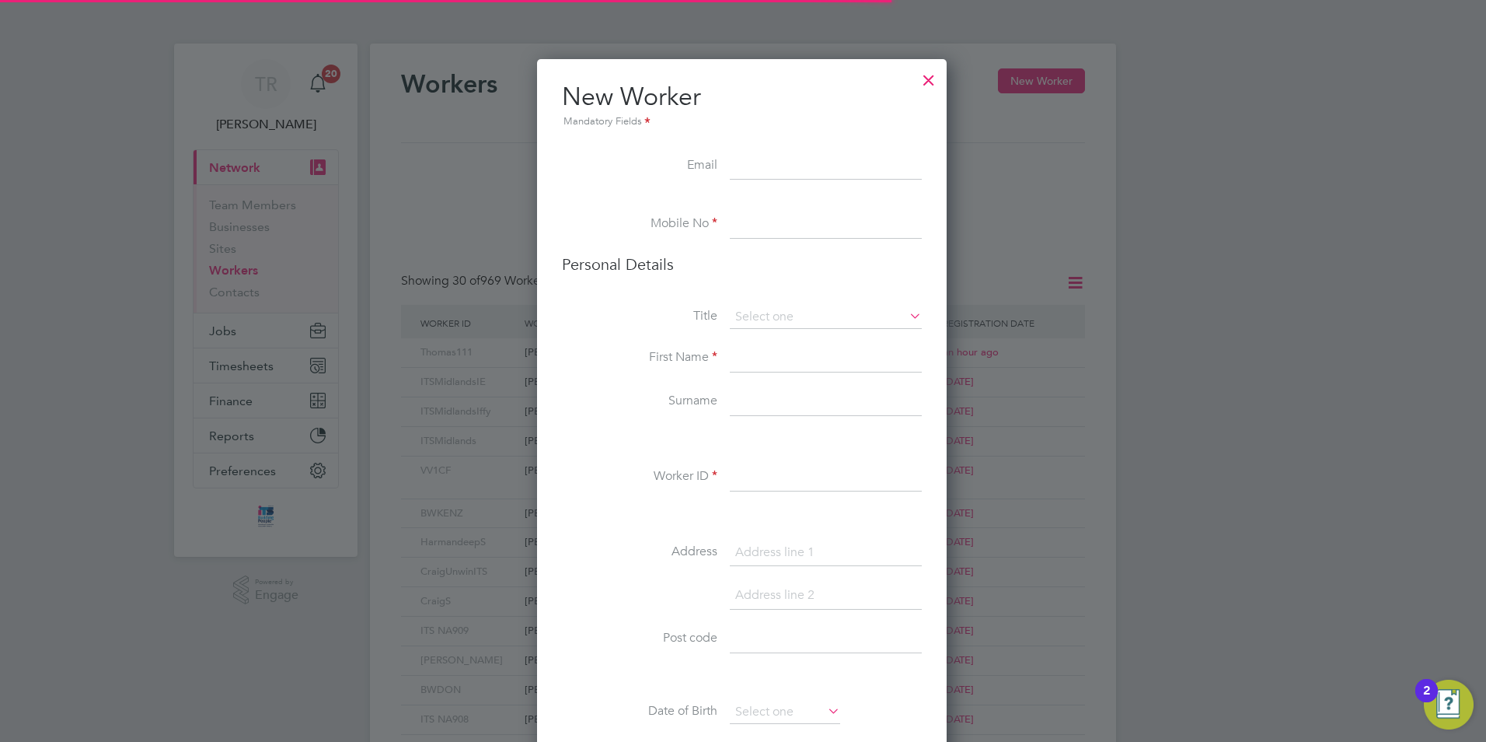
scroll to position [1315, 412]
click at [752, 164] on input at bounding box center [826, 166] width 192 height 28
paste input "[EMAIL_ADDRESS][DOMAIN_NAME]"
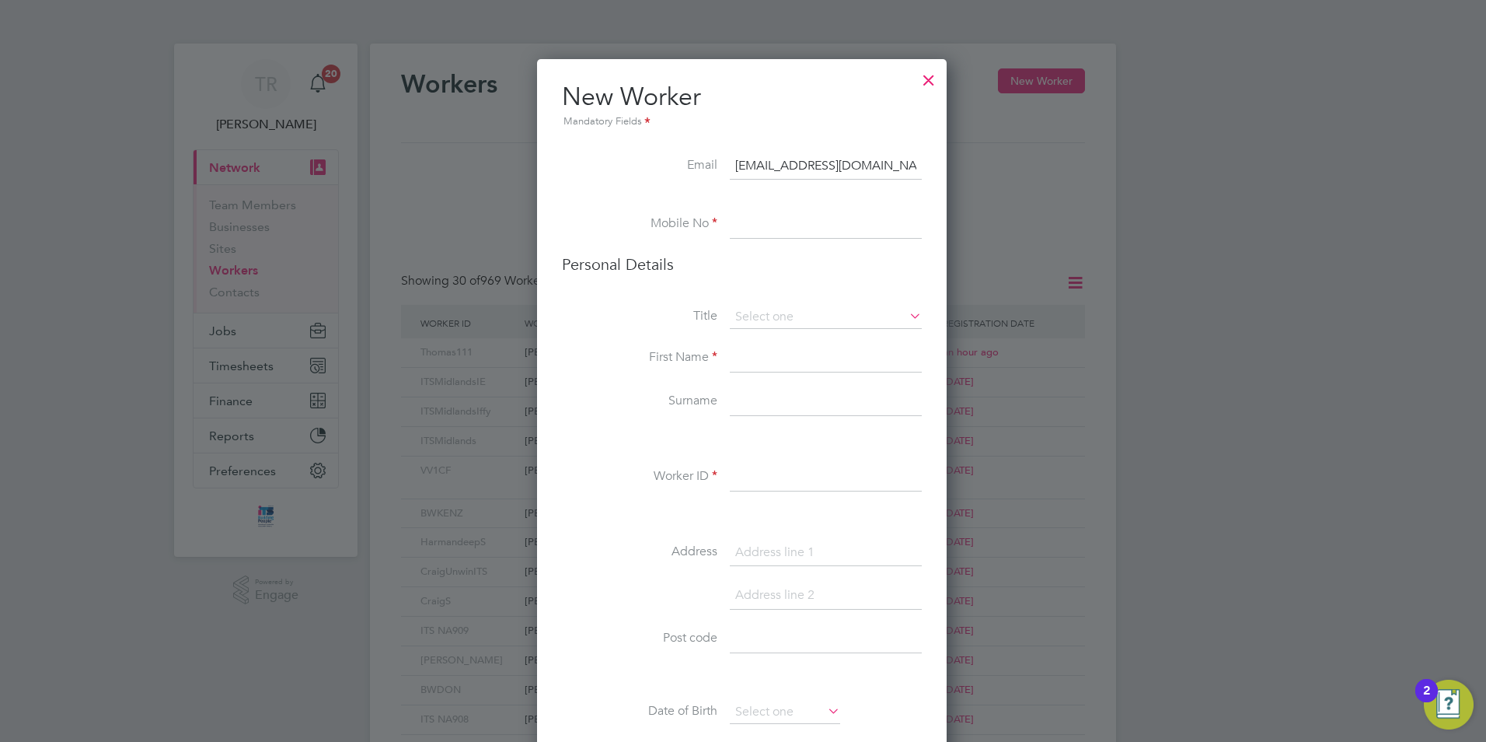
scroll to position [0, 20]
type input "[EMAIL_ADDRESS][DOMAIN_NAME]"
click at [932, 72] on div at bounding box center [929, 76] width 28 height 28
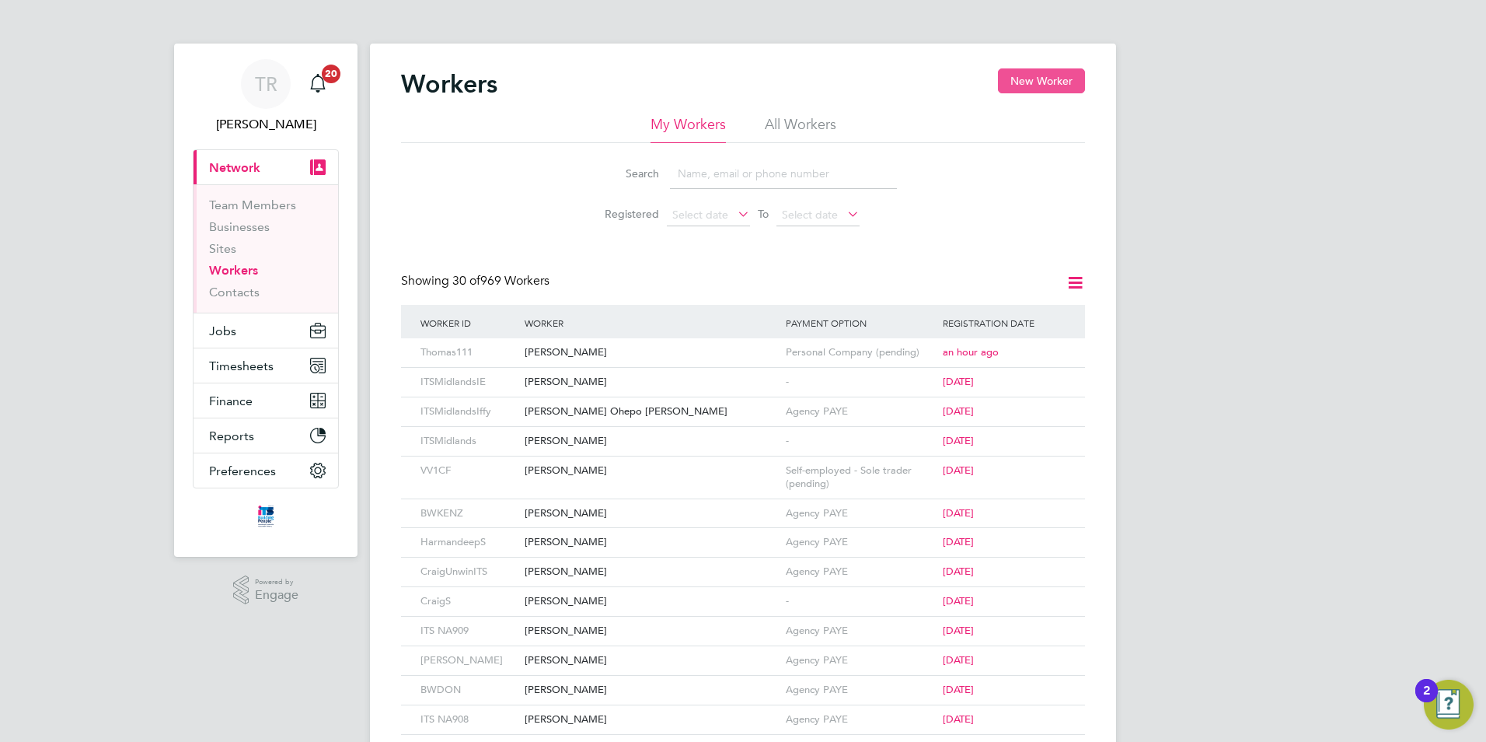
click at [1054, 82] on button "New Worker" at bounding box center [1041, 80] width 87 height 25
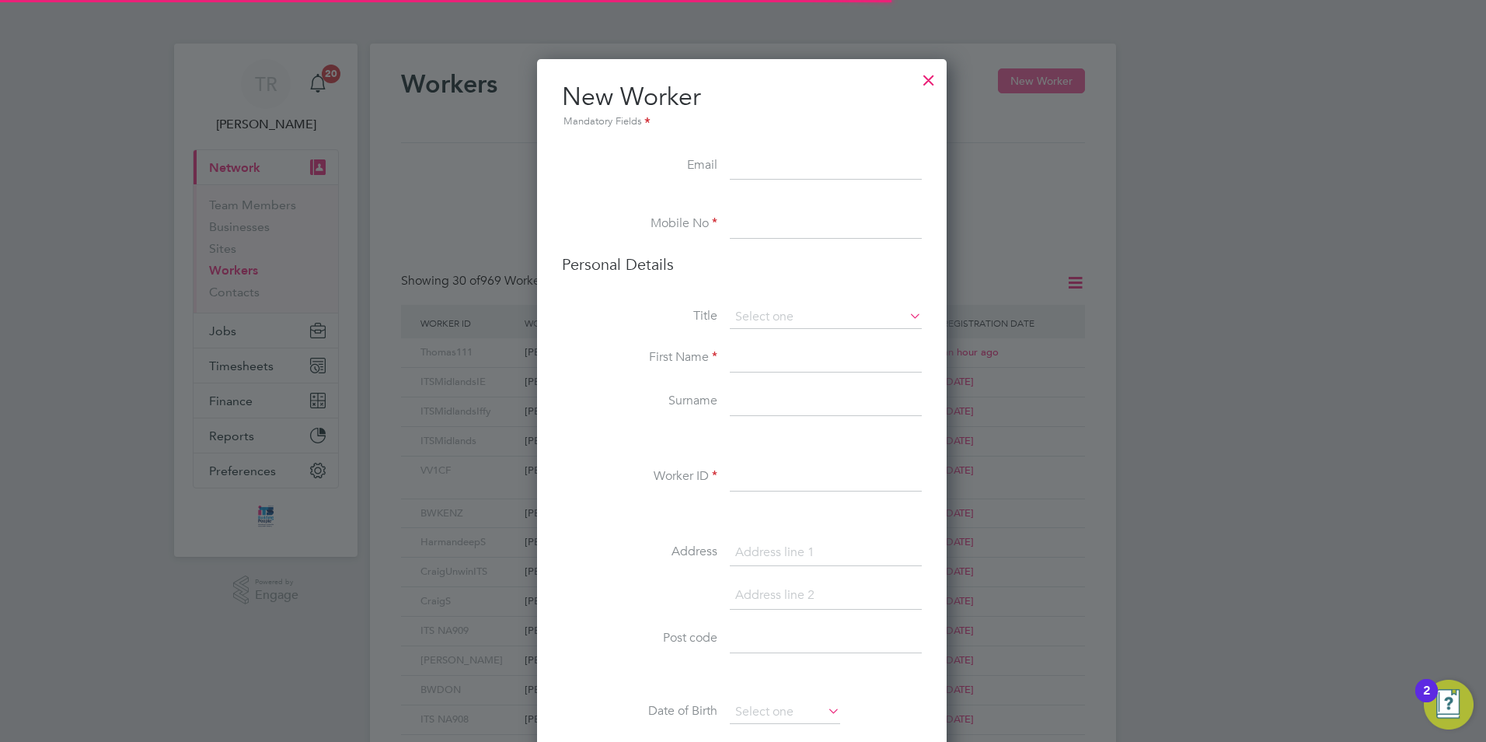
scroll to position [1315, 412]
paste input "[EMAIL_ADDRESS][DOMAIN_NAME]"
type input "[EMAIL_ADDRESS][DOMAIN_NAME]"
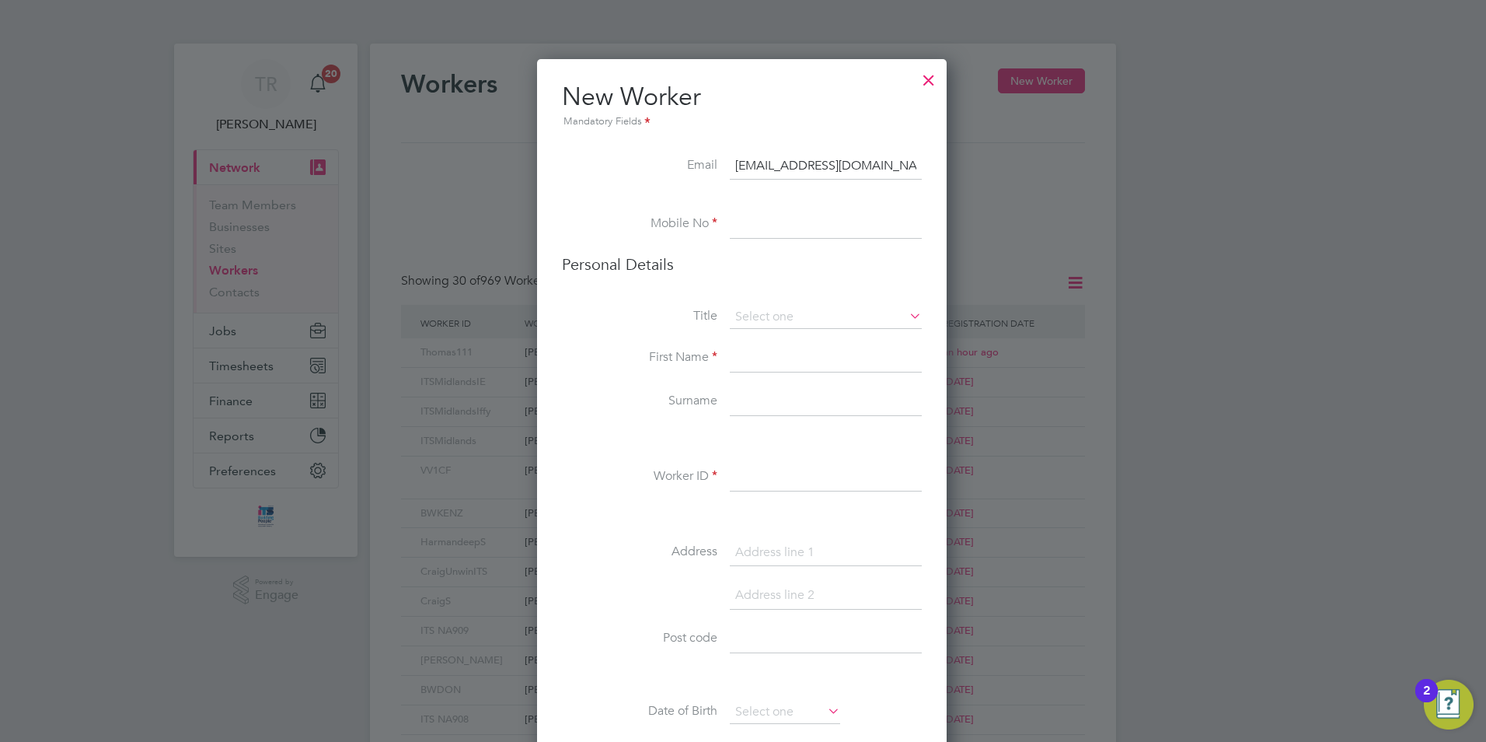
scroll to position [0, 20]
type input "[PERSON_NAME]"
type input "[EMAIL_ADDRESS][DOMAIN_NAME]"
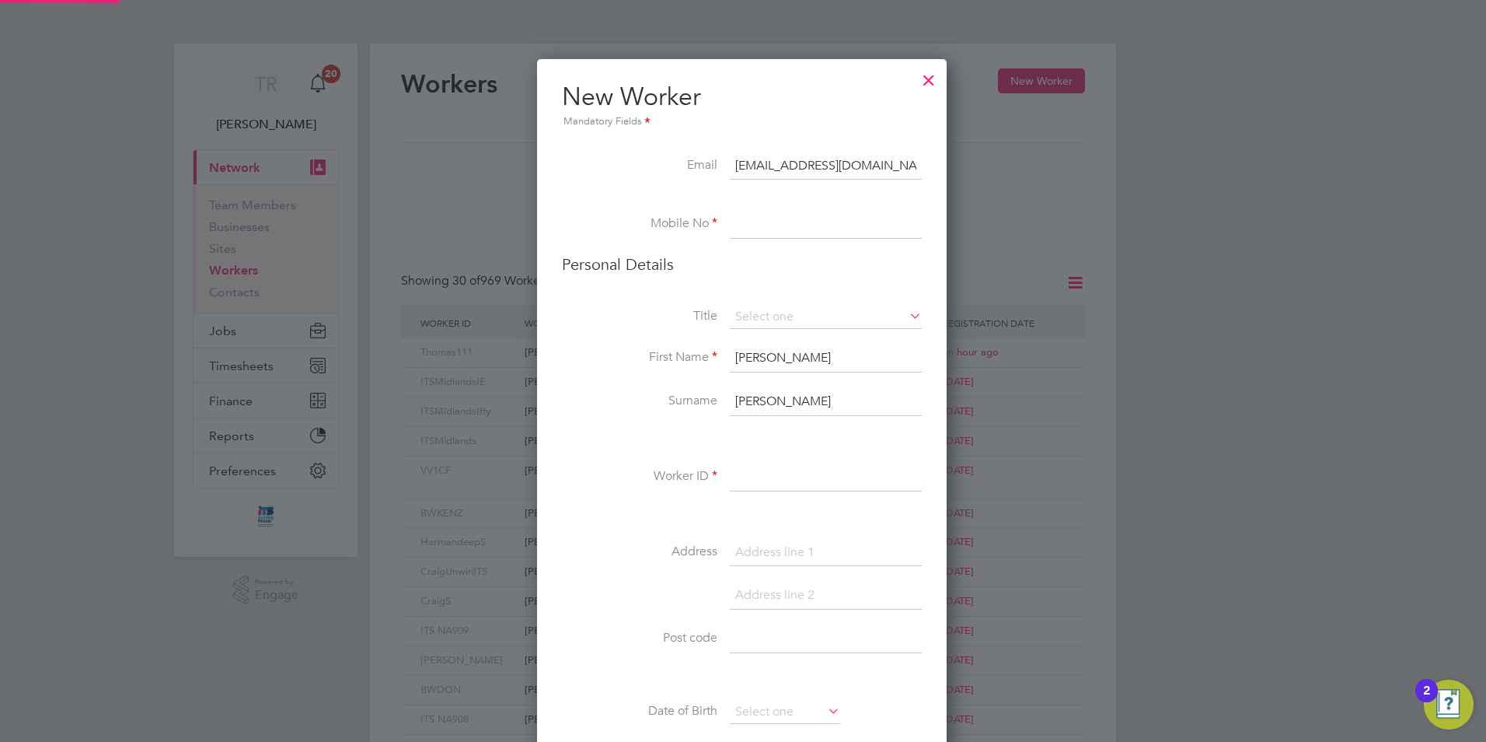
drag, startPoint x: 749, startPoint y: 229, endPoint x: 759, endPoint y: 225, distance: 11.8
click at [757, 226] on input at bounding box center [826, 225] width 192 height 28
click at [764, 221] on input at bounding box center [826, 225] width 192 height 28
paste input "07399 181496"
type input "07399 181496"
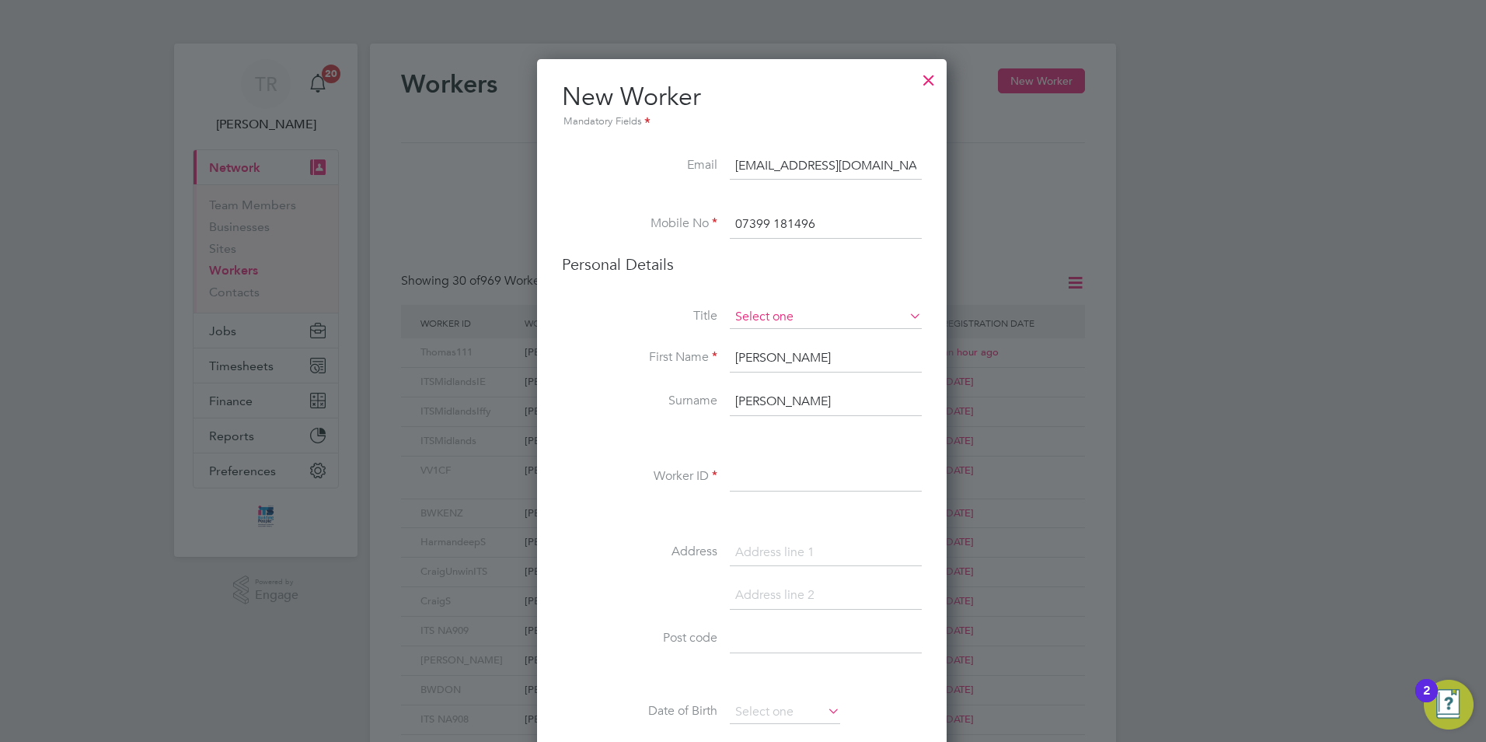
click at [781, 310] on input at bounding box center [826, 316] width 192 height 23
click at [780, 335] on li "Mr" at bounding box center [826, 339] width 194 height 20
type input "Mr"
click at [775, 473] on input at bounding box center [826, 477] width 192 height 28
type input "Horton456"
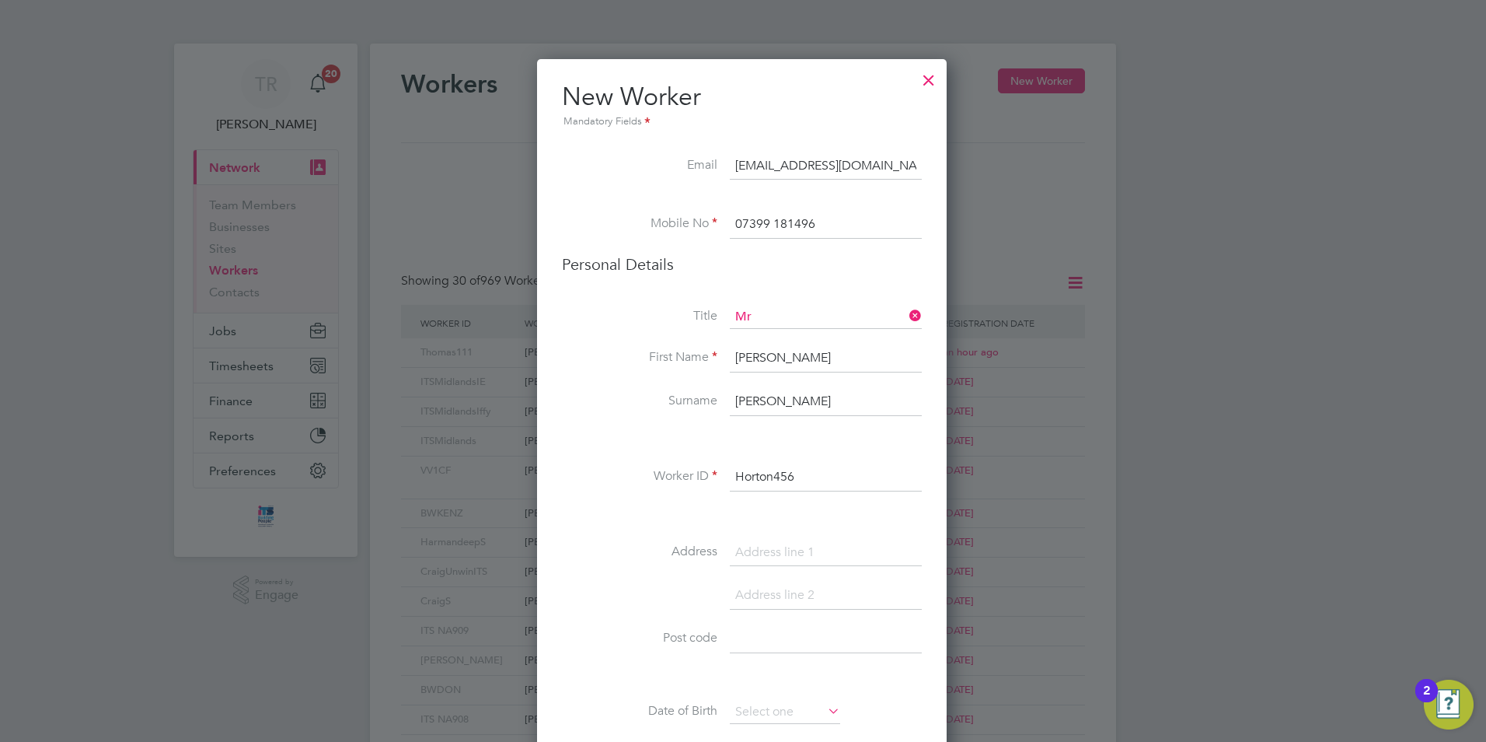
click at [752, 557] on input at bounding box center [826, 553] width 192 height 28
paste input "[STREET_ADDRESS],"
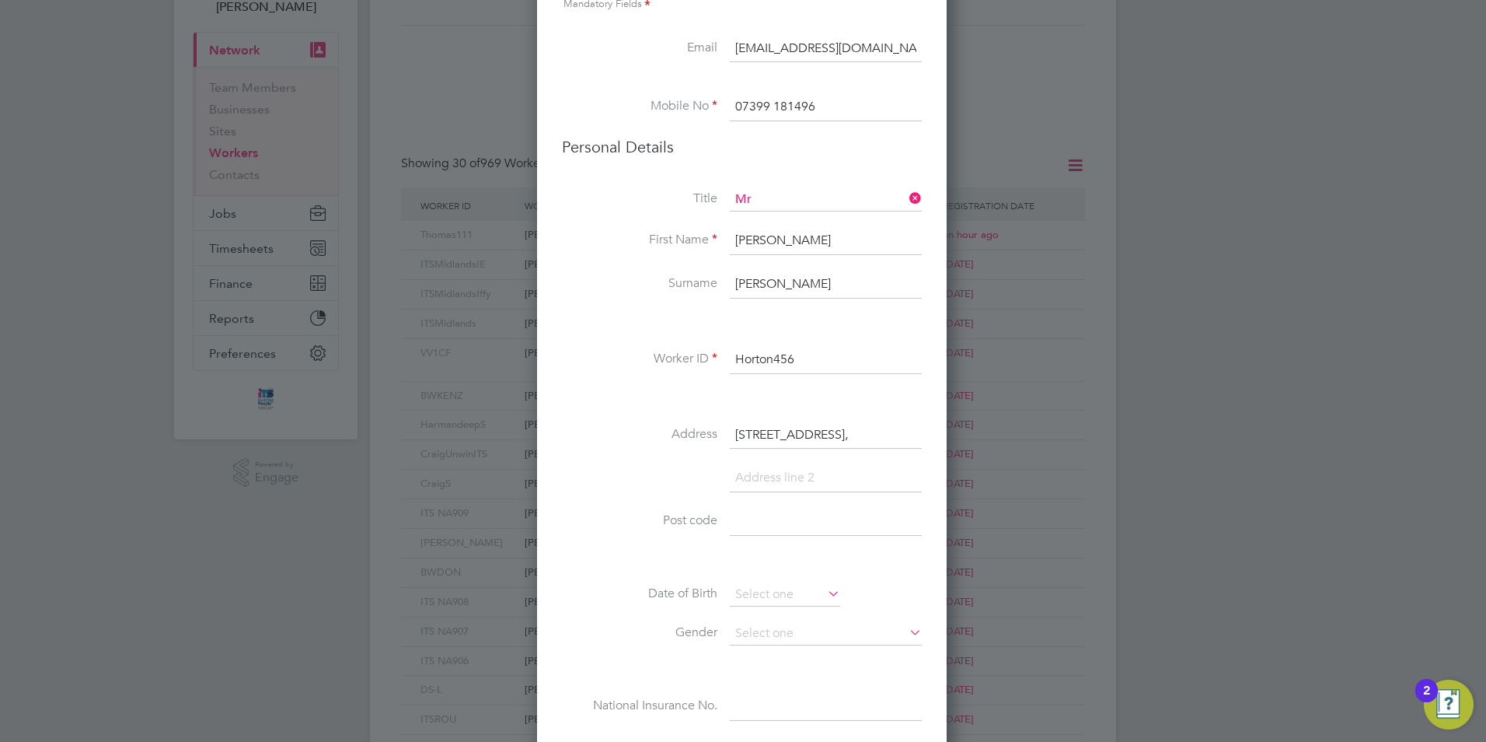
scroll to position [131, 0]
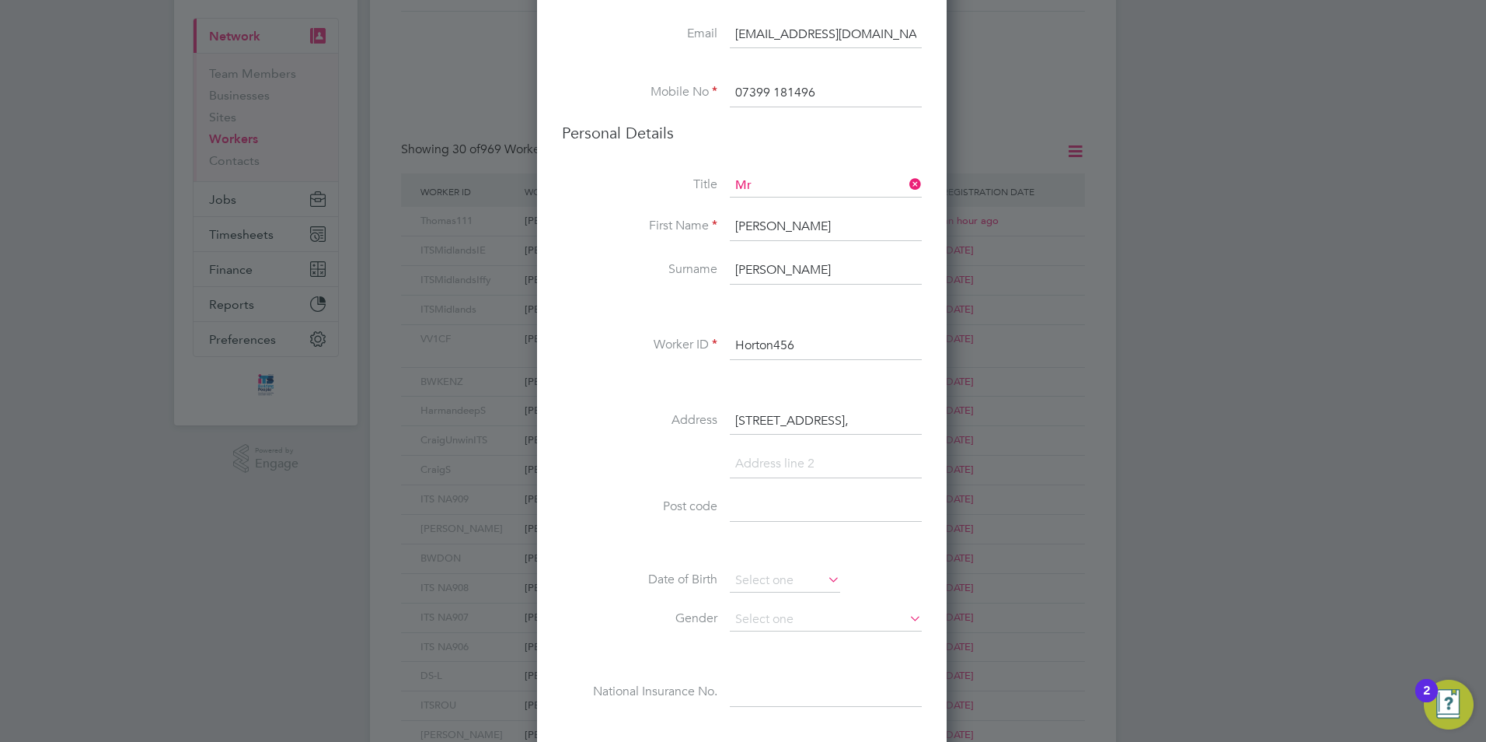
type input "[STREET_ADDRESS],"
click at [741, 459] on input at bounding box center [826, 464] width 192 height 28
paste input "Bridgwater,"
type input "Bridgwater,"
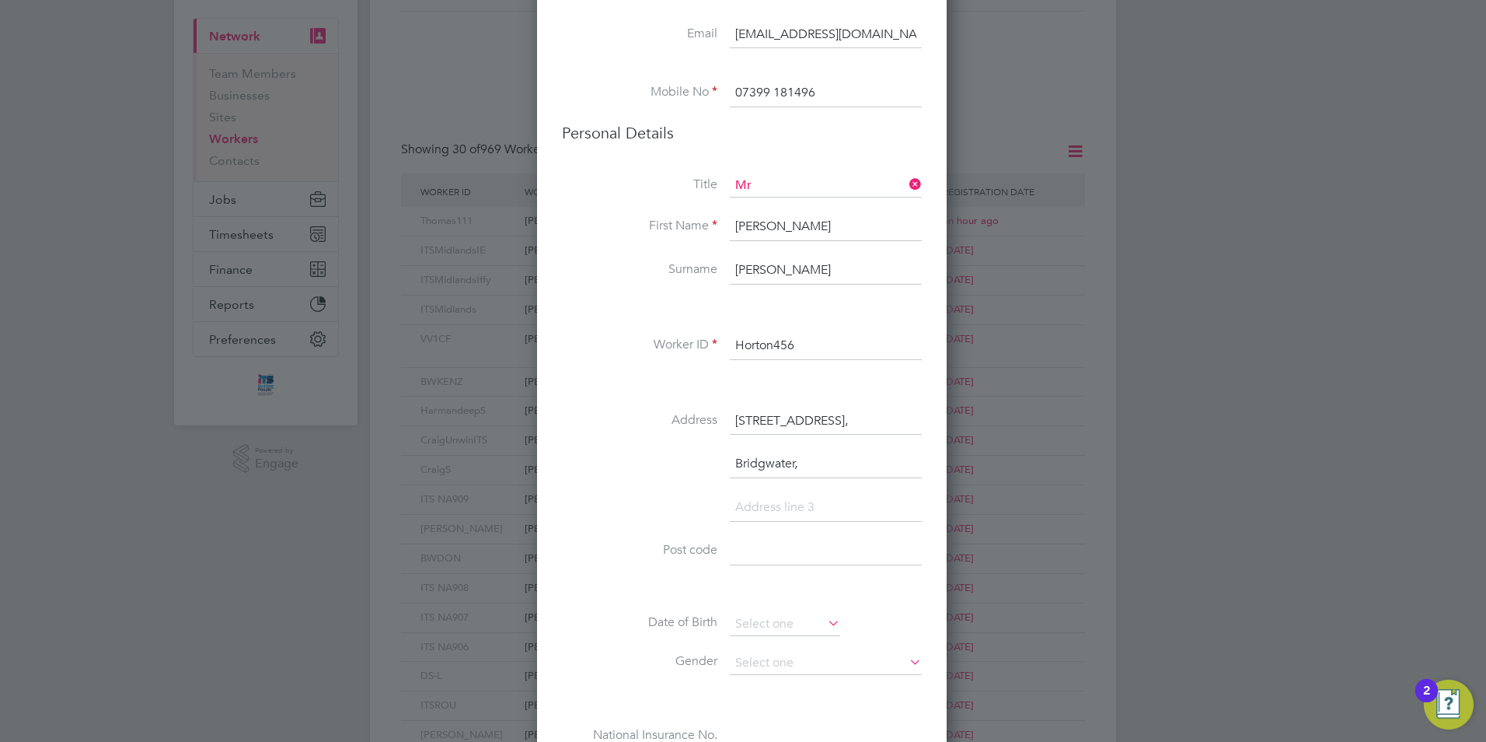
click at [755, 559] on input at bounding box center [826, 551] width 192 height 28
click at [751, 499] on input at bounding box center [826, 508] width 192 height 28
drag, startPoint x: 750, startPoint y: 537, endPoint x: 741, endPoint y: 546, distance: 12.7
click at [750, 537] on input at bounding box center [826, 551] width 192 height 28
type input "TA77 0JE"
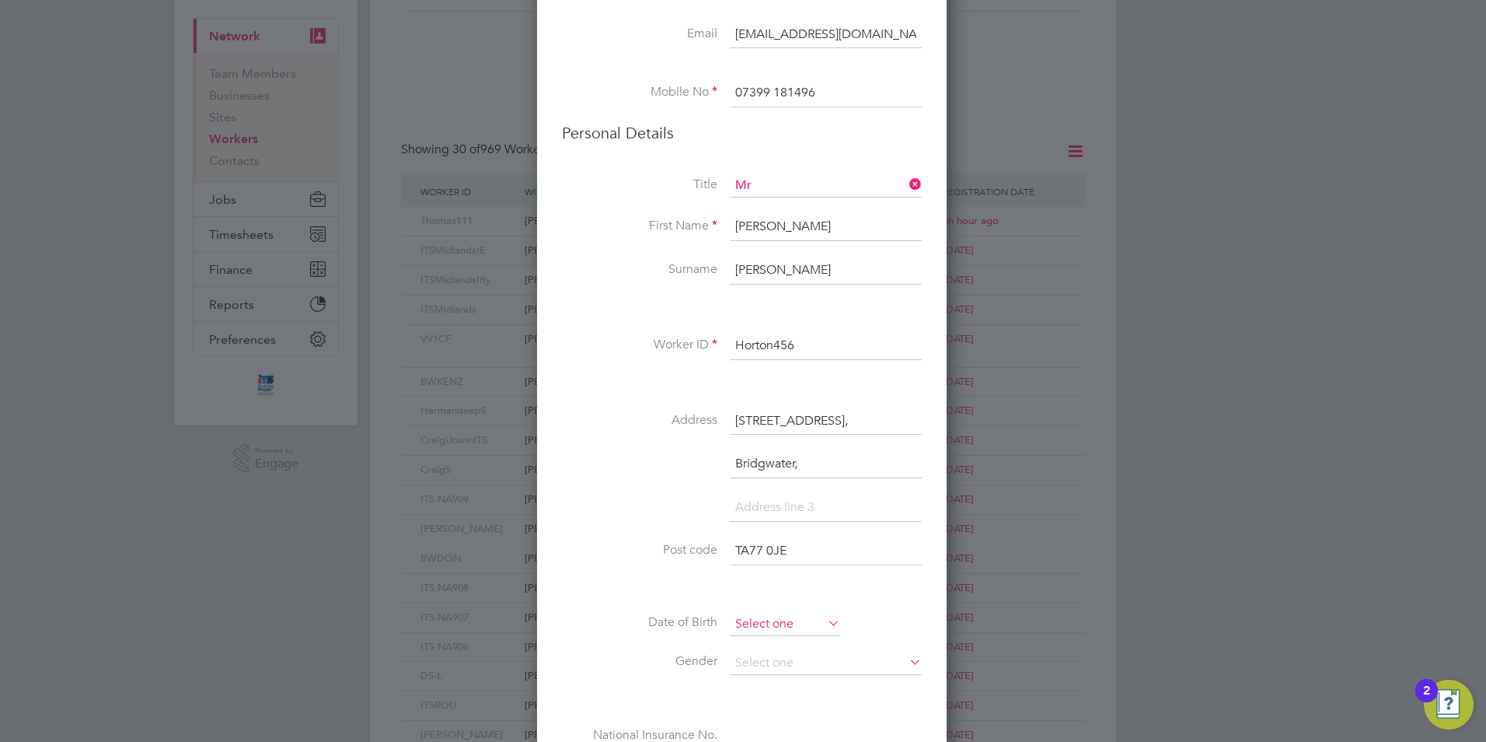
click at [753, 629] on input at bounding box center [785, 623] width 110 height 23
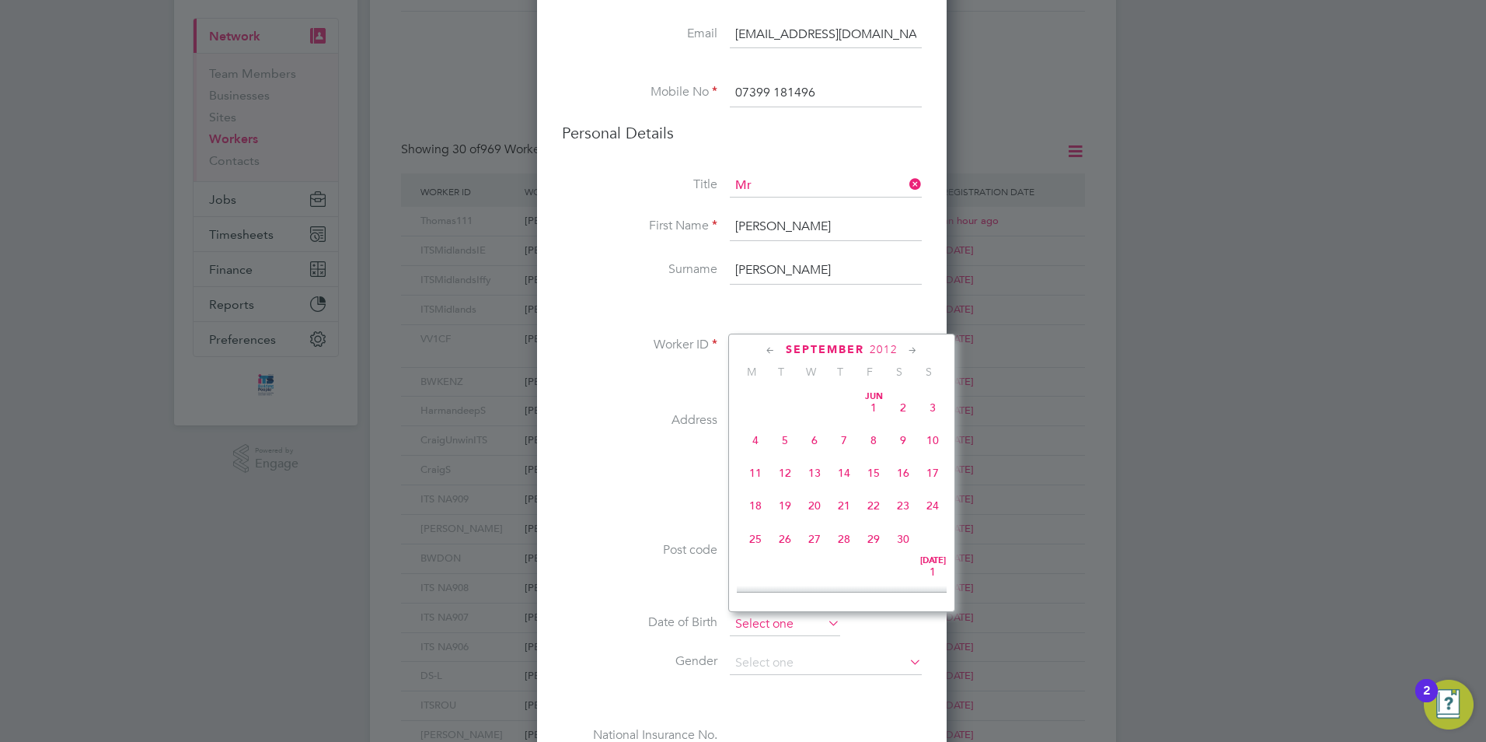
scroll to position [605, 0]
click at [887, 353] on span "2012" at bounding box center [884, 349] width 28 height 13
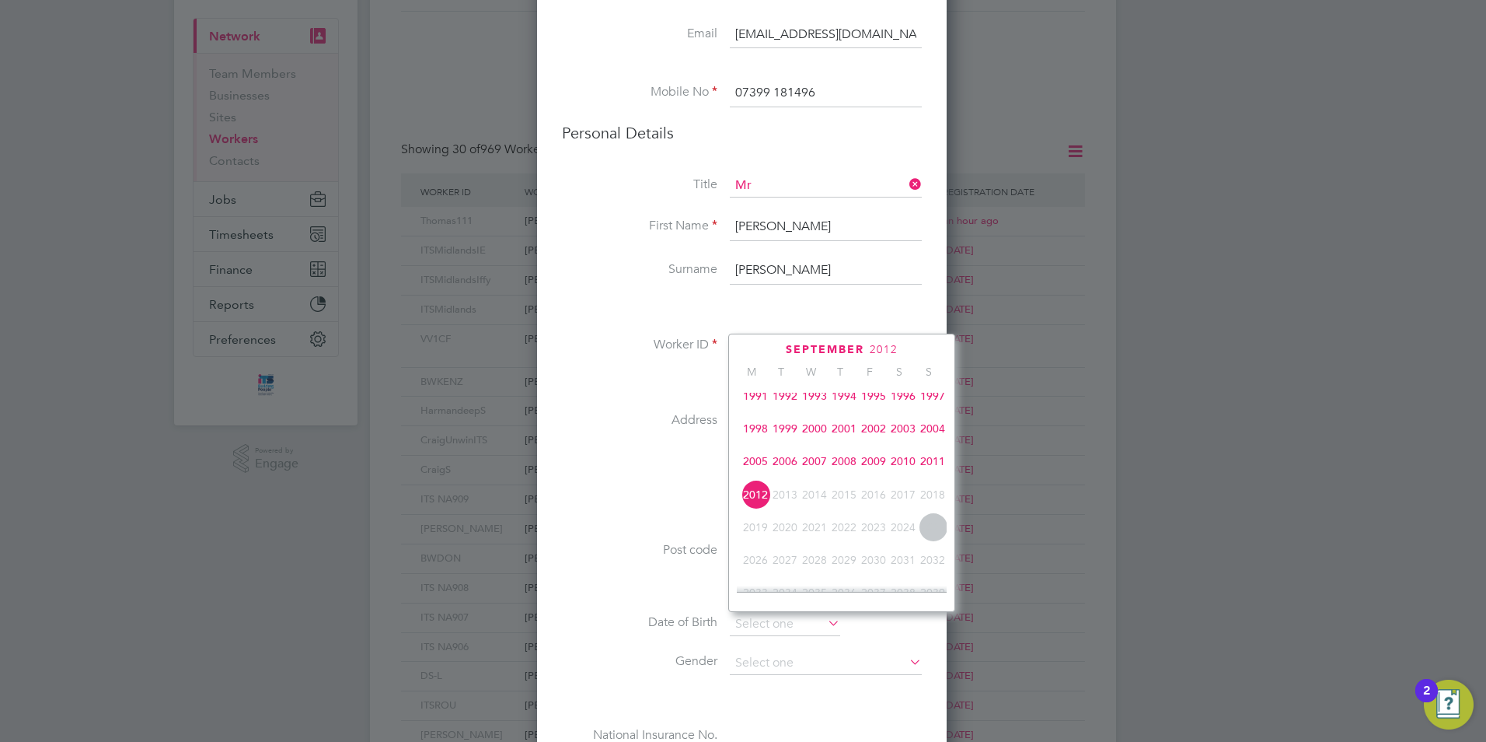
drag, startPoint x: 754, startPoint y: 424, endPoint x: 771, endPoint y: 424, distance: 17.1
click at [759, 424] on div "1977 1978 1979 1980 1981 1982 1983 1984 1985 1986 1987 1988 1989 1990 1991 1992…" at bounding box center [851, 398] width 229 height 164
click at [759, 440] on span "1998" at bounding box center [756, 431] width 30 height 30
click at [910, 347] on icon at bounding box center [913, 350] width 15 height 17
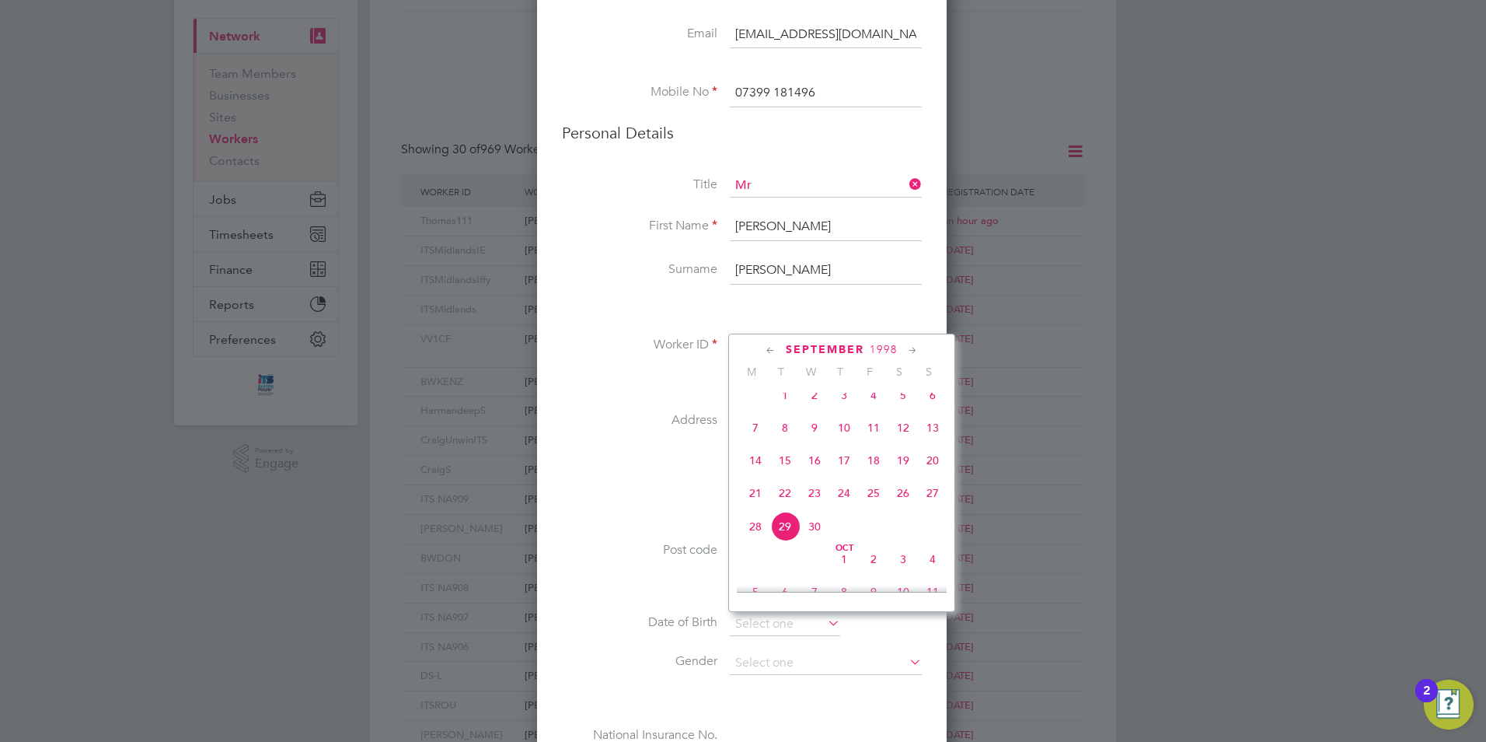
click at [910, 347] on icon at bounding box center [913, 350] width 15 height 17
click at [845, 560] on span "31" at bounding box center [844, 545] width 30 height 30
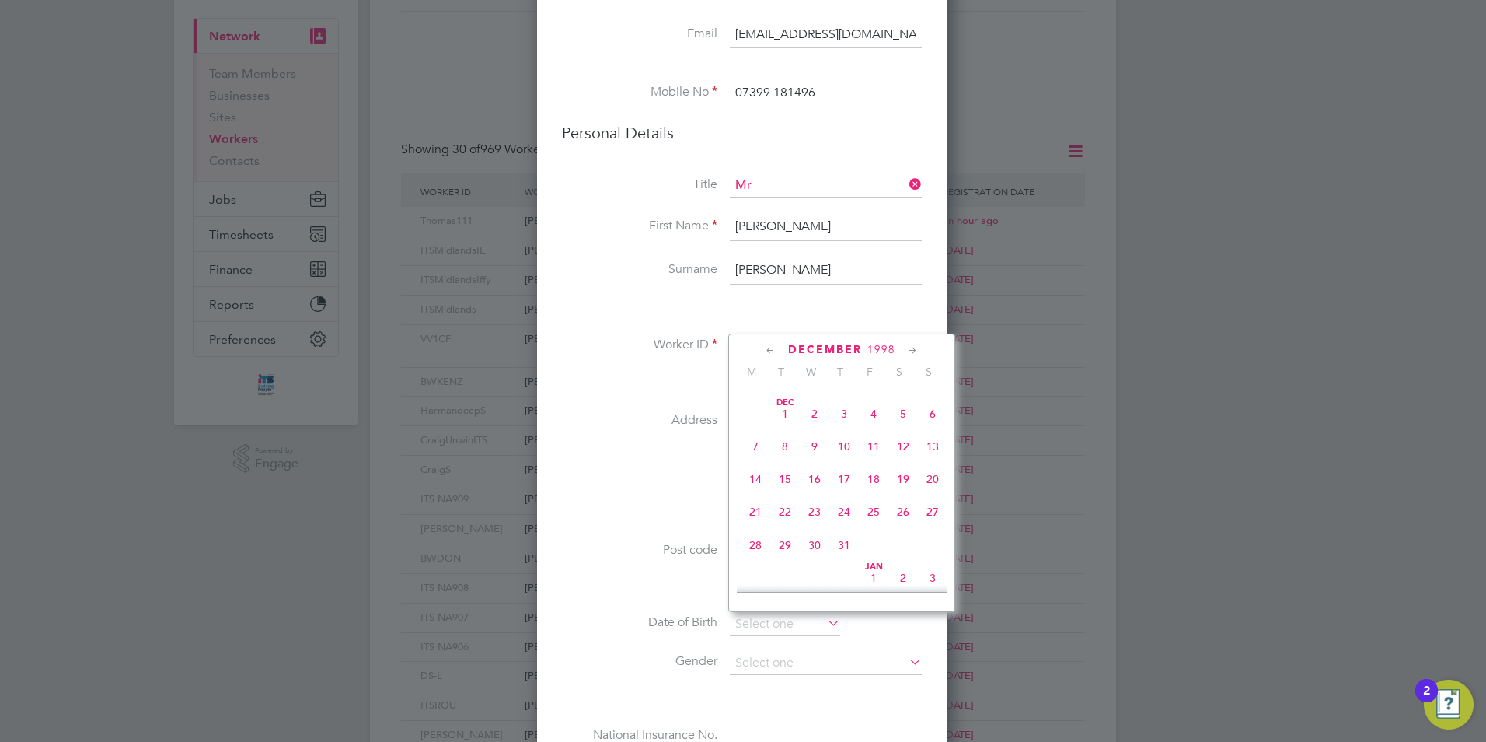
type input "[DATE]"
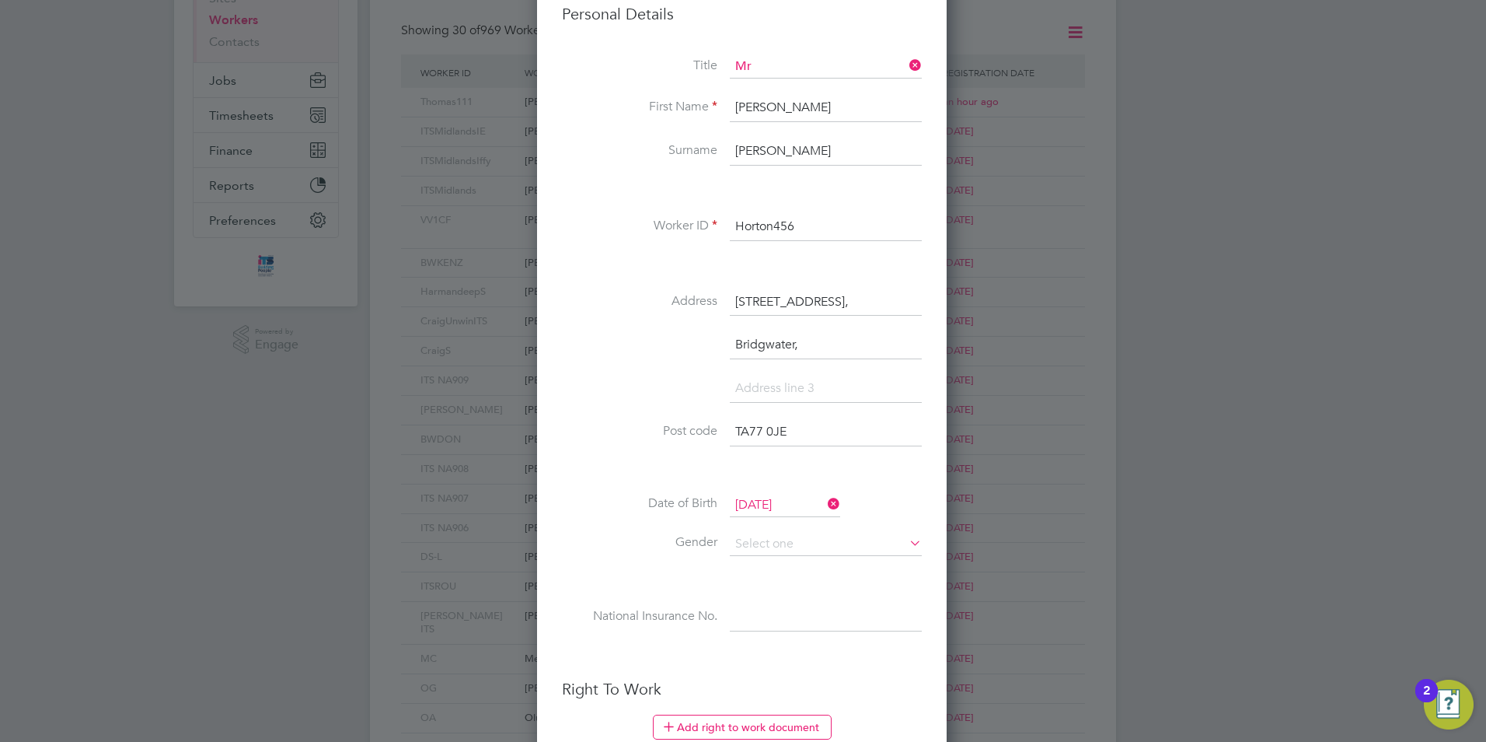
scroll to position [425, 0]
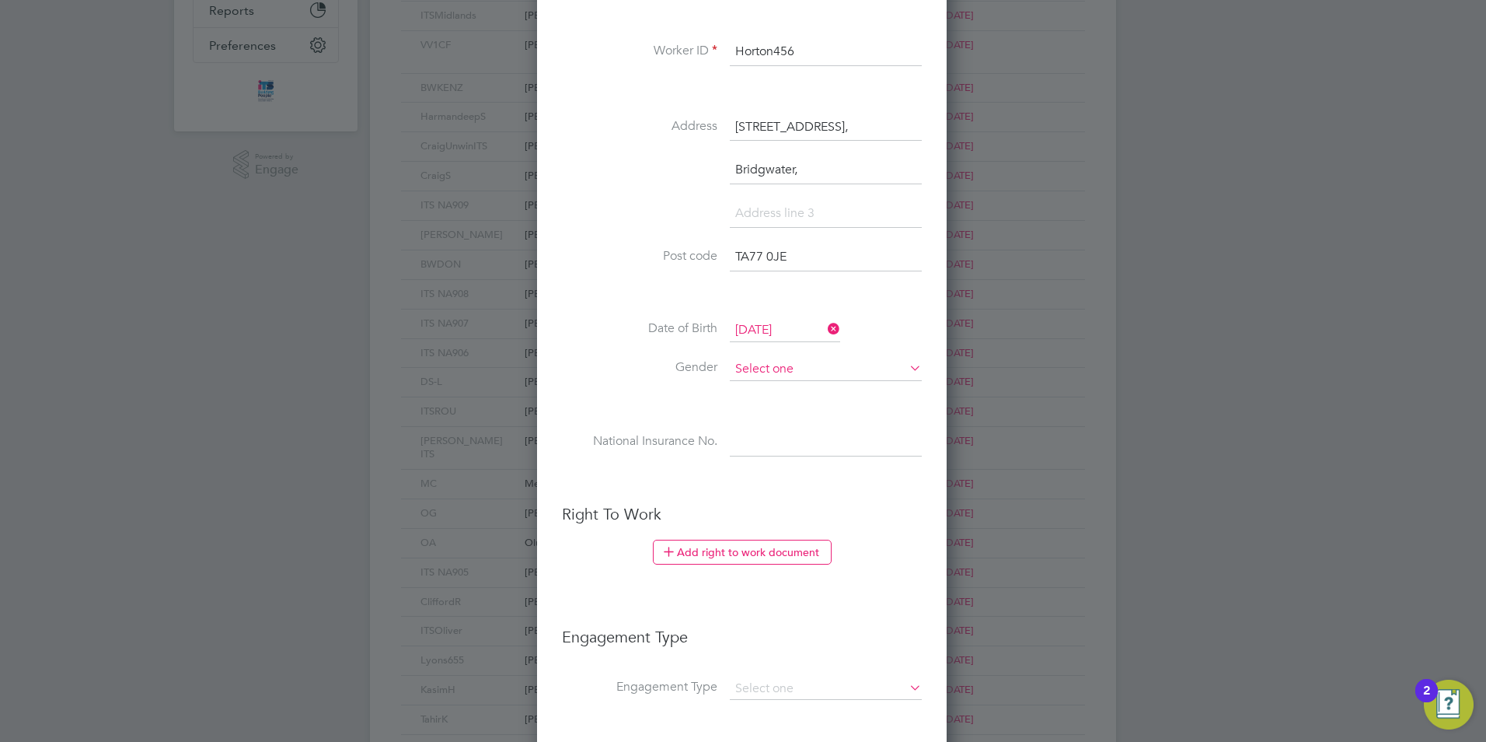
click at [799, 361] on input at bounding box center [826, 369] width 192 height 23
drag, startPoint x: 763, startPoint y: 393, endPoint x: 783, endPoint y: 417, distance: 32.0
click at [765, 393] on li "[DEMOGRAPHIC_DATA]" at bounding box center [826, 391] width 194 height 20
type input "[DEMOGRAPHIC_DATA]"
click at [748, 447] on input at bounding box center [826, 442] width 192 height 28
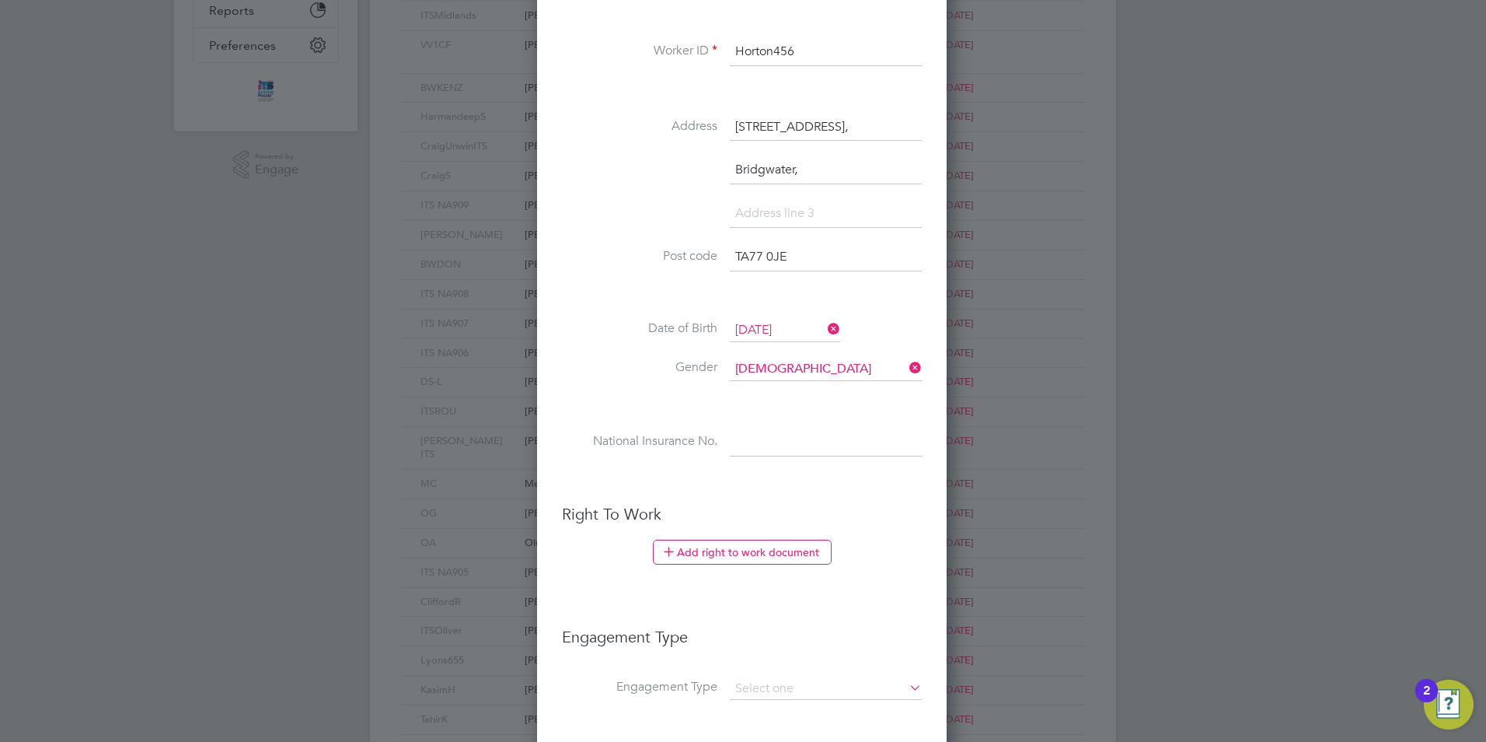
paste input "PE367219D"
type input "PE 36 72 19 D"
click at [759, 548] on button "Add right to work document" at bounding box center [742, 551] width 179 height 25
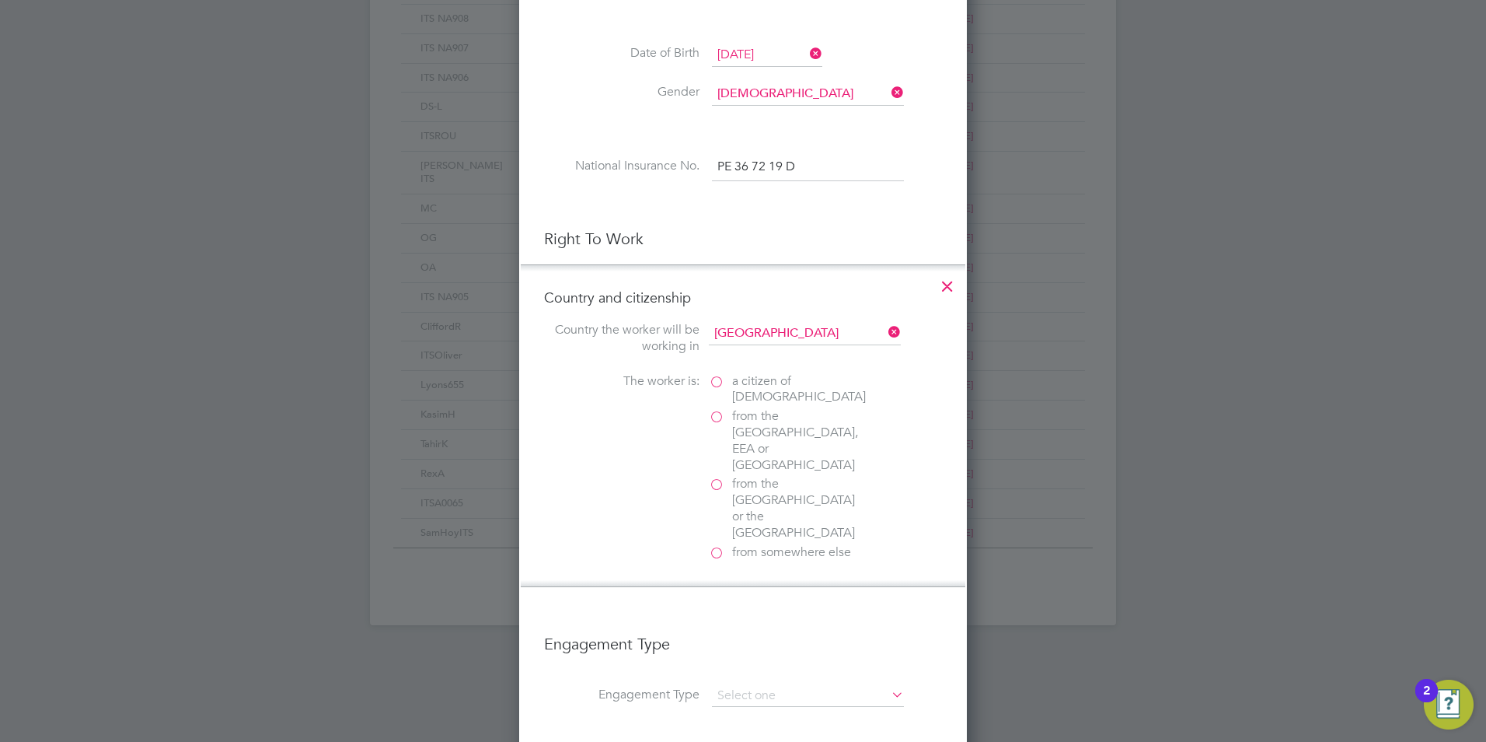
scroll to position [713, 0]
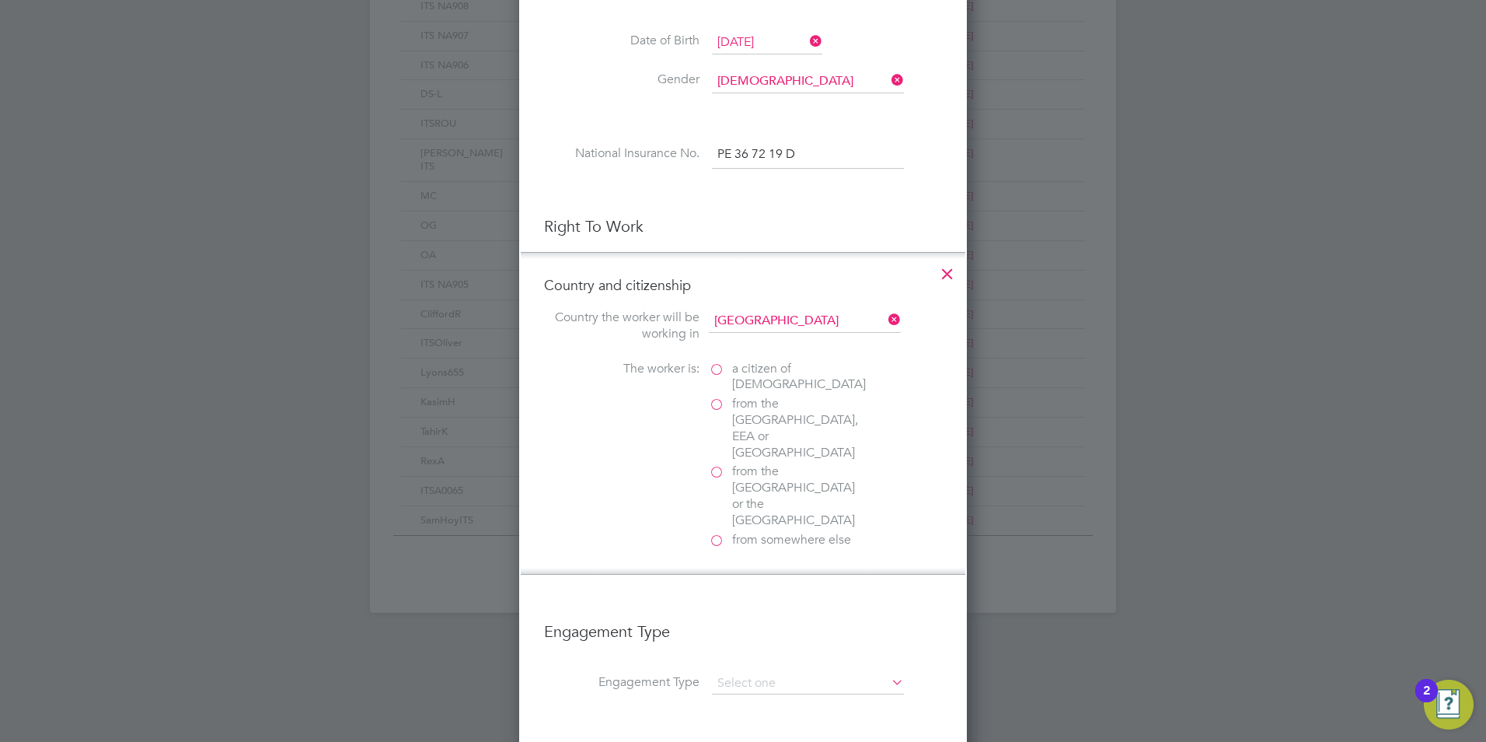
drag, startPoint x: 719, startPoint y: 370, endPoint x: 709, endPoint y: 376, distance: 11.9
click at [719, 370] on label "a citizen of [DEMOGRAPHIC_DATA]" at bounding box center [786, 377] width 155 height 33
click at [0, 0] on input "a citizen of [DEMOGRAPHIC_DATA]" at bounding box center [0, 0] width 0 height 0
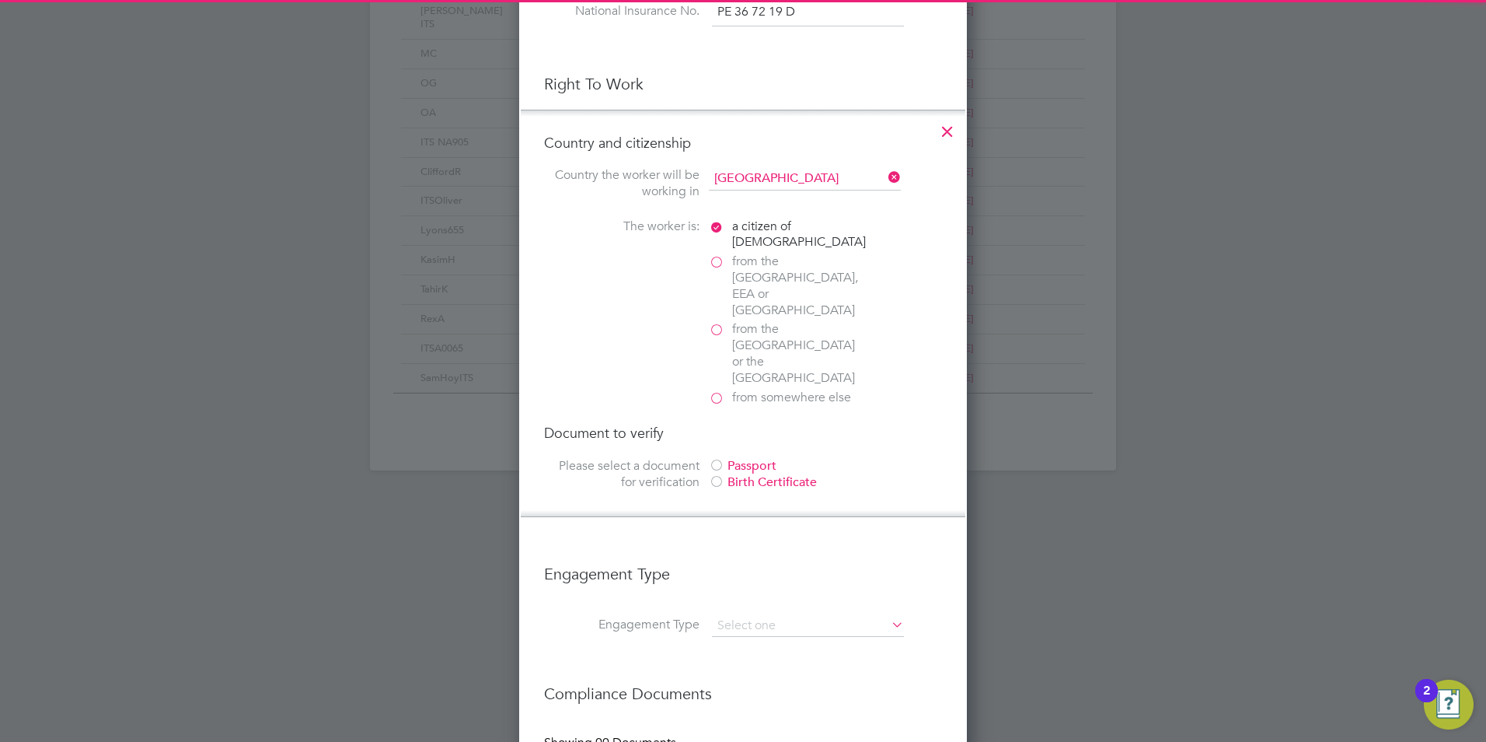
scroll to position [876, 0]
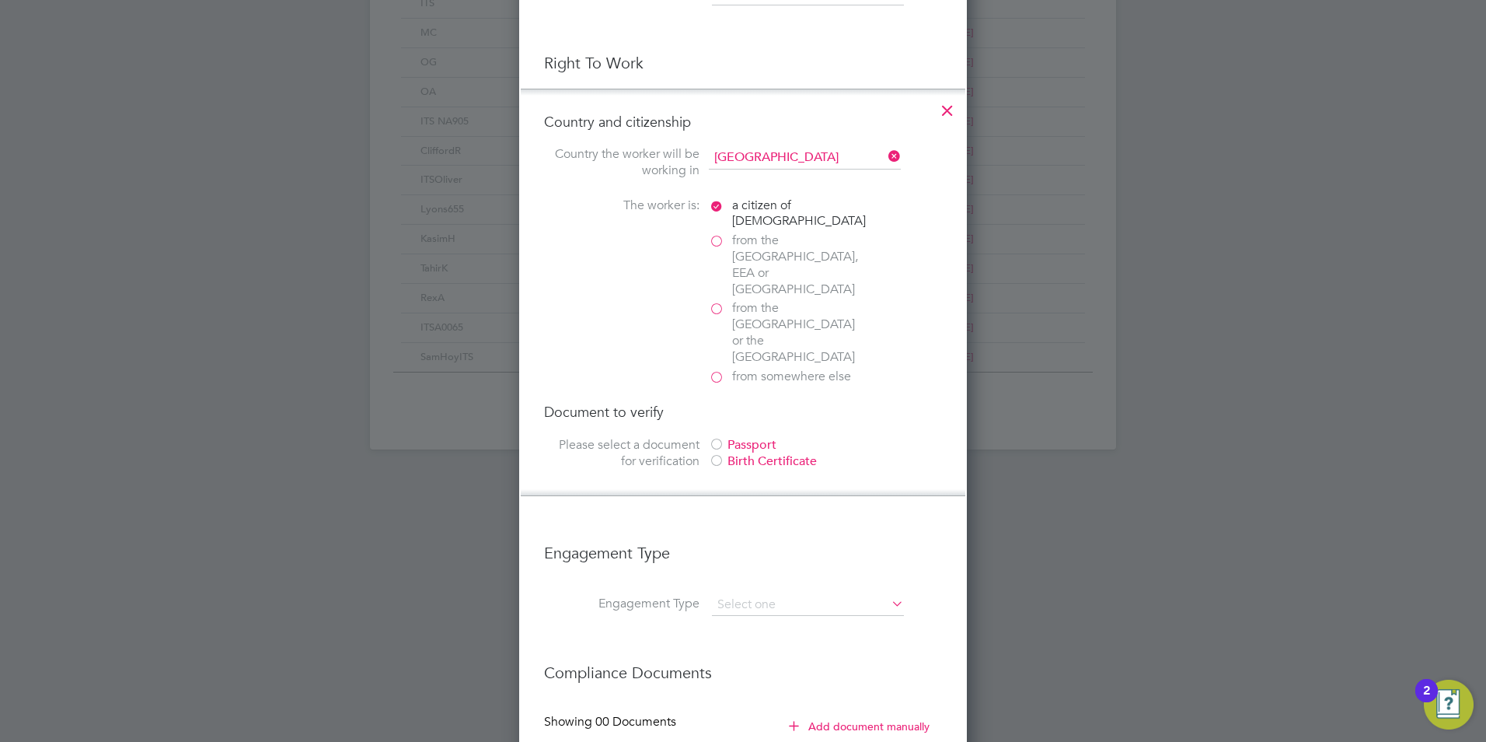
click at [717, 454] on div at bounding box center [717, 462] width 16 height 16
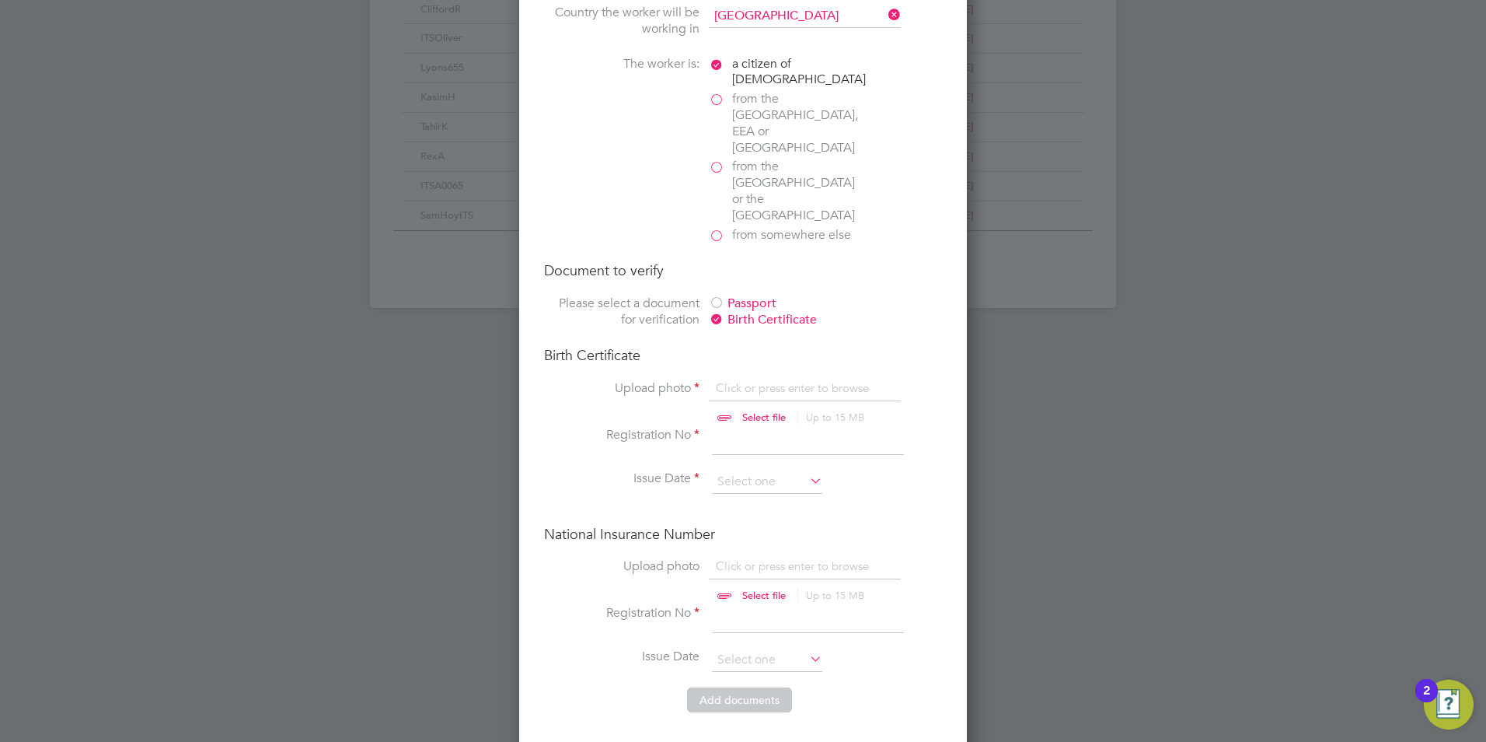
scroll to position [1042, 0]
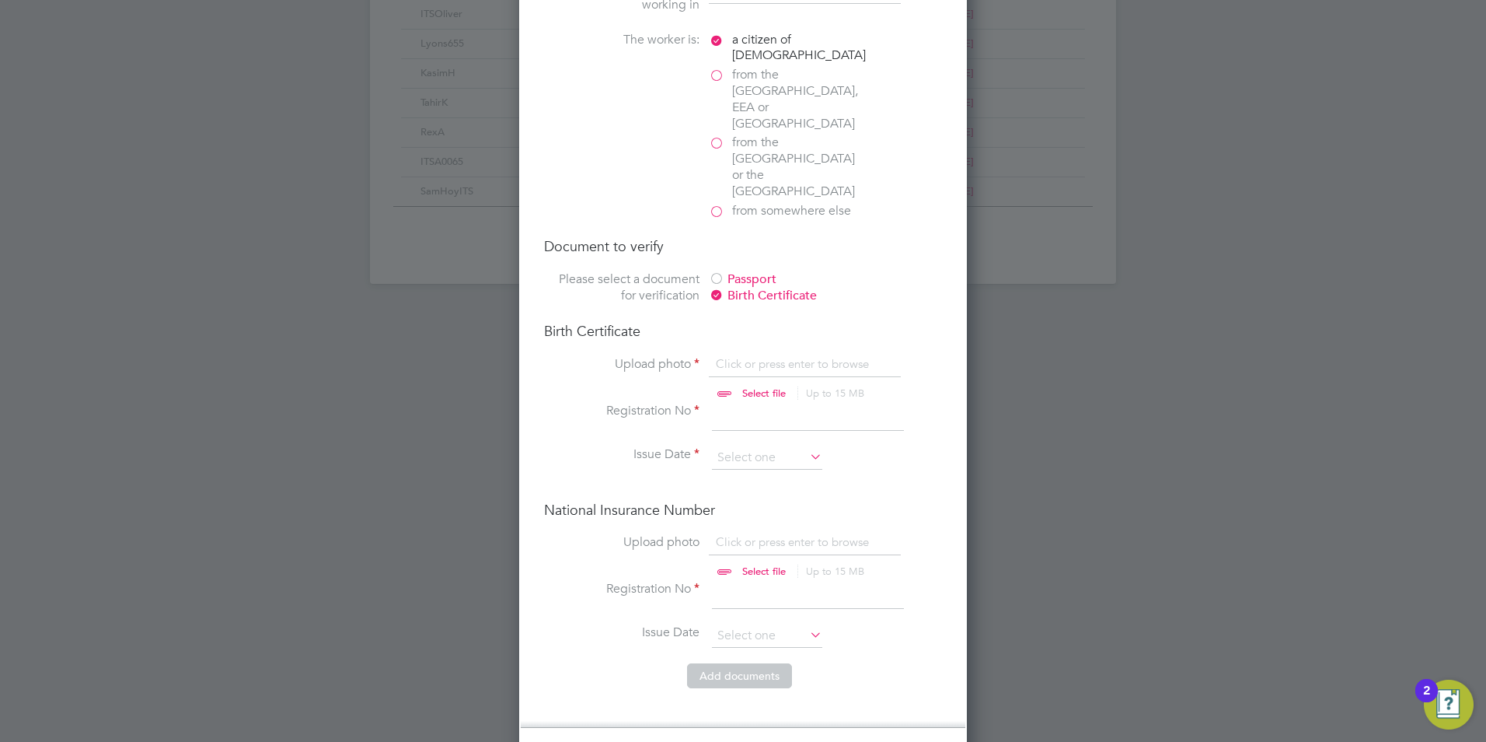
click at [725, 356] on input "file" at bounding box center [779, 379] width 244 height 47
type input "C:\fakepath\Jacob BC.PDF"
click at [759, 403] on input at bounding box center [808, 417] width 192 height 28
type input "266824"
click at [749, 446] on input at bounding box center [767, 457] width 110 height 23
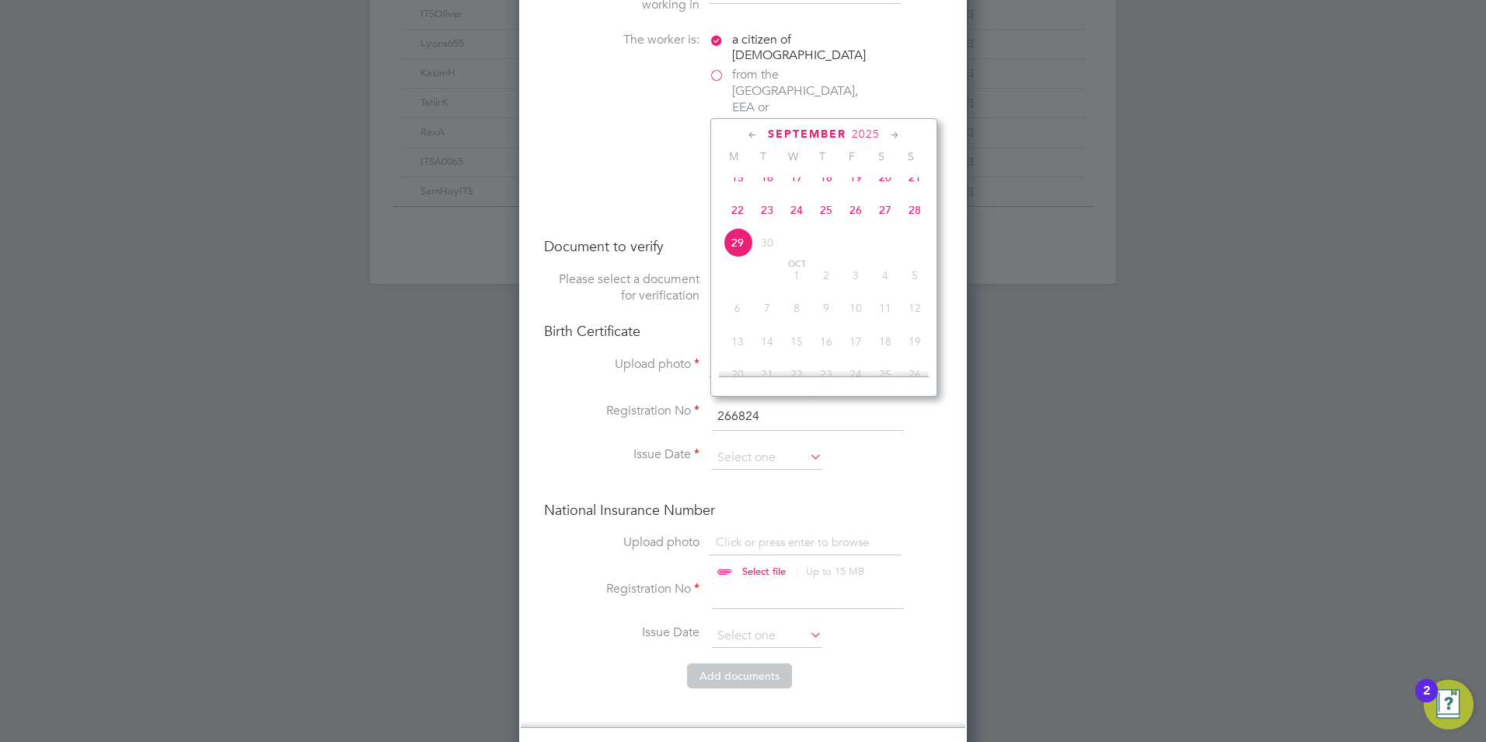
click at [832, 132] on span "September" at bounding box center [807, 133] width 79 height 13
click at [863, 136] on span "2025" at bounding box center [866, 133] width 28 height 13
click at [906, 177] on div "[DATE] M T W T F S S 1920 1921 1922 1923 1924 1925 1926 1927 1928 1929 1930 193…" at bounding box center [823, 257] width 227 height 278
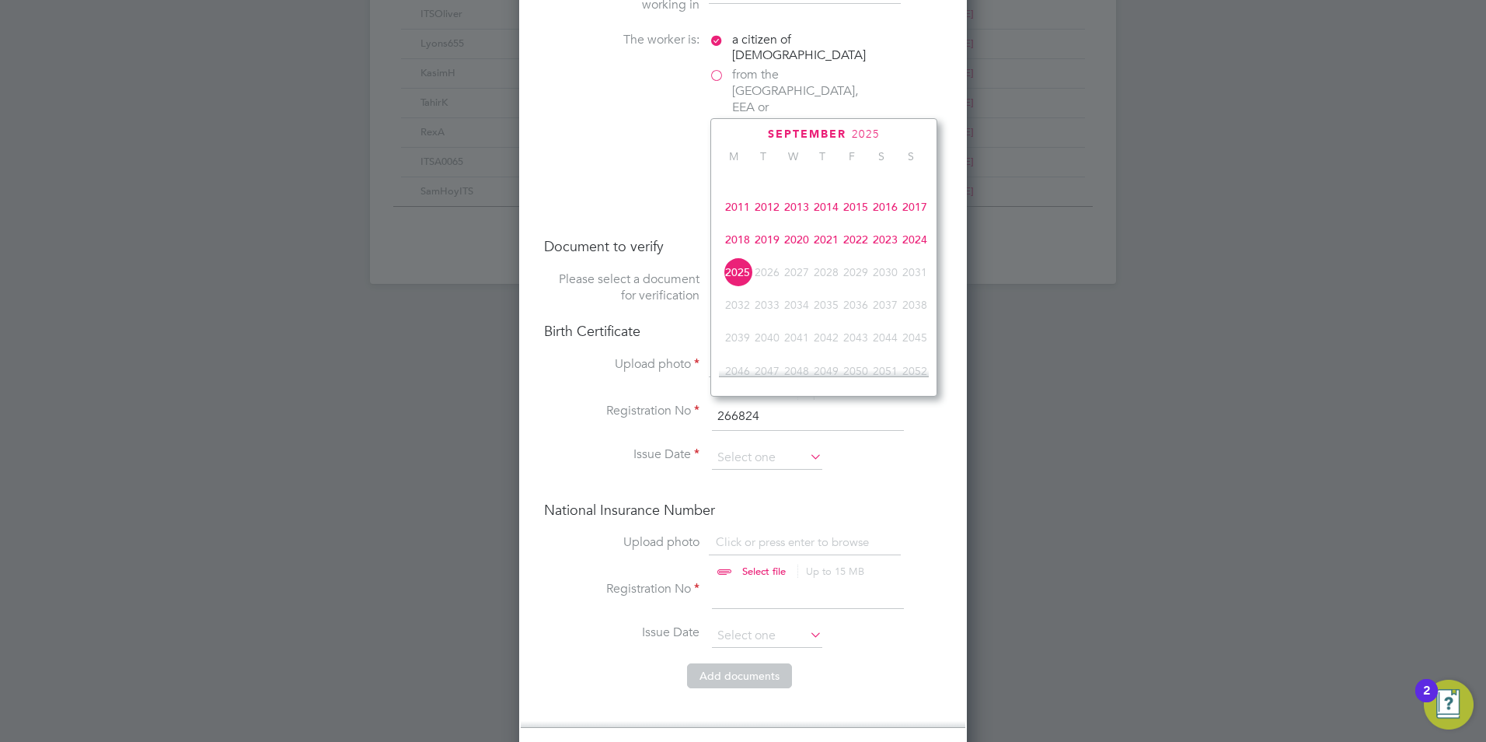
drag, startPoint x: 906, startPoint y: 178, endPoint x: 919, endPoint y: 177, distance: 12.5
click at [924, 176] on div "[DATE] M T W T F S S 1920 1921 1922 1923 1924 1925 1926 1927 1928 1929 1930 193…" at bounding box center [823, 257] width 227 height 278
click at [910, 182] on span "2010" at bounding box center [915, 174] width 30 height 30
click at [755, 134] on icon at bounding box center [752, 135] width 15 height 17
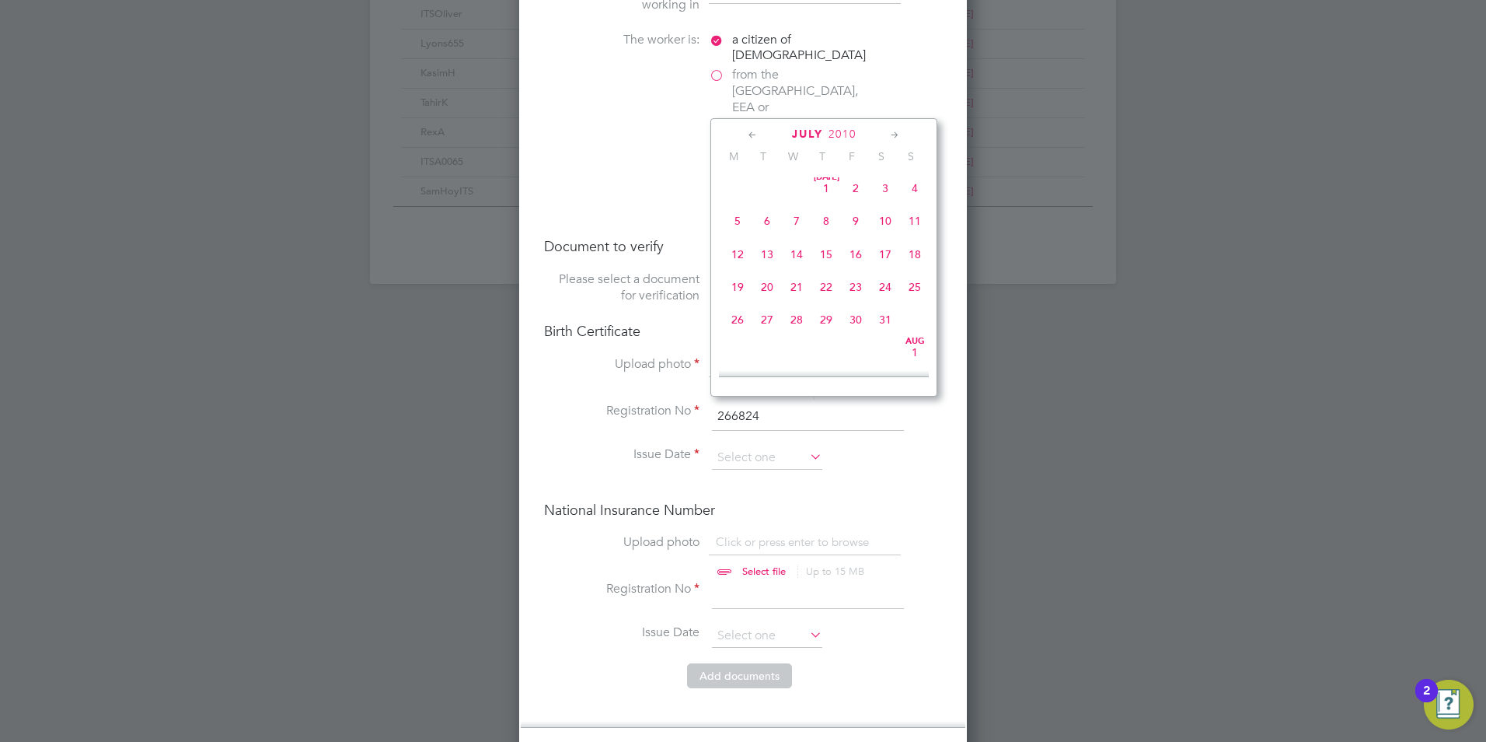
click at [755, 134] on icon at bounding box center [752, 135] width 15 height 17
click at [822, 224] on span "6" at bounding box center [826, 225] width 30 height 30
type input "[DATE]"
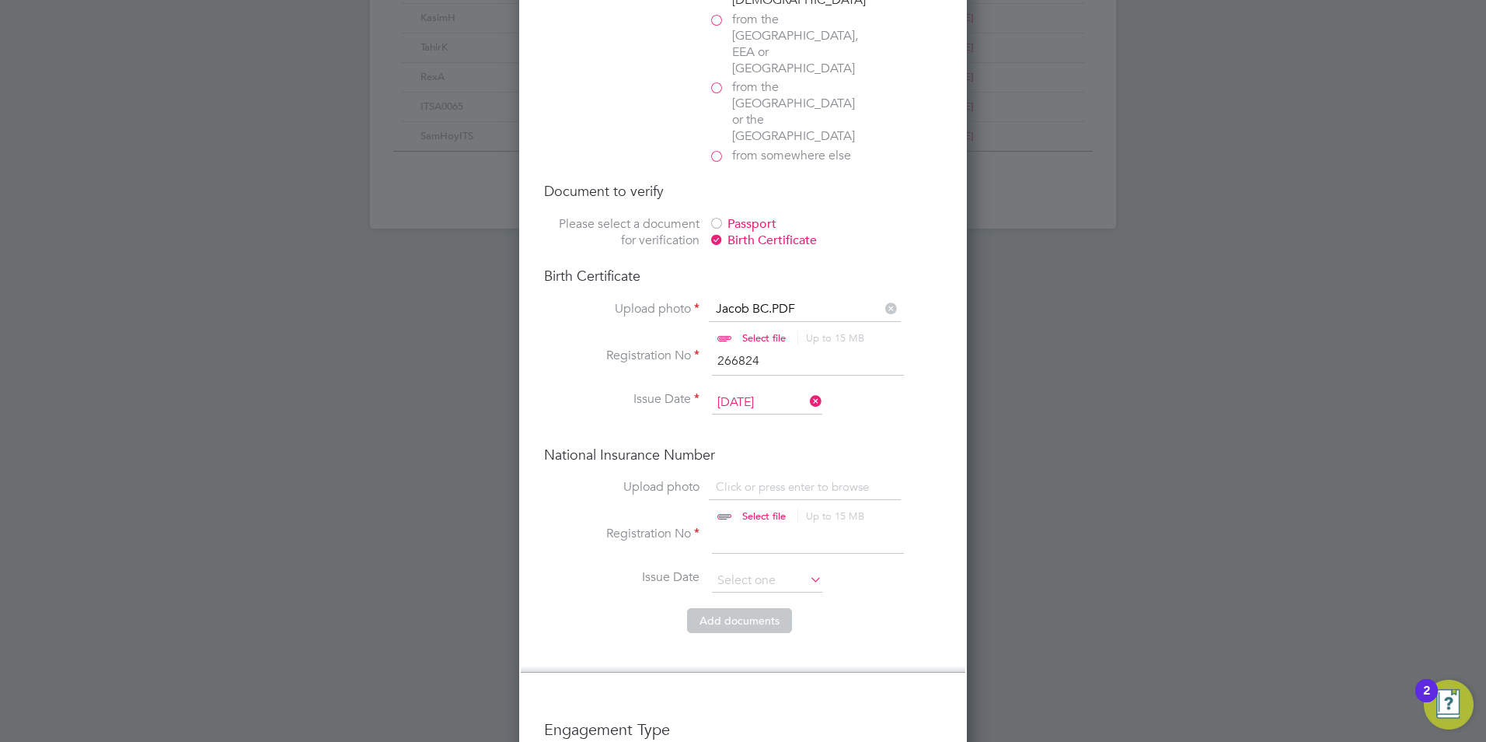
scroll to position [1155, 0]
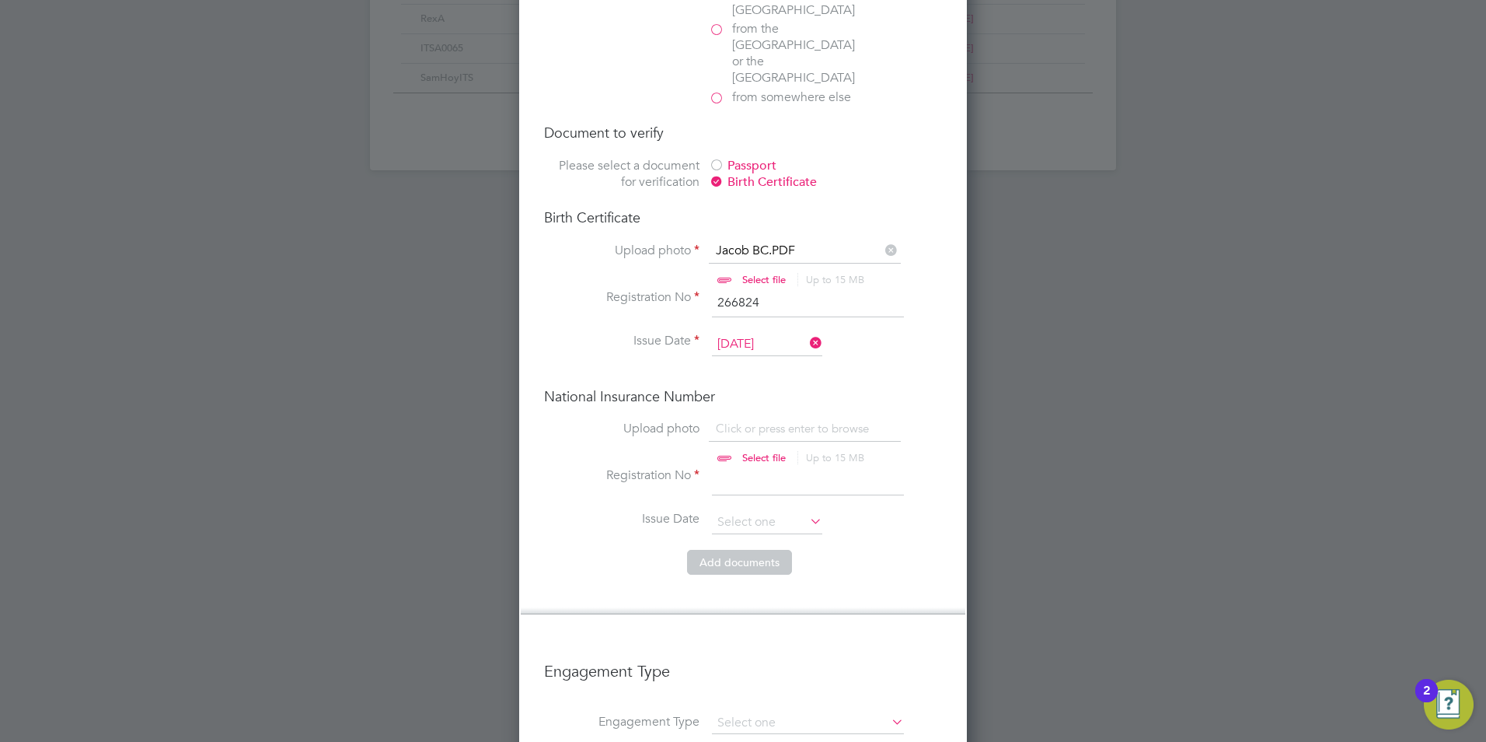
click at [749, 420] on input "file" at bounding box center [779, 443] width 244 height 47
type input "C:\fakepath\[PERSON_NAME].PDF"
drag, startPoint x: 727, startPoint y: 430, endPoint x: 755, endPoint y: 430, distance: 28.0
click at [727, 467] on input at bounding box center [808, 481] width 192 height 28
click at [798, 467] on input at bounding box center [808, 481] width 192 height 28
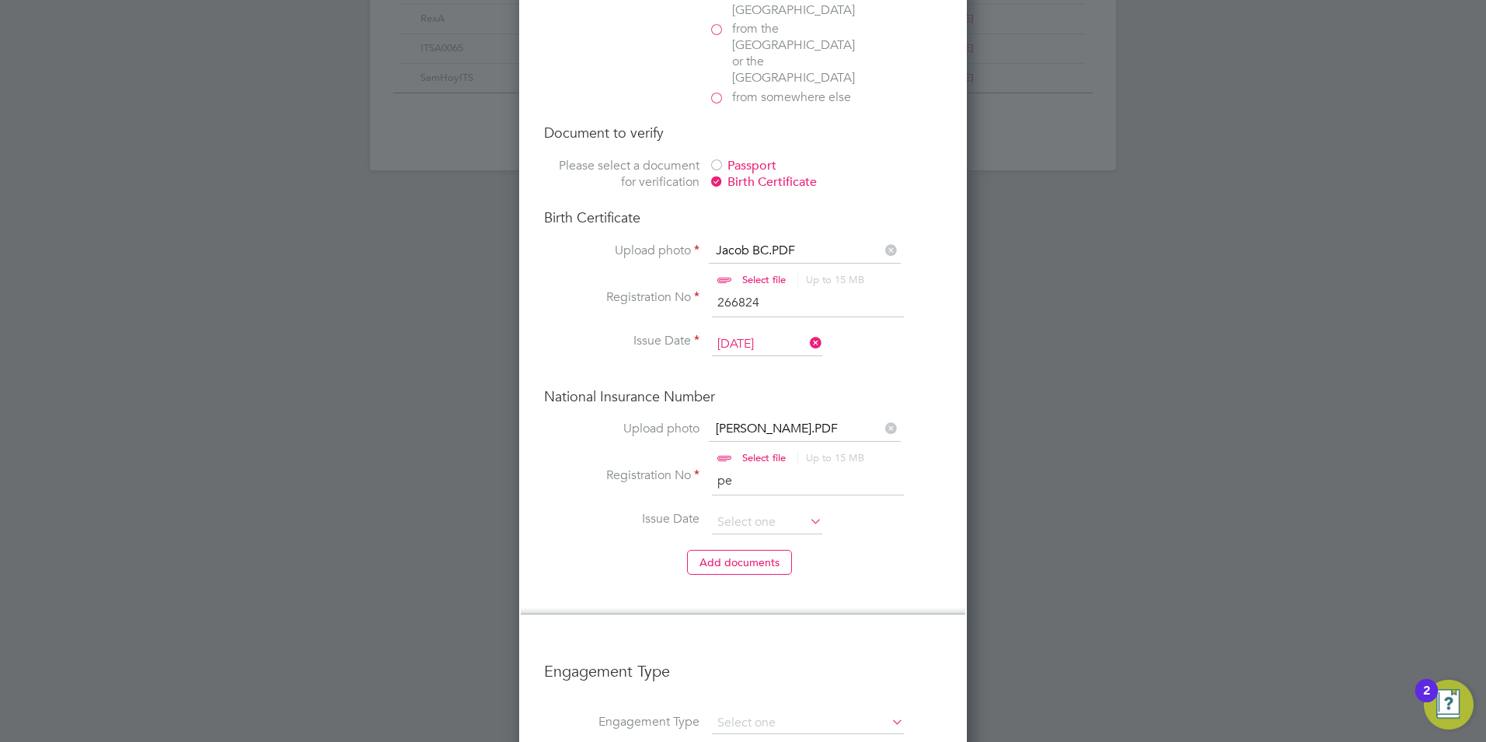
type input "p"
type input "PE367219D"
click at [753, 511] on input at bounding box center [767, 522] width 110 height 23
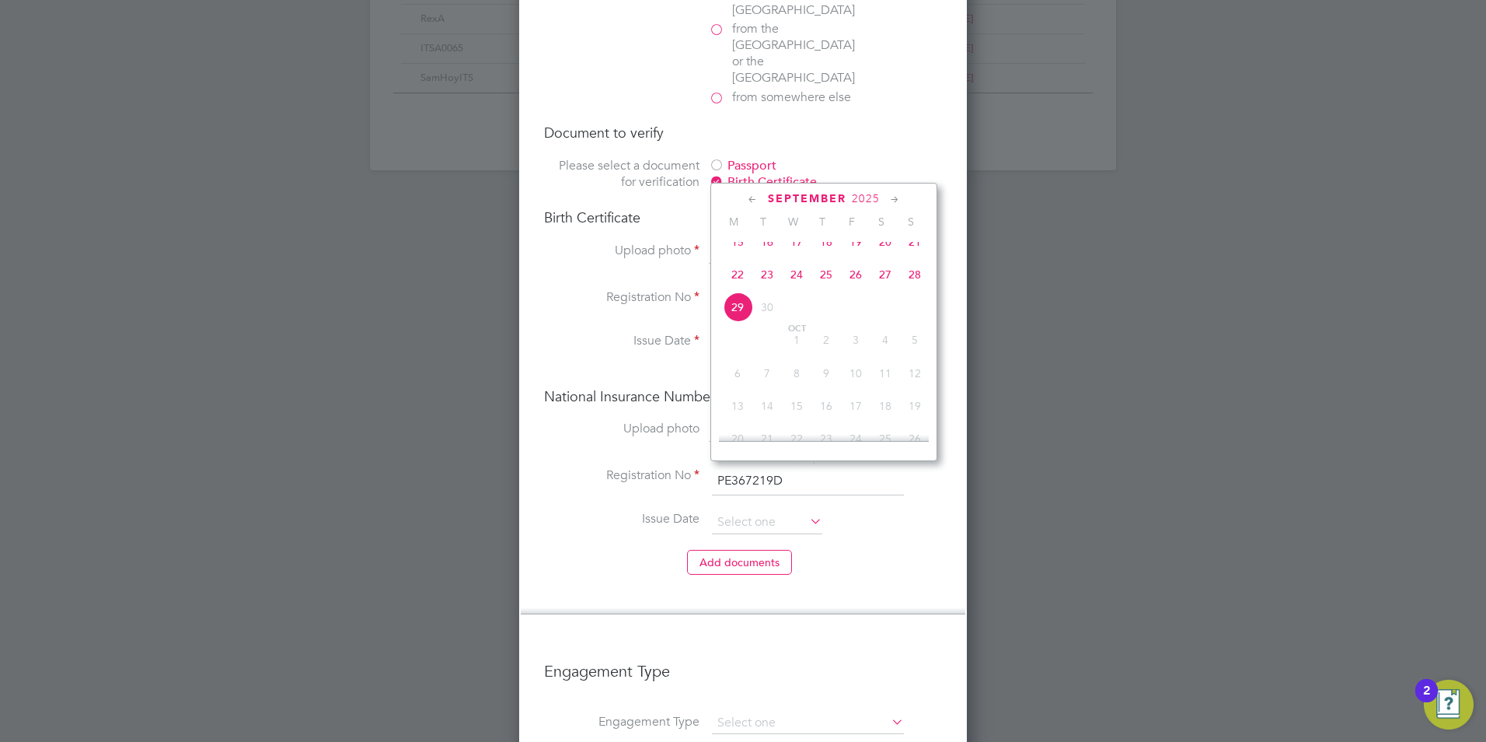
click at [863, 197] on span "2025" at bounding box center [866, 198] width 28 height 13
click at [886, 275] on span "2016" at bounding box center [886, 271] width 30 height 30
click at [892, 197] on icon at bounding box center [895, 199] width 15 height 17
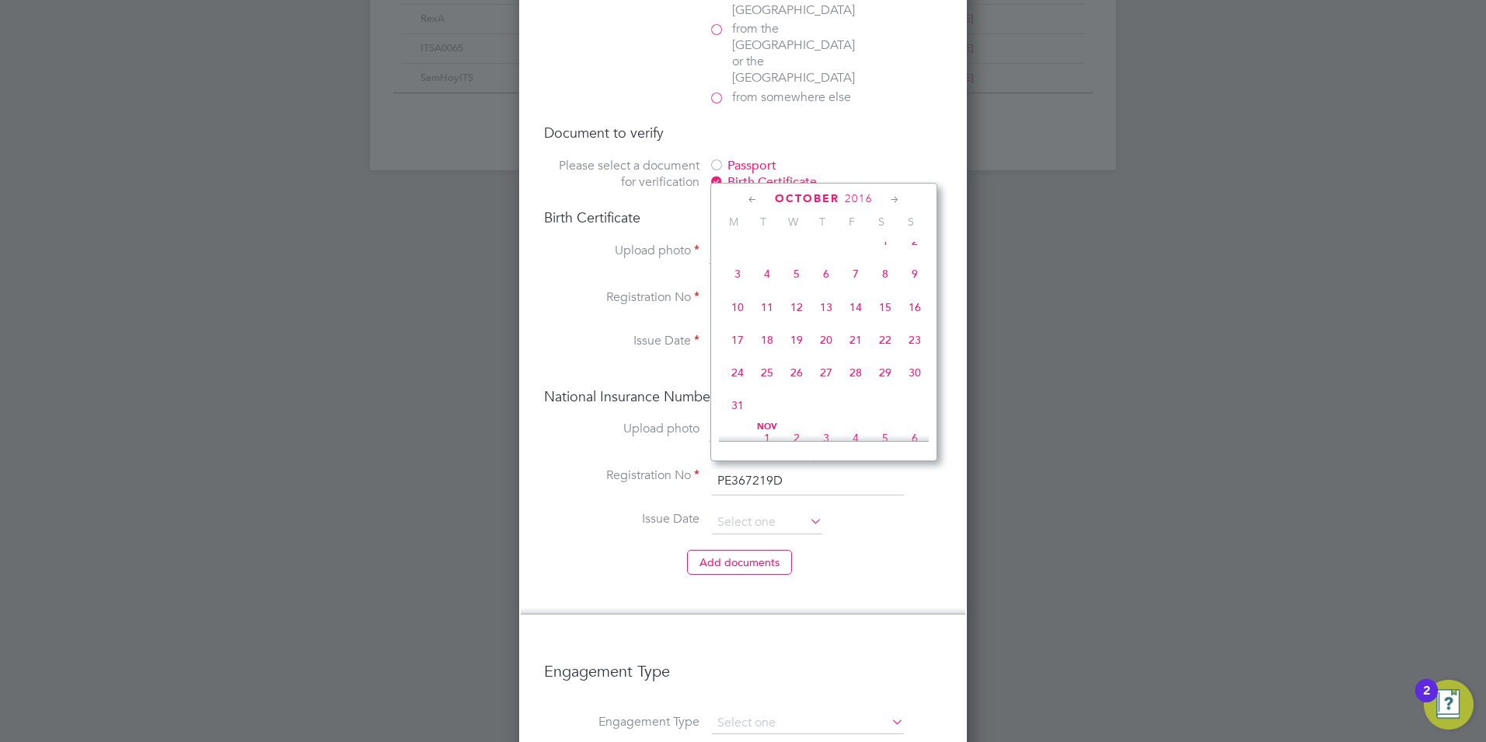
click at [892, 197] on icon at bounding box center [895, 199] width 15 height 17
click at [747, 280] on span "5" at bounding box center [738, 265] width 30 height 30
type input "[DATE]"
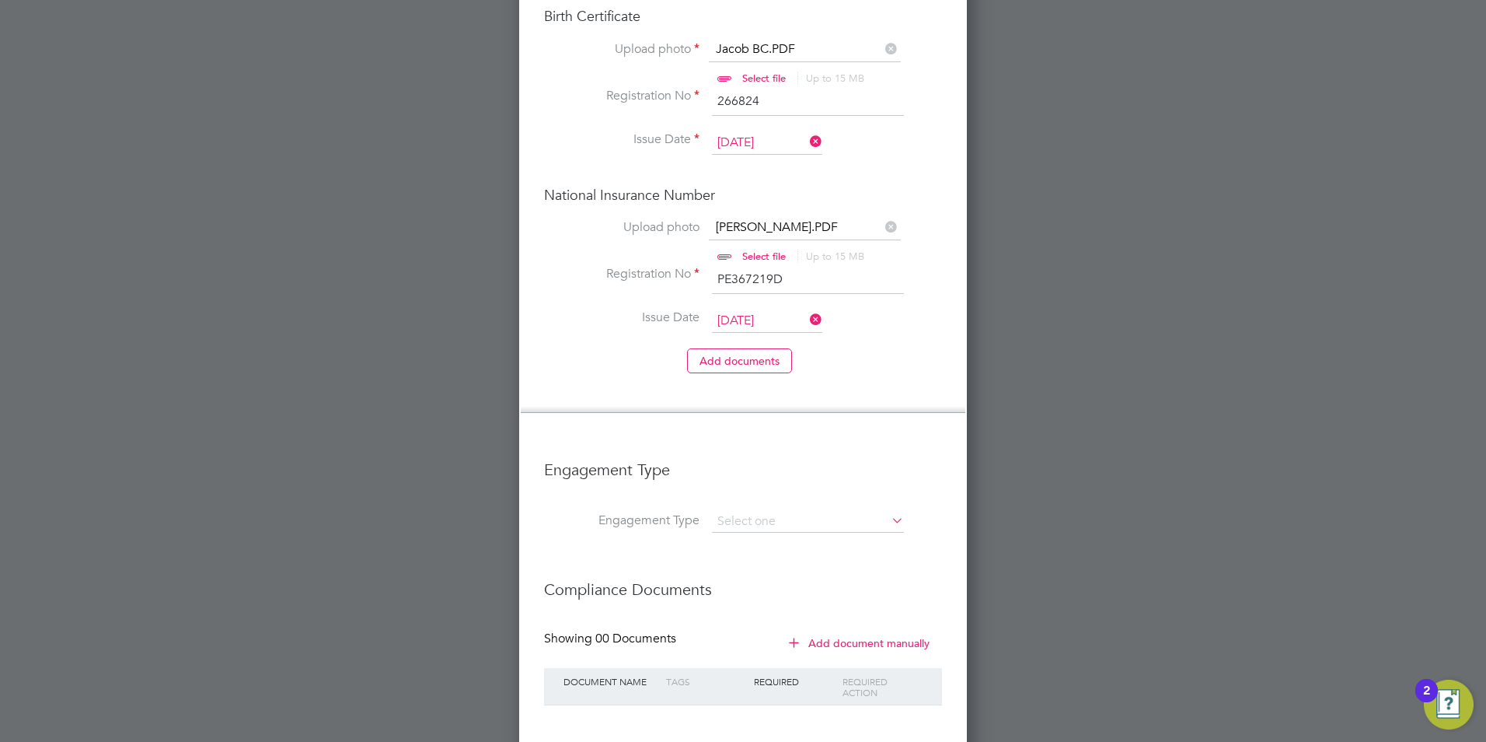
scroll to position [1391, 0]
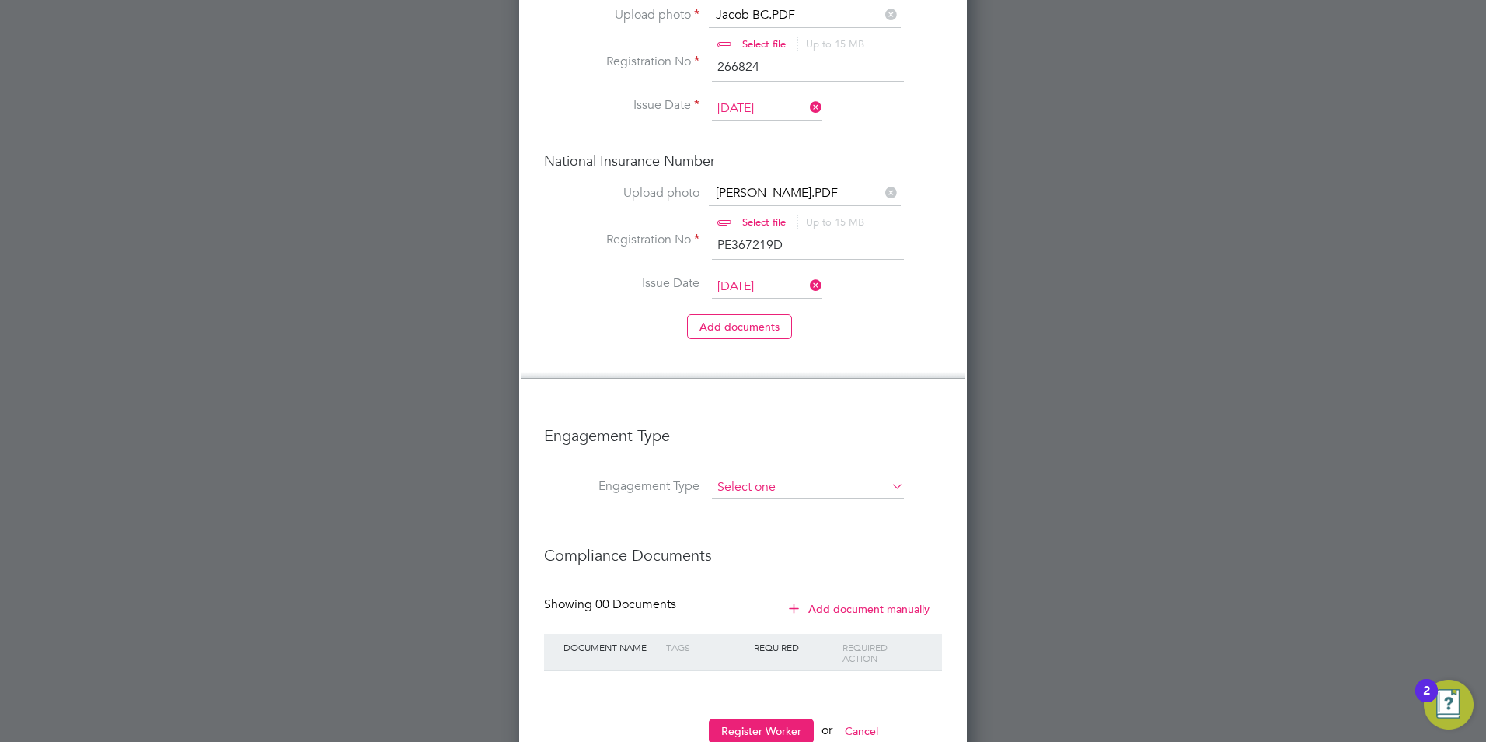
click at [717, 476] on input at bounding box center [808, 487] width 192 height 22
click at [796, 490] on li "PAYE Direct" at bounding box center [808, 483] width 194 height 23
type input "PAYE Direct"
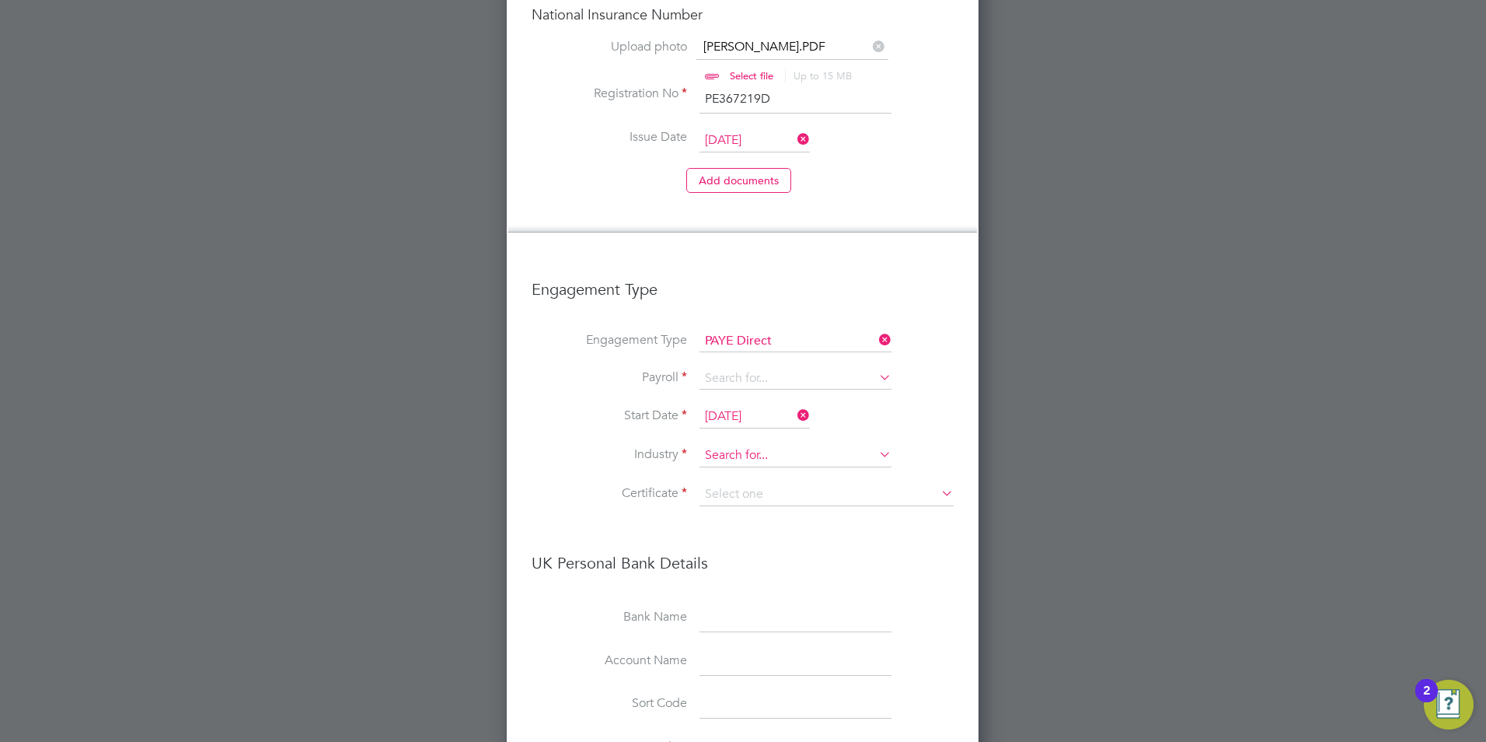
scroll to position [1579, 0]
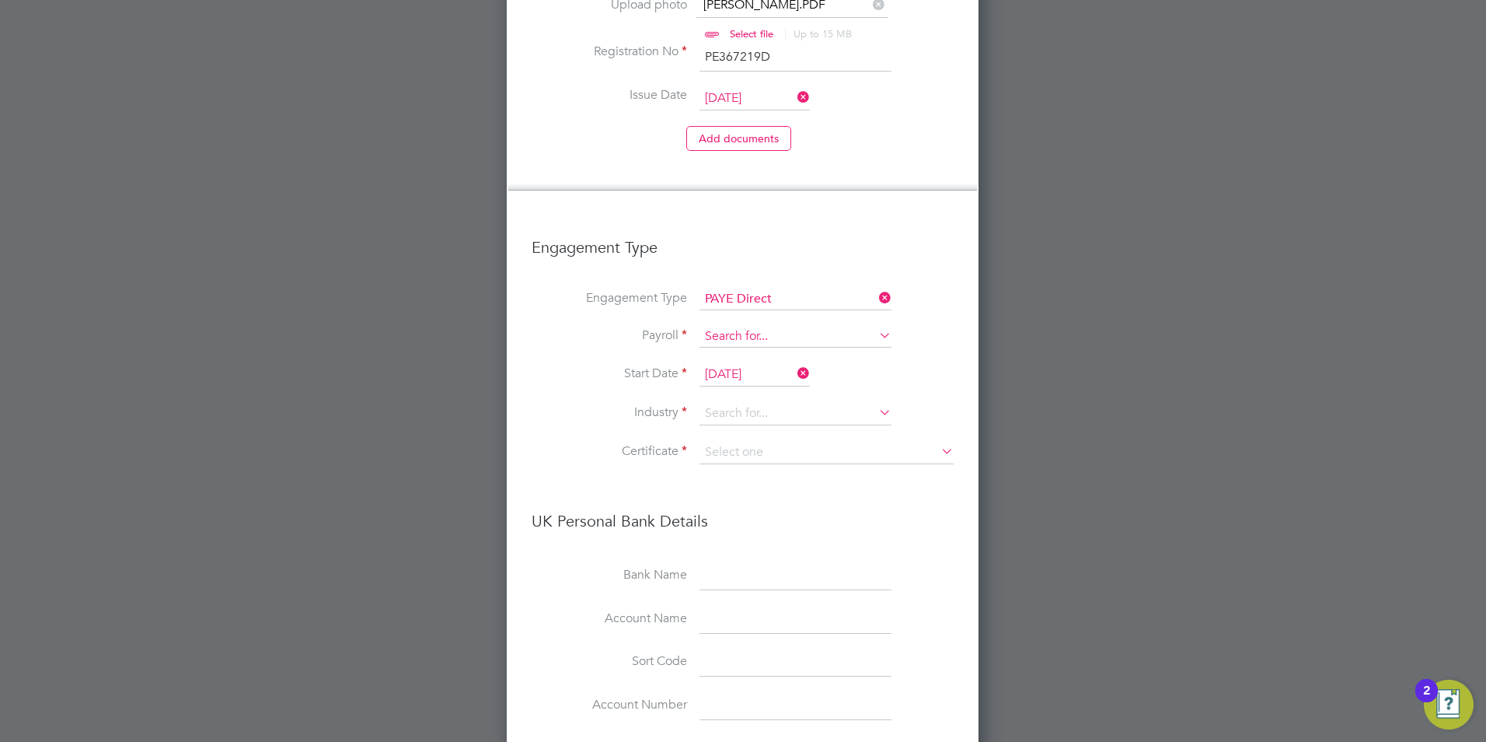
click at [754, 326] on input at bounding box center [796, 337] width 192 height 22
click at [749, 316] on li "Agency PAYE" at bounding box center [796, 310] width 194 height 23
type input "Agency PAYE"
click at [773, 402] on input at bounding box center [796, 413] width 192 height 23
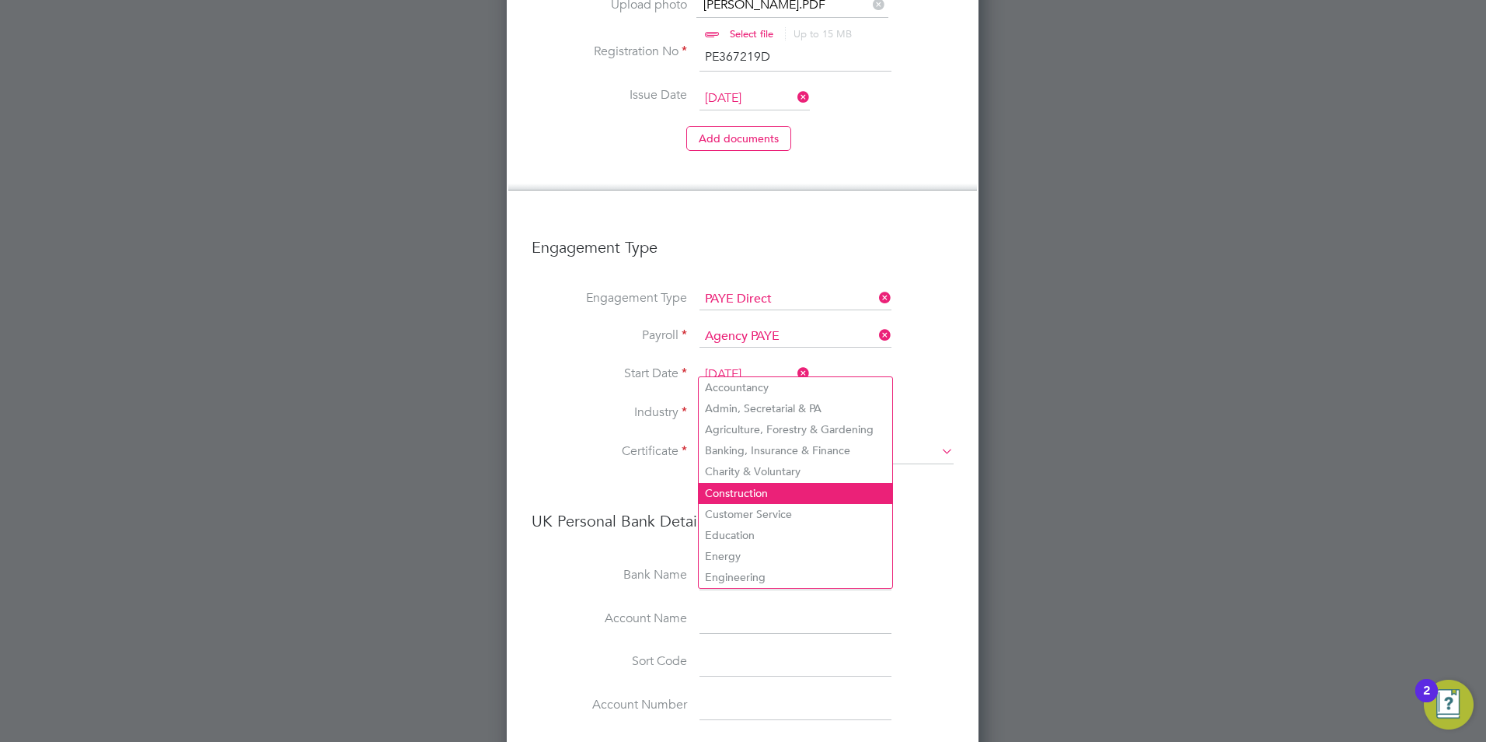
click at [785, 493] on li "Construction" at bounding box center [796, 493] width 194 height 21
type input "Construction"
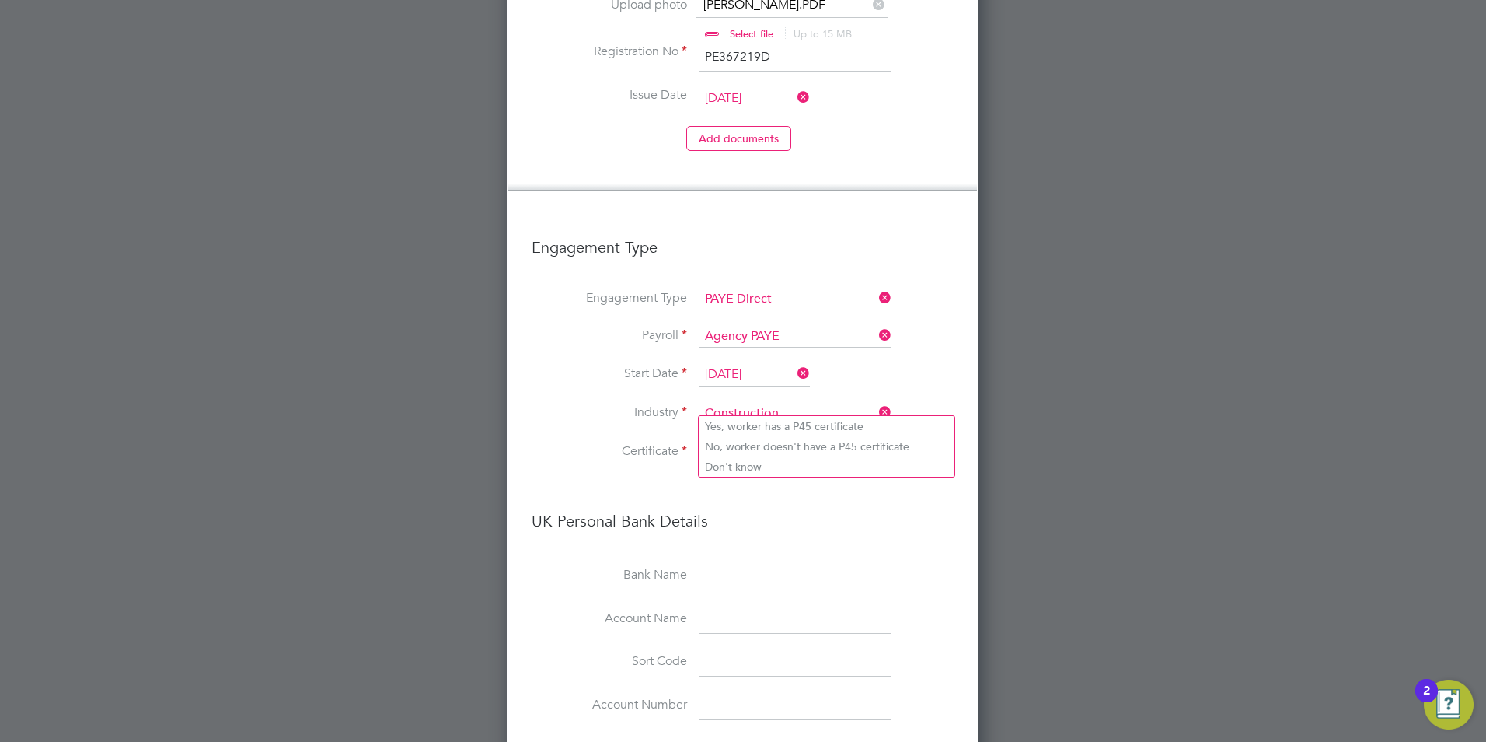
click at [801, 441] on input at bounding box center [827, 452] width 254 height 23
drag, startPoint x: 783, startPoint y: 449, endPoint x: 777, endPoint y: 476, distance: 27.1
click at [787, 449] on li "No, worker doesn't have a P45 certificate" at bounding box center [827, 446] width 256 height 20
type input "No, worker doesn't have a P45 certificate"
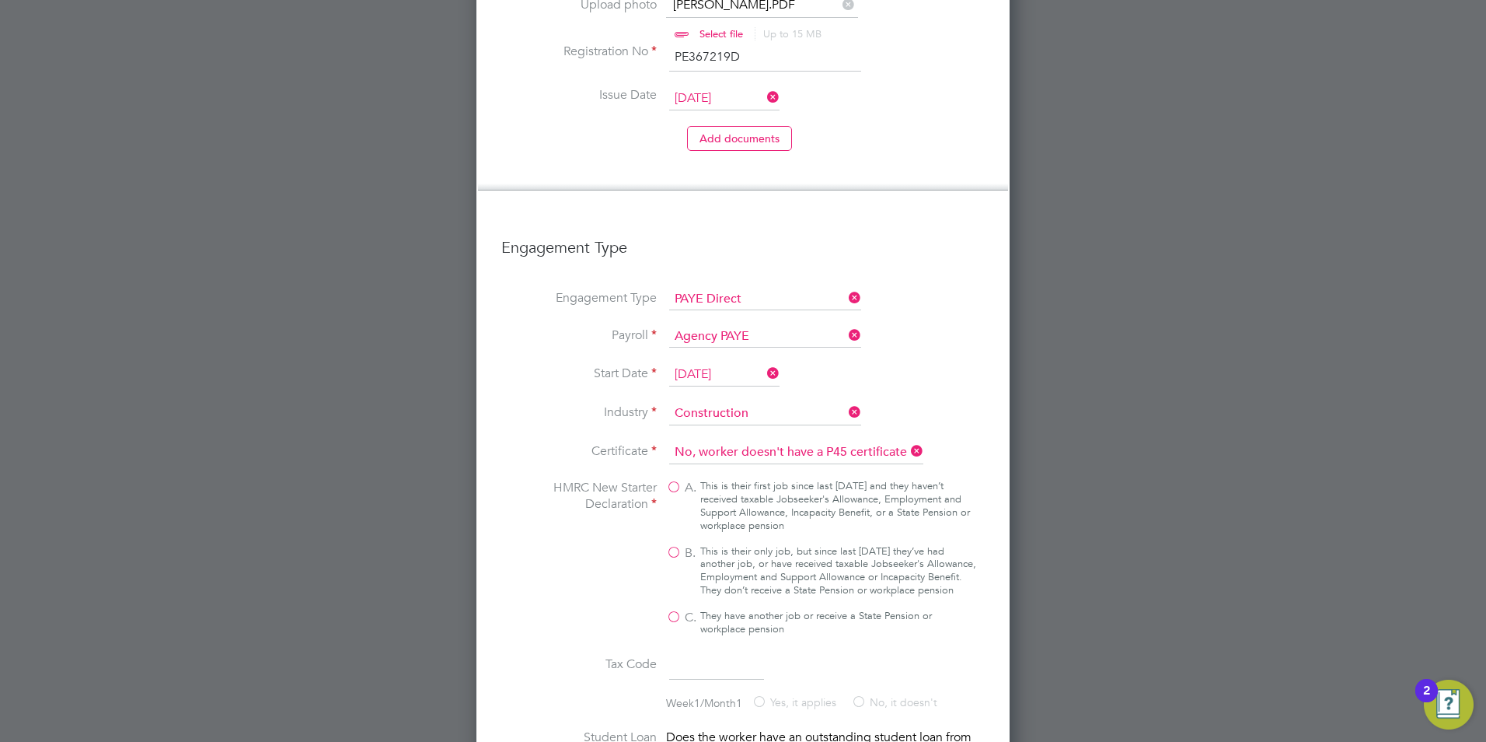
click at [678, 545] on label "B. This is their only job, but since last [DATE] they’ve had another job, or ha…" at bounding box center [821, 571] width 311 height 53
click at [0, 0] on input "B. This is their only job, but since last [DATE] they’ve had another job, or ha…" at bounding box center [0, 0] width 0 height 0
type input "1257L"
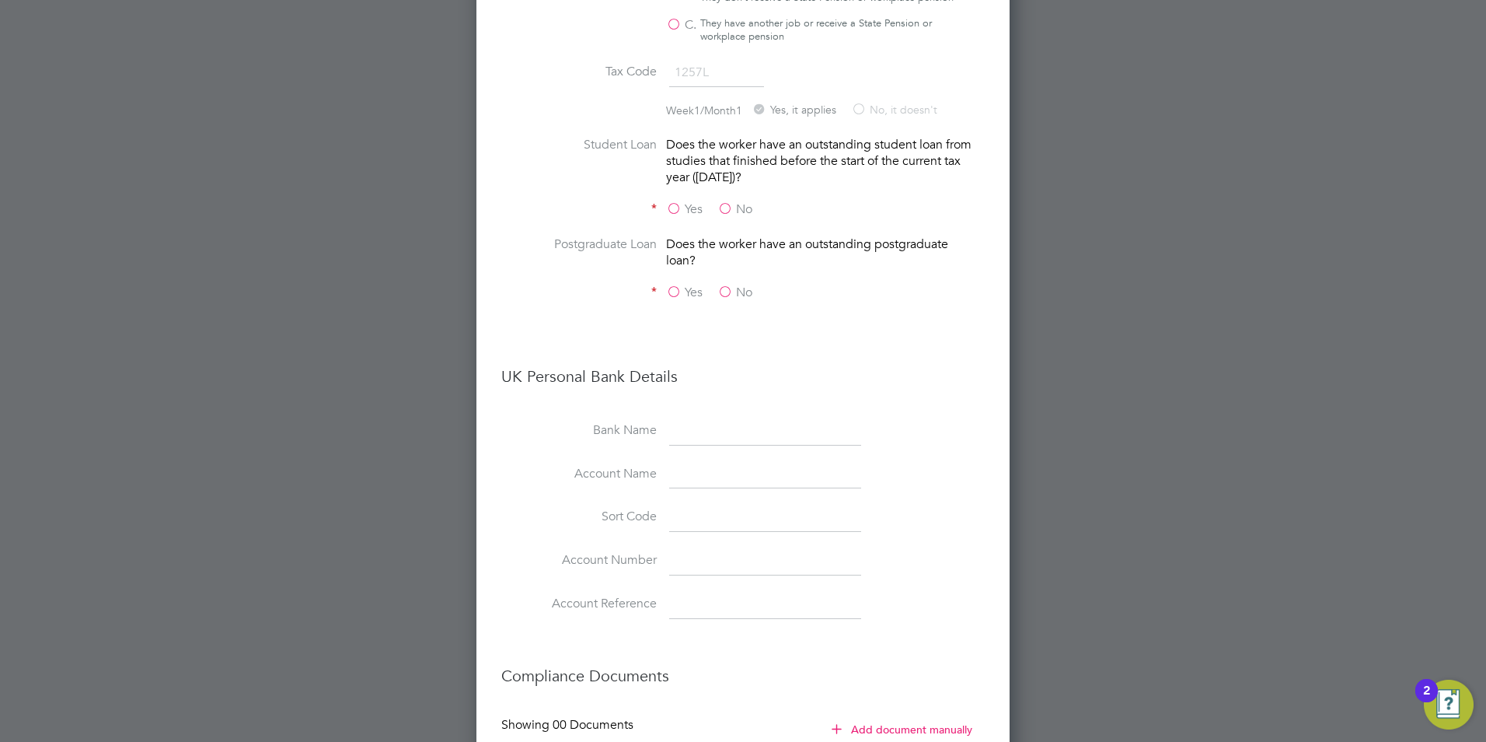
scroll to position [2175, 0]
drag, startPoint x: 726, startPoint y: 169, endPoint x: 728, endPoint y: 180, distance: 10.2
click at [727, 197] on label "No" at bounding box center [734, 205] width 35 height 16
click at [0, 0] on input "No" at bounding box center [0, 0] width 0 height 0
drag, startPoint x: 726, startPoint y: 253, endPoint x: 986, endPoint y: 250, distance: 259.6
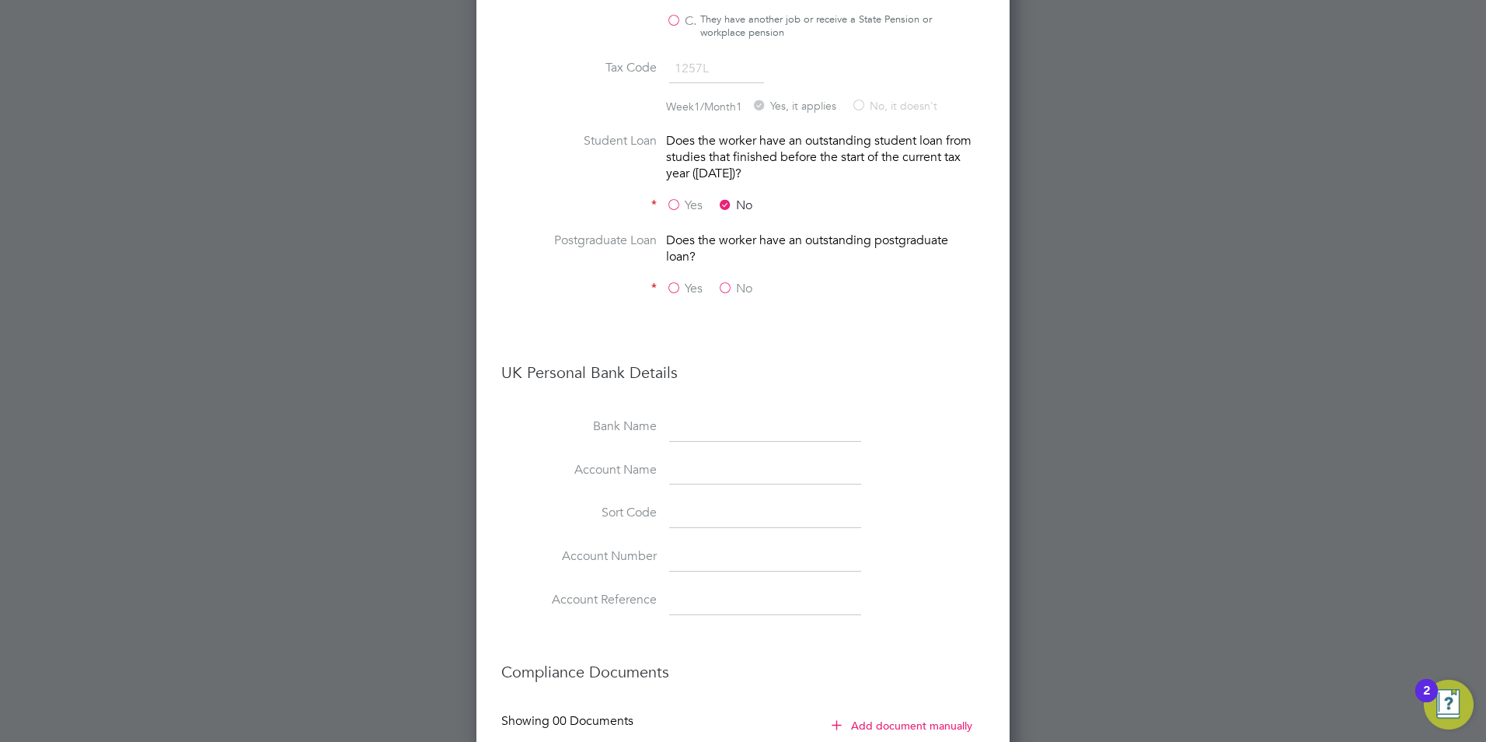
click at [738, 281] on label "No" at bounding box center [734, 289] width 35 height 16
click at [0, 0] on input "No" at bounding box center [0, 0] width 0 height 0
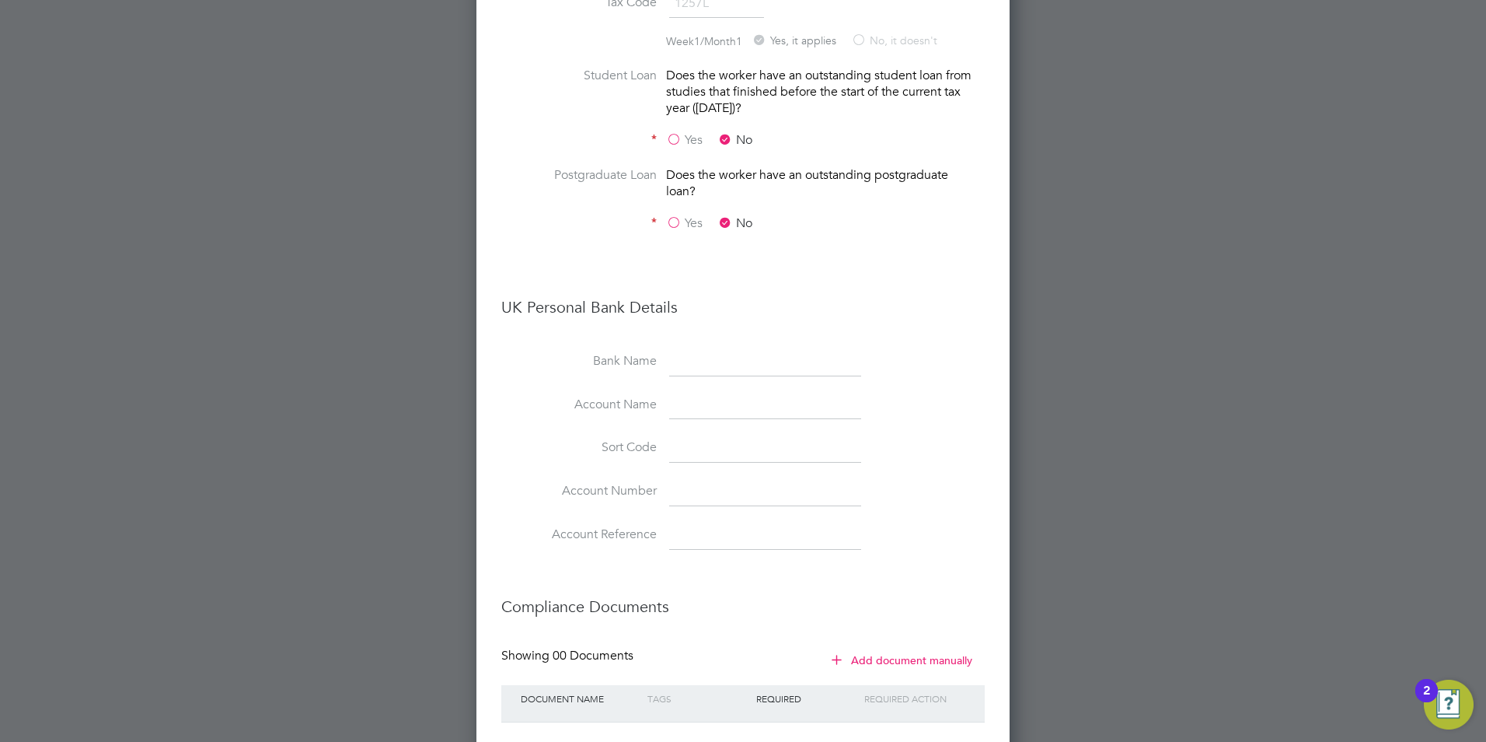
scroll to position [2304, 0]
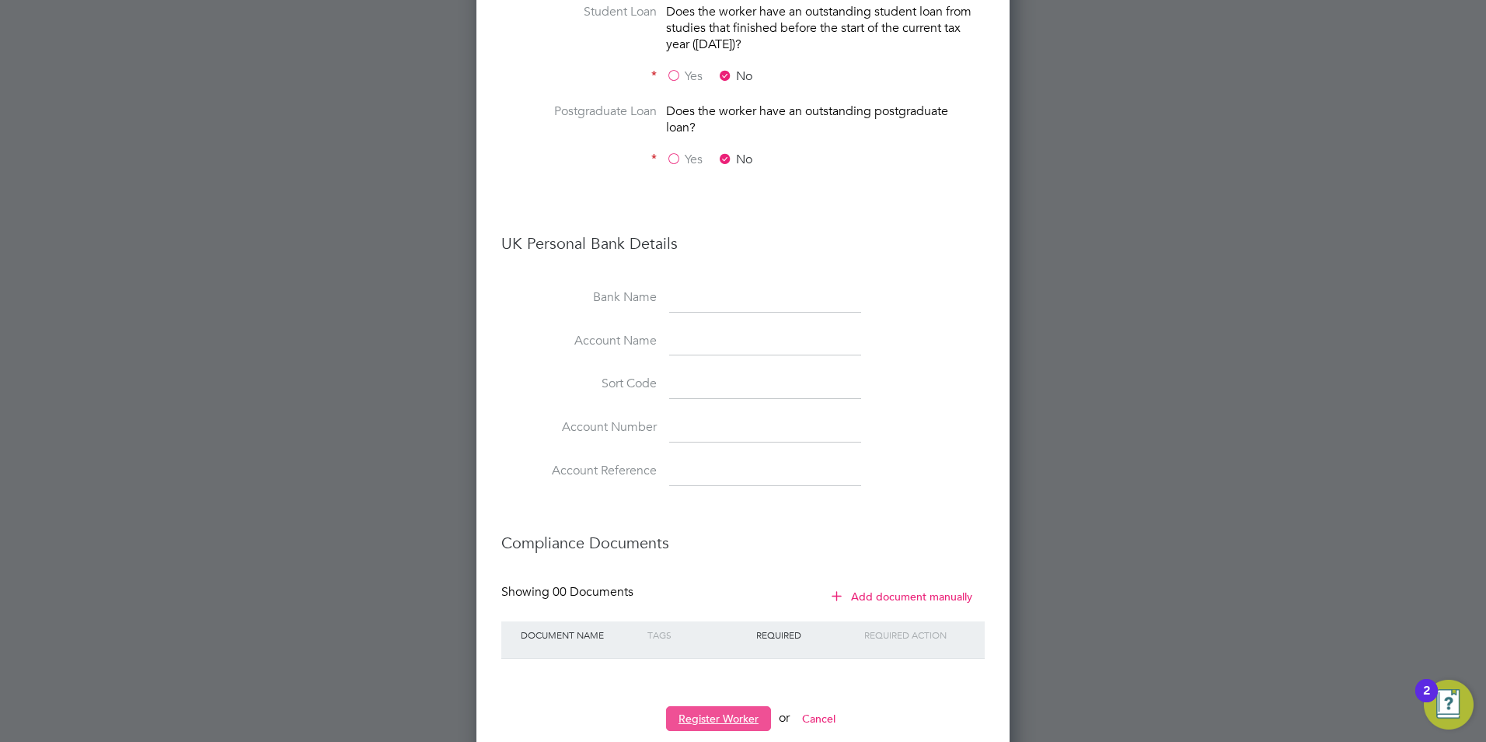
click at [710, 706] on button "Register Worker" at bounding box center [718, 718] width 105 height 25
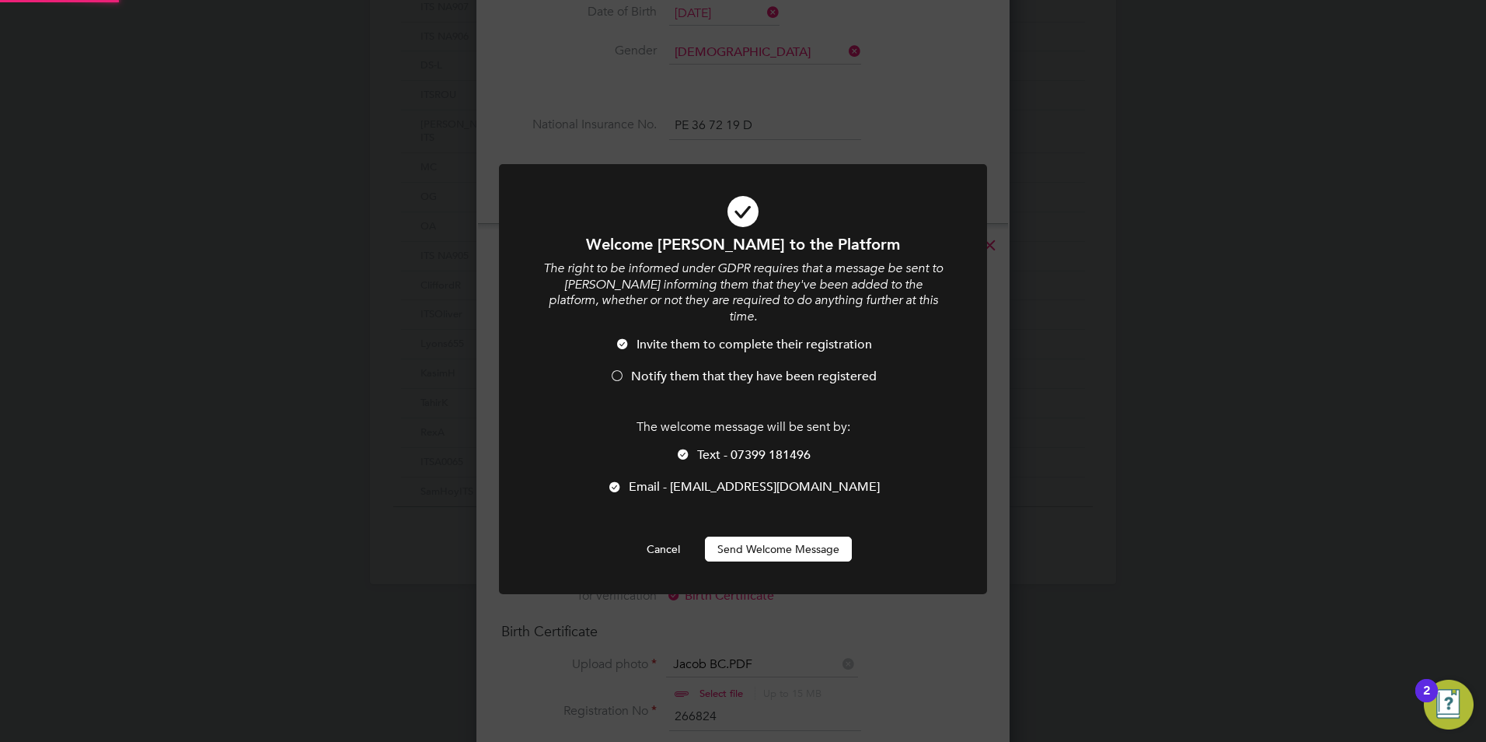
scroll to position [0, 0]
click at [780, 543] on button "Send Welcome Message" at bounding box center [778, 548] width 147 height 25
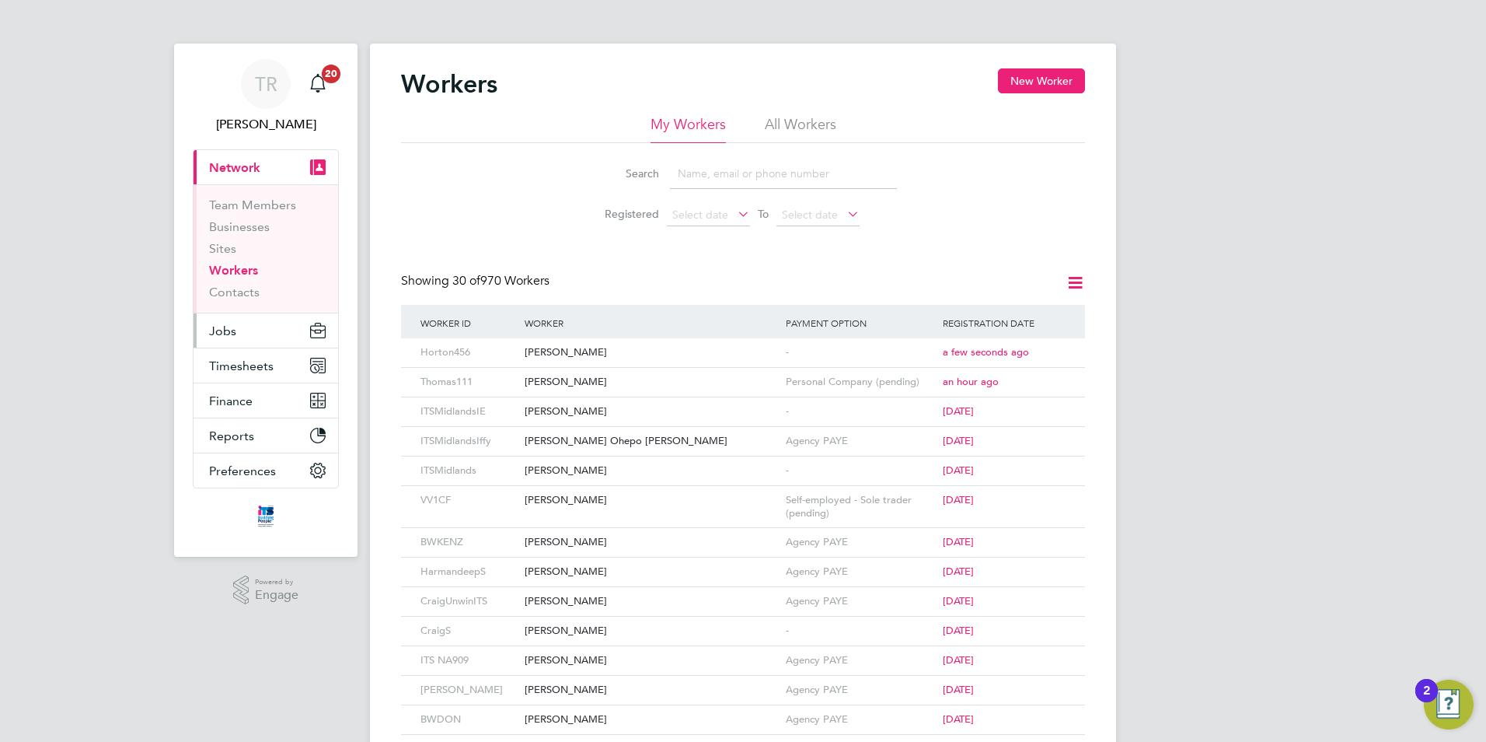
click at [233, 331] on span "Jobs" at bounding box center [222, 330] width 27 height 15
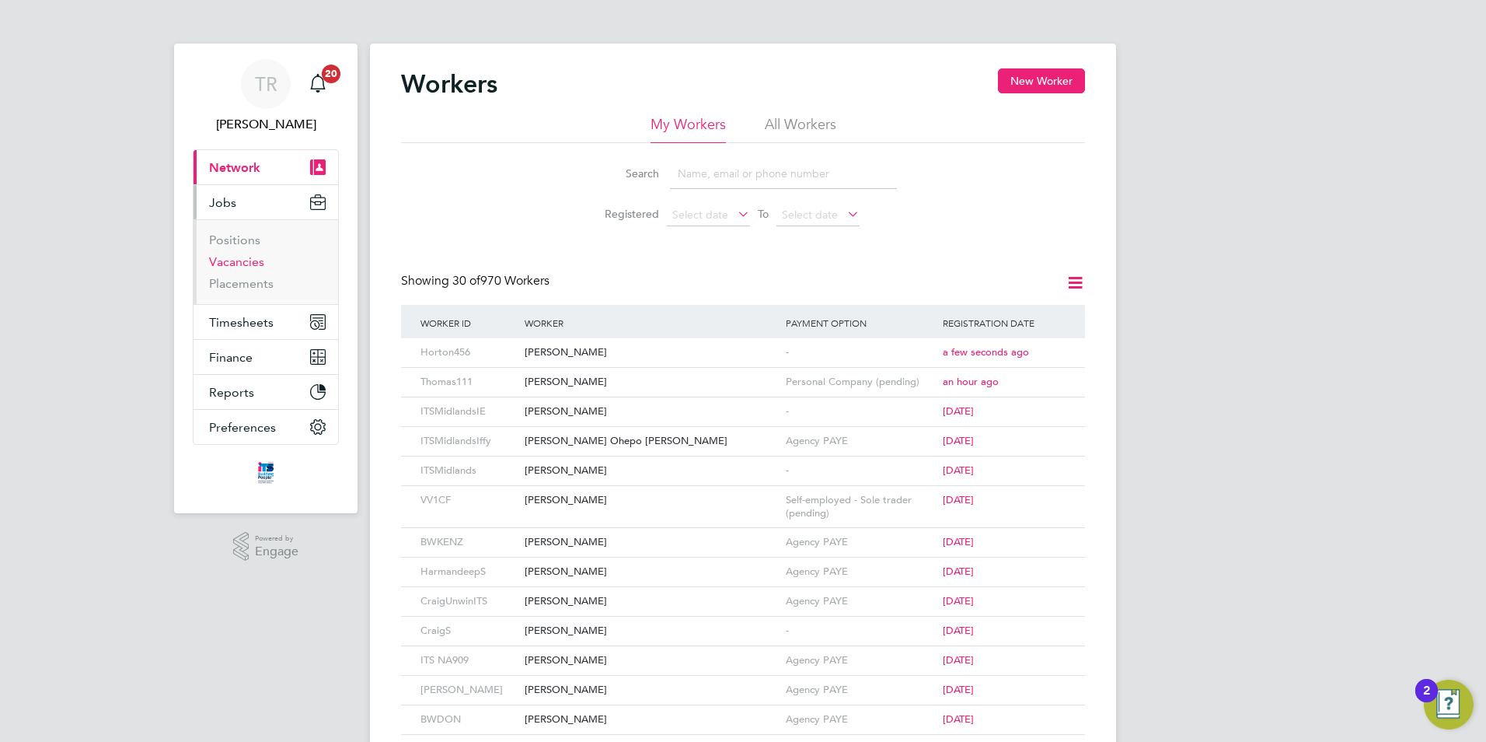
click at [254, 267] on link "Vacancies" at bounding box center [236, 261] width 55 height 15
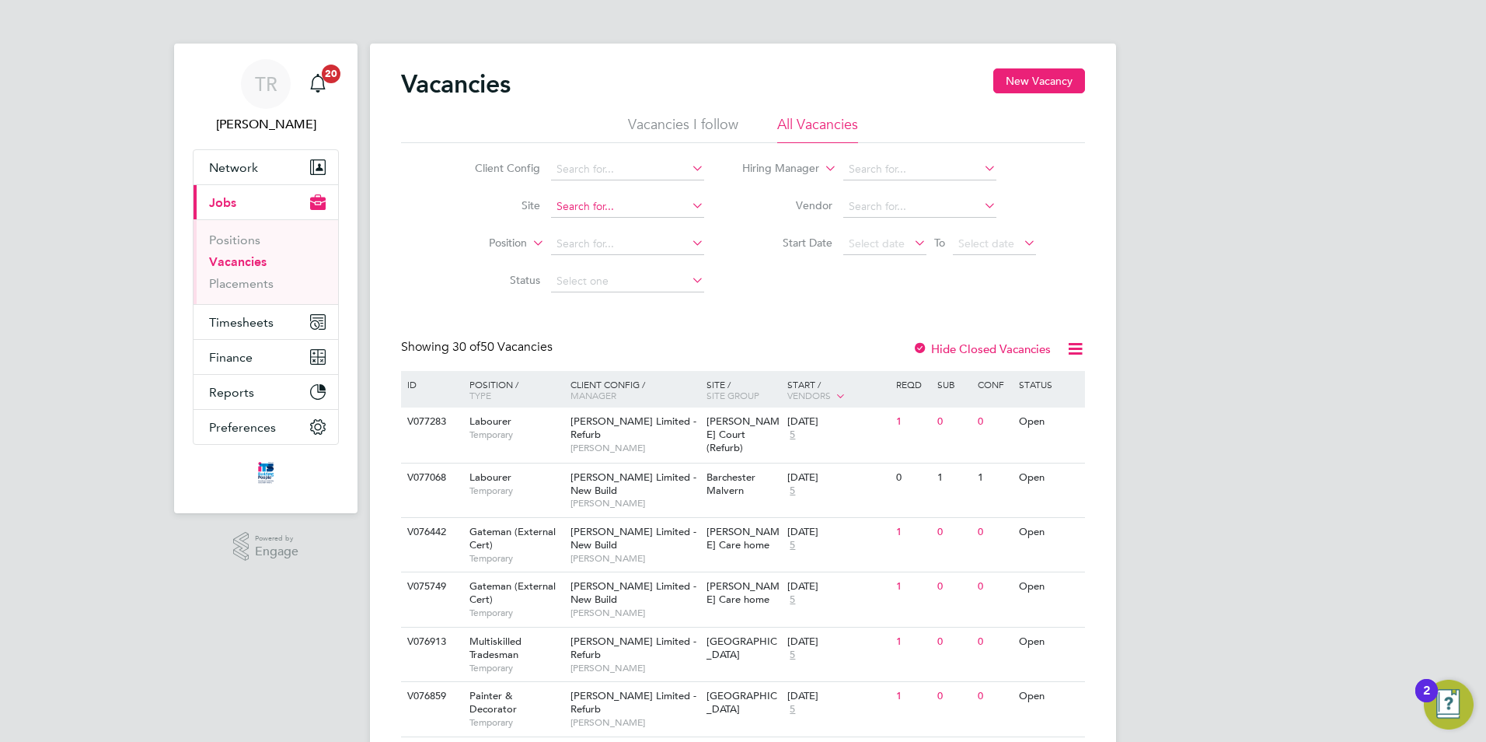
click at [610, 214] on input at bounding box center [627, 207] width 153 height 22
drag, startPoint x: 668, startPoint y: 231, endPoint x: 690, endPoint y: 229, distance: 22.6
click at [669, 231] on li "[GEOGRAPHIC_DATA]" at bounding box center [627, 228] width 155 height 21
type input "[GEOGRAPHIC_DATA]"
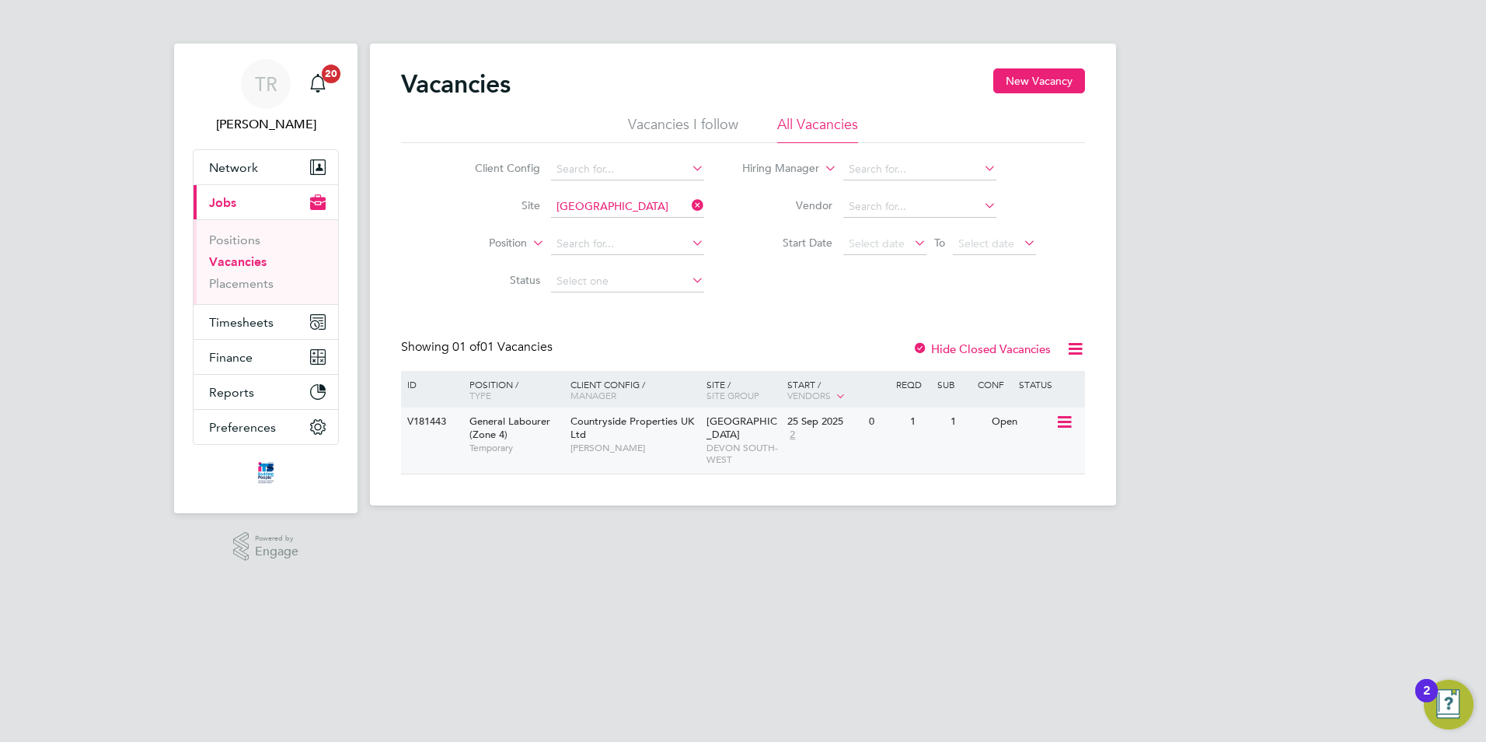
click at [951, 428] on div "1" at bounding box center [967, 421] width 40 height 29
click at [664, 204] on input at bounding box center [627, 207] width 153 height 22
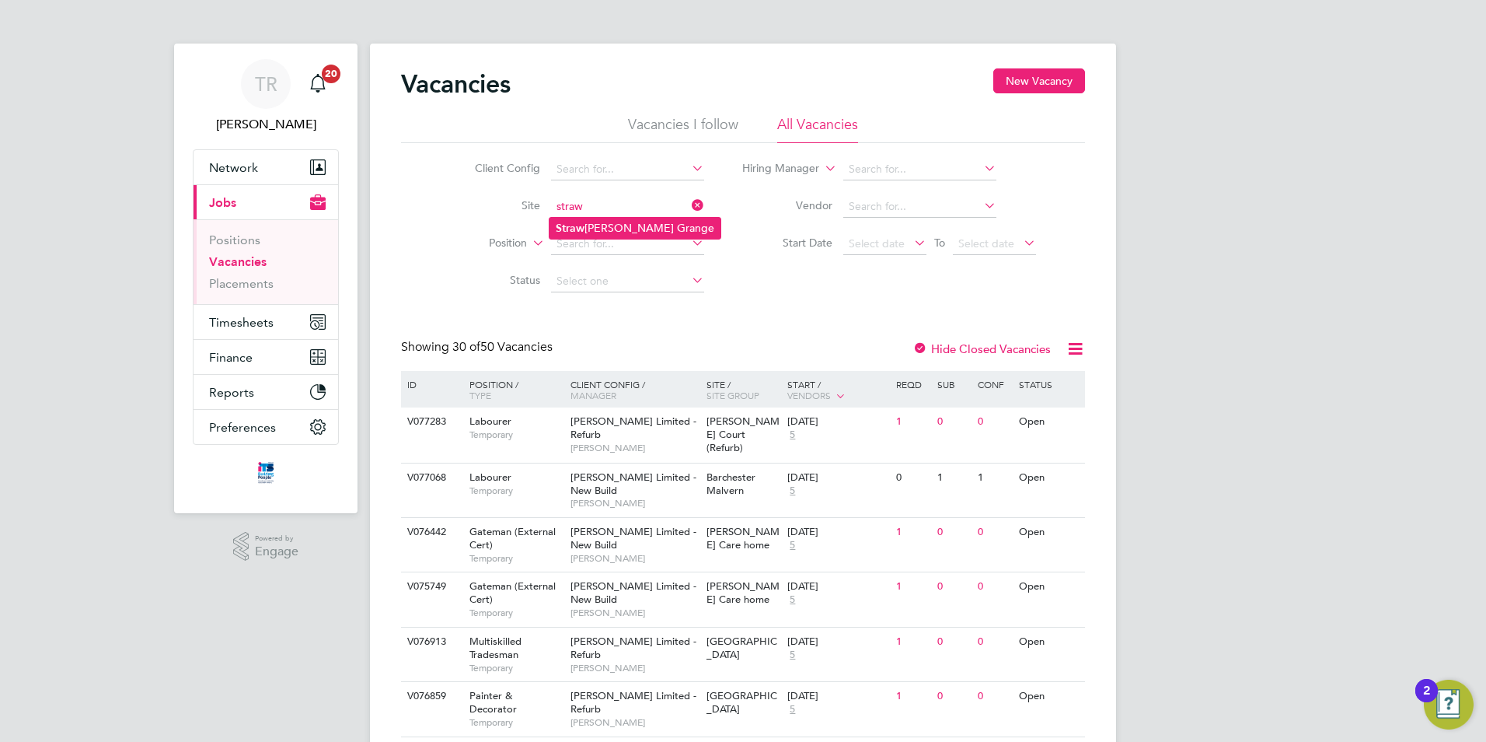
click at [647, 222] on li "Straw [PERSON_NAME] Grange" at bounding box center [635, 228] width 171 height 21
type input "Strawberry Grange"
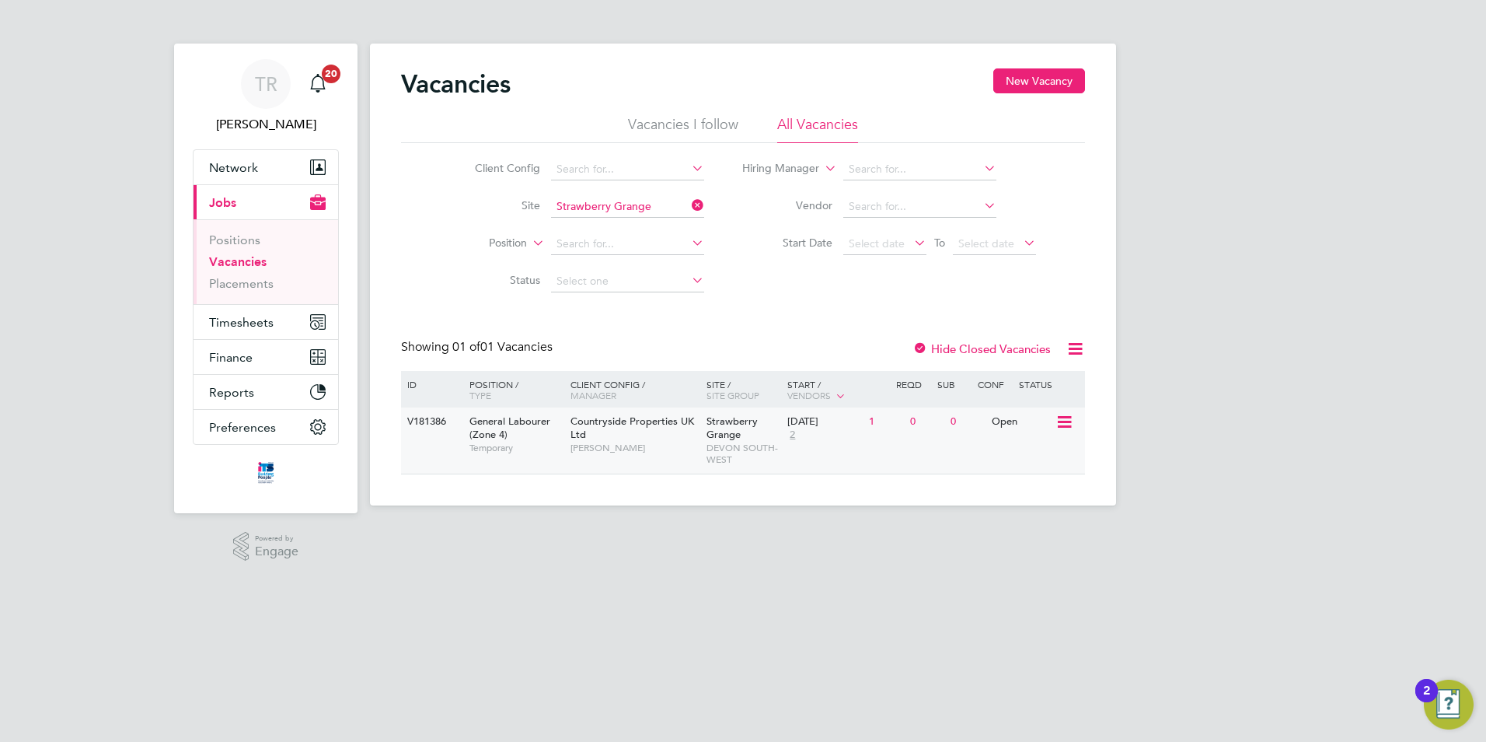
click at [1021, 422] on div "Open" at bounding box center [1022, 421] width 68 height 29
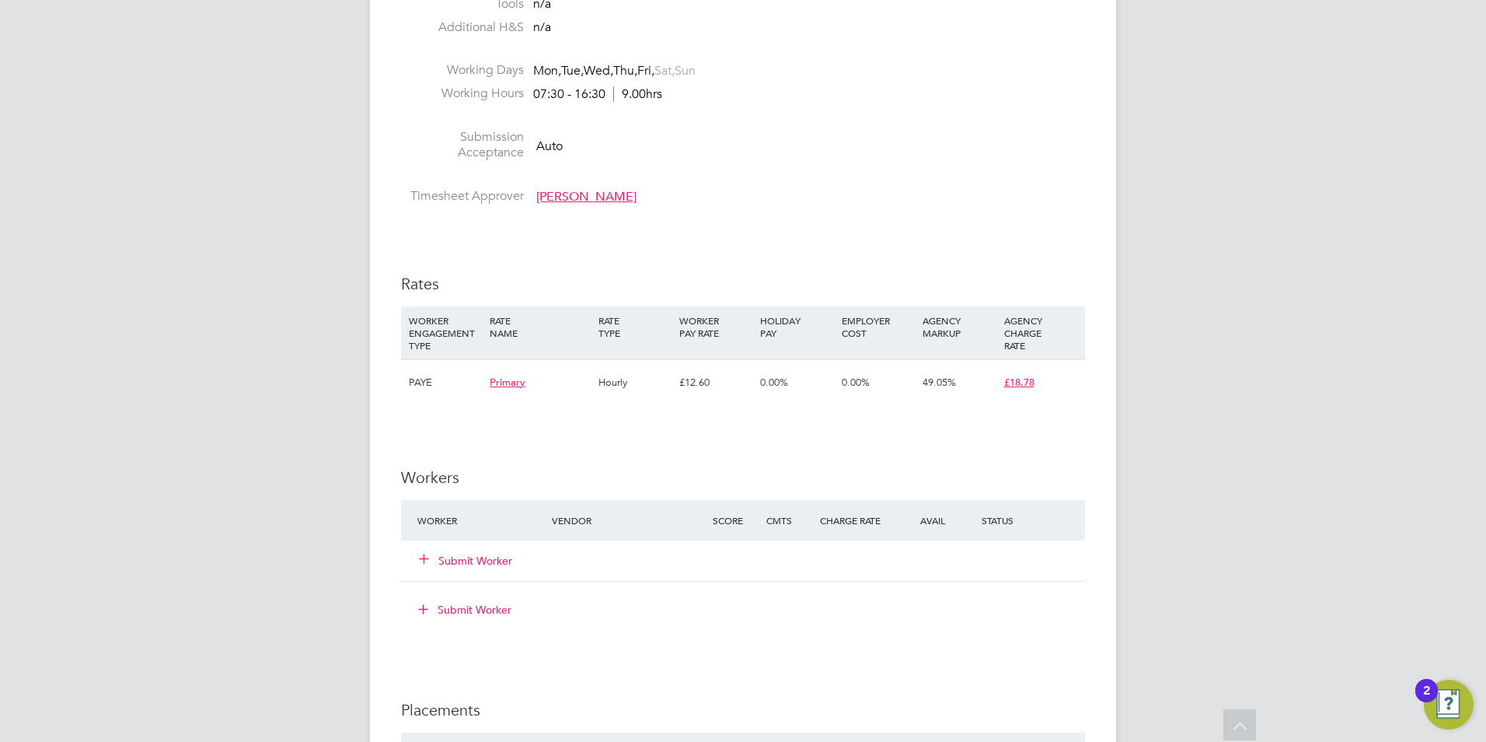
scroll to position [951, 0]
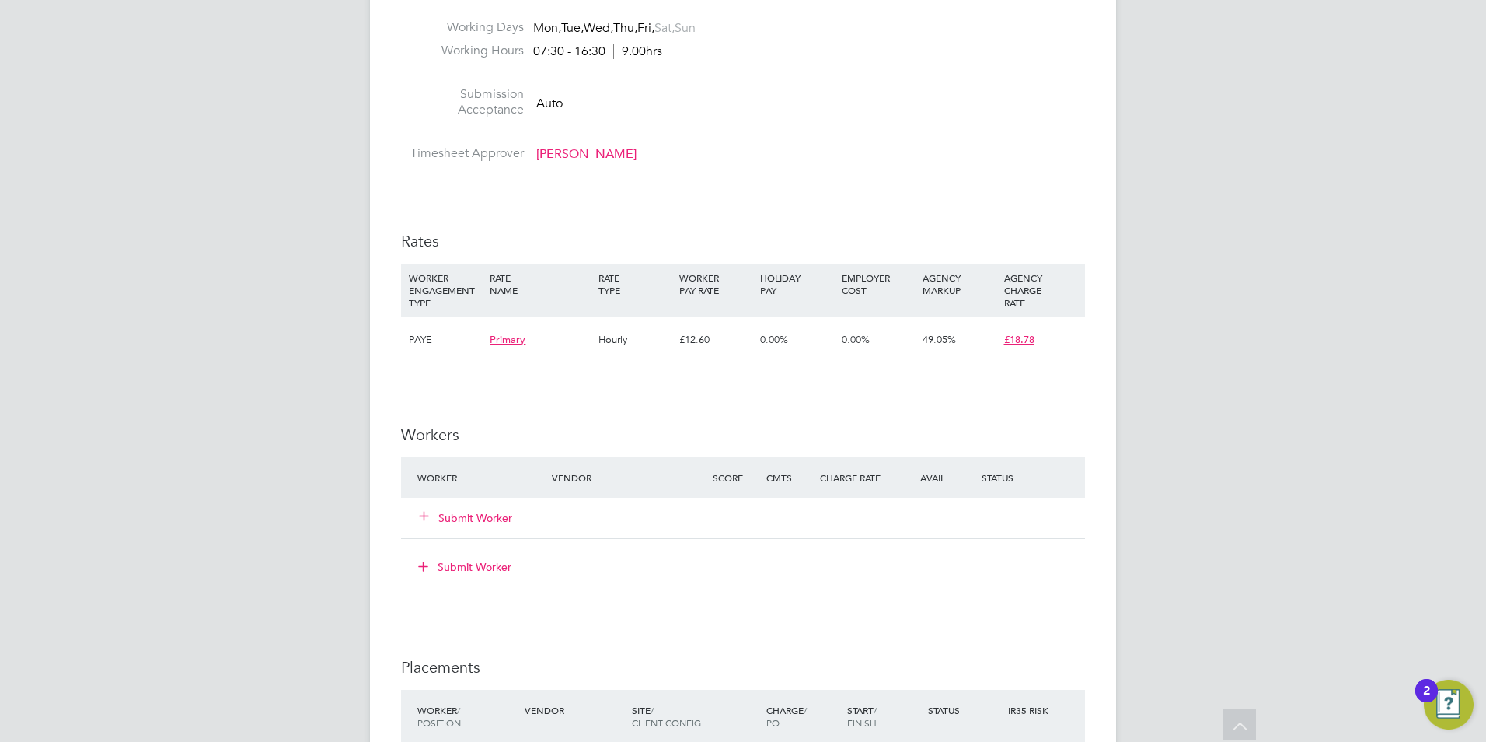
click at [485, 516] on button "Submit Worker" at bounding box center [466, 518] width 93 height 16
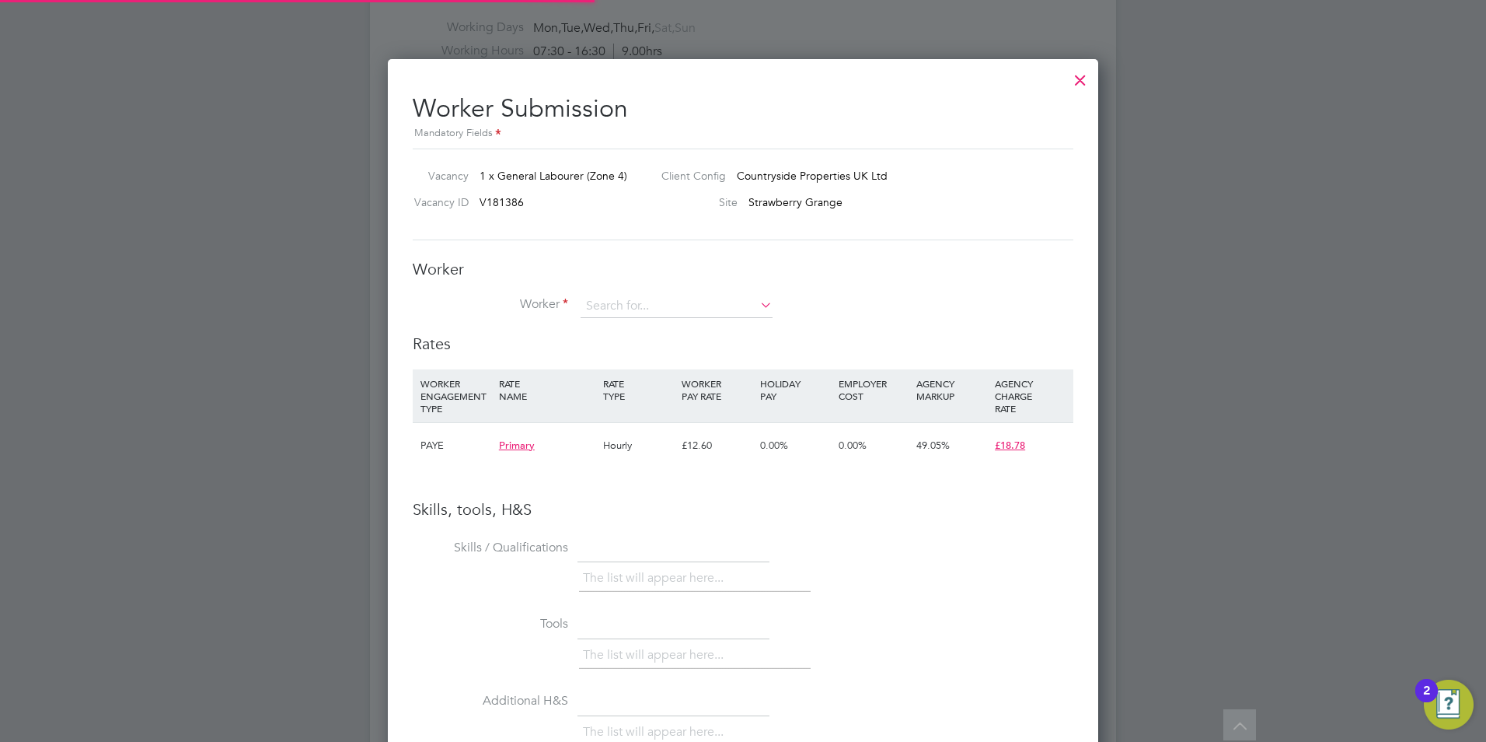
scroll to position [982, 711]
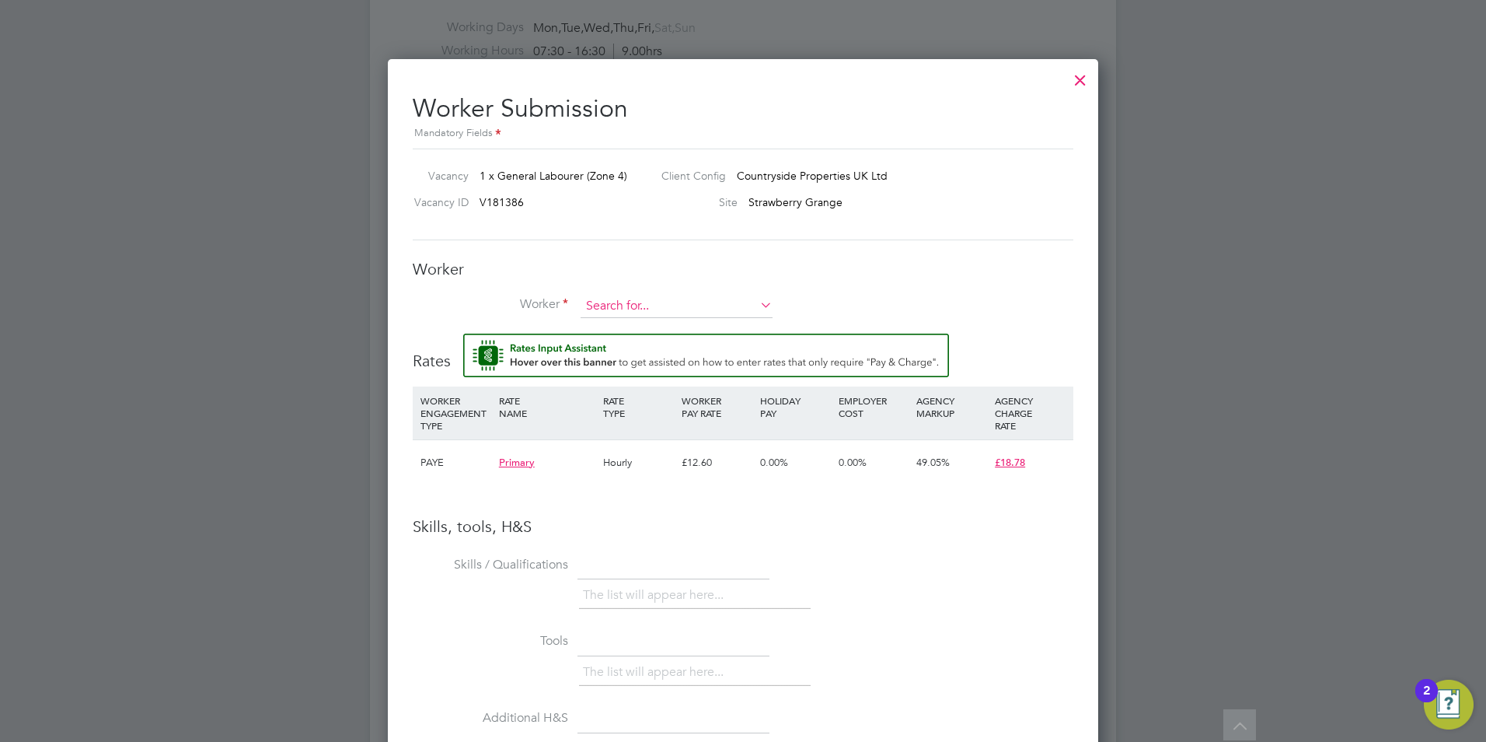
click at [692, 301] on input at bounding box center [677, 306] width 192 height 23
click at [756, 326] on li "Jacob Horton (Horton456)" at bounding box center [705, 328] width 251 height 21
type input "Jacob Horton (Horton456)"
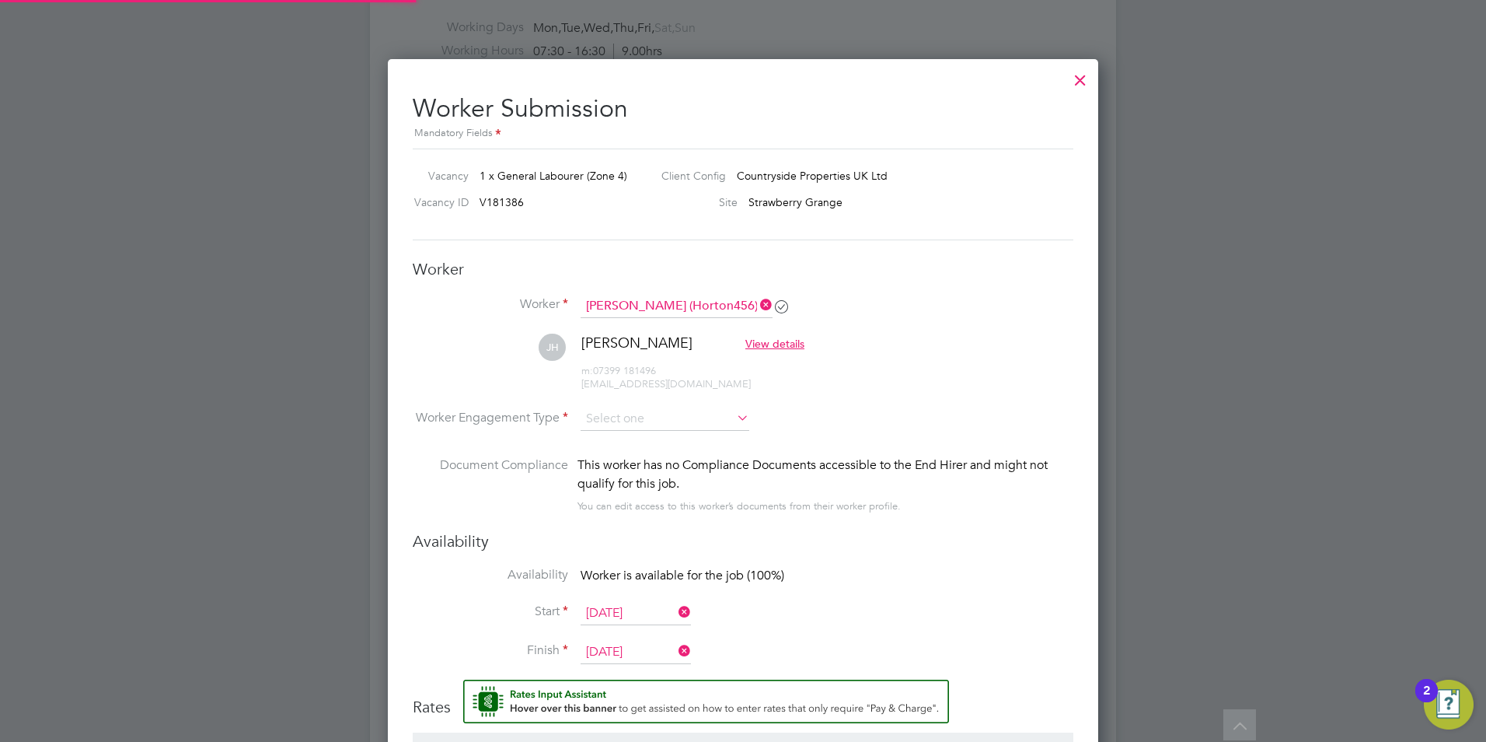
scroll to position [1345, 711]
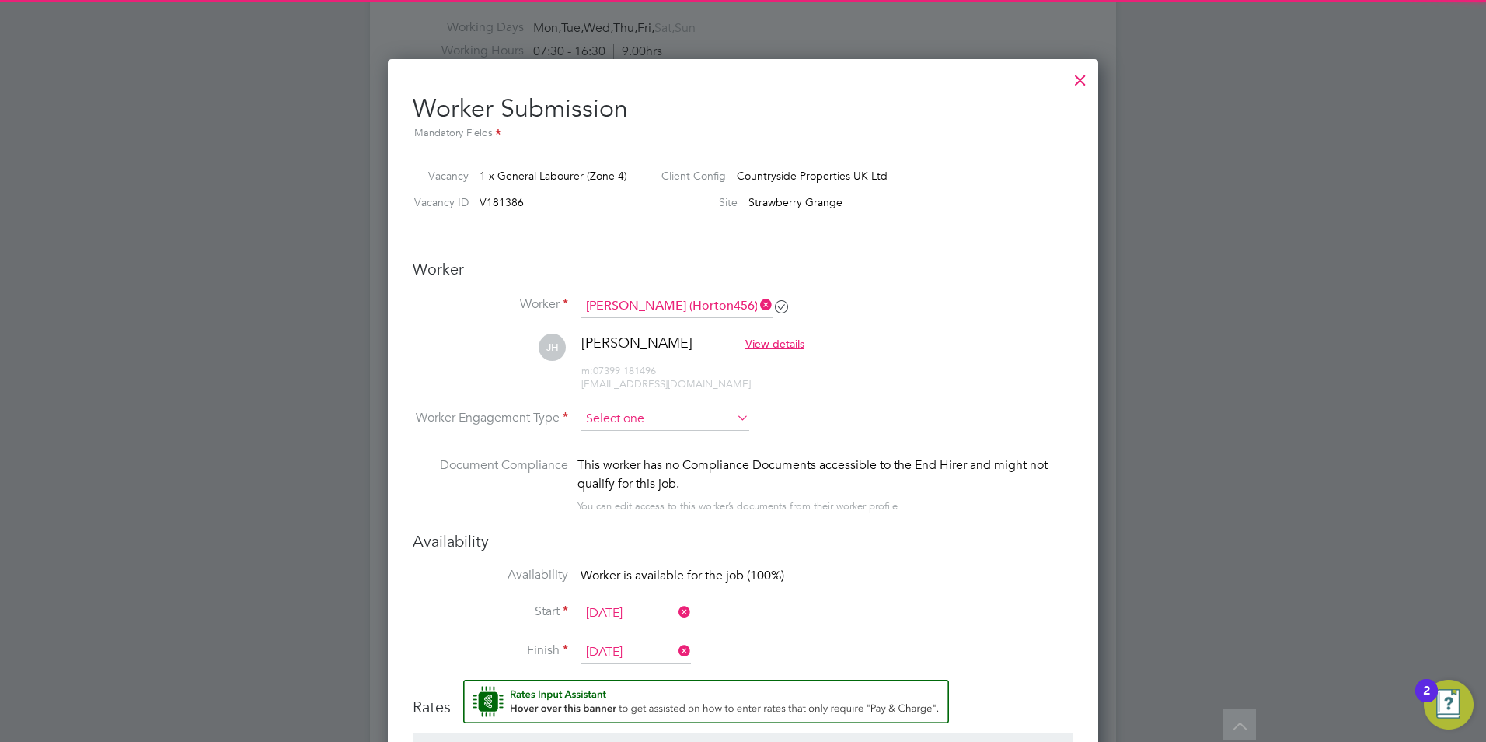
click at [661, 429] on div "All Vacancies Vacancy Activity Logs Vacancy Activity Logs All Vacancies Vacancy…" at bounding box center [743, 129] width 746 height 2134
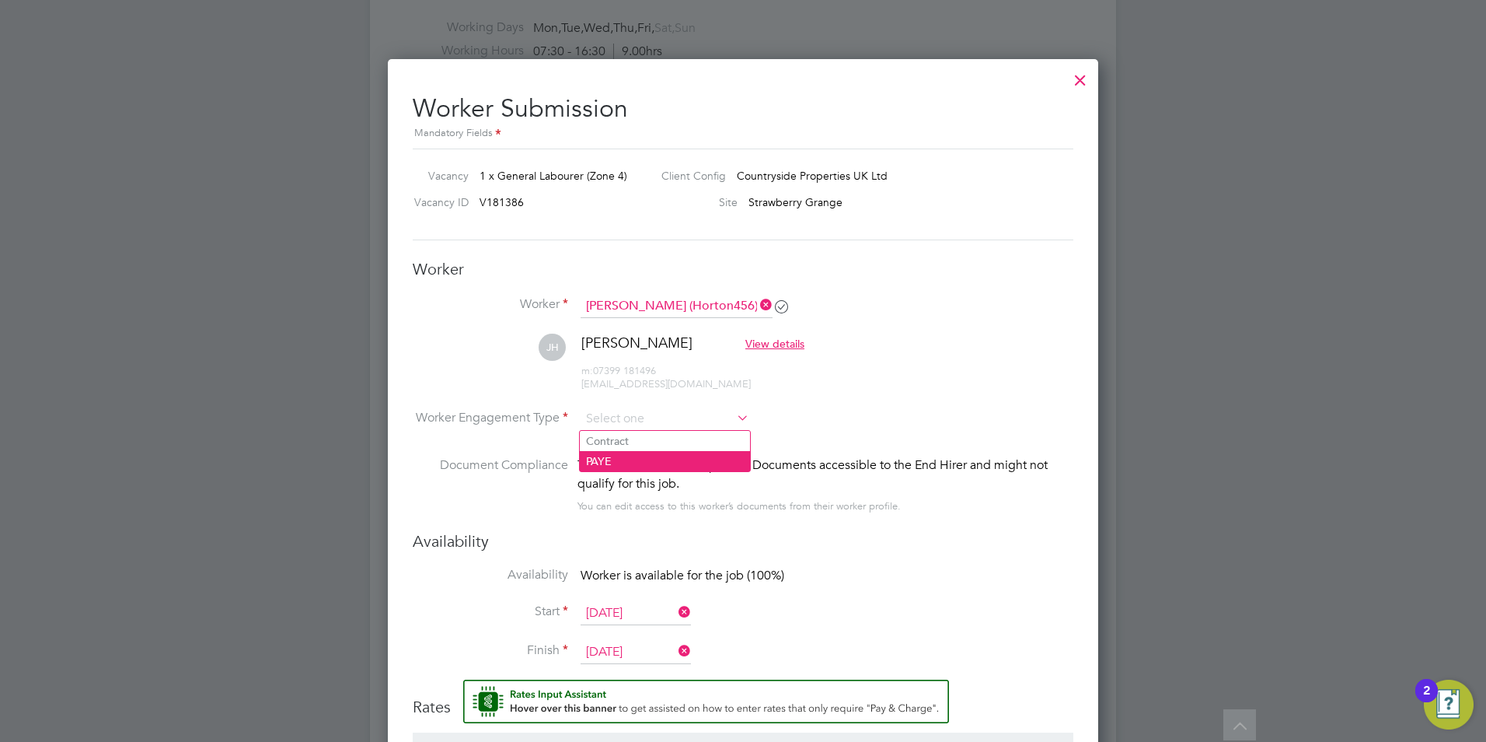
click at [664, 454] on li "PAYE" at bounding box center [665, 461] width 170 height 20
type input "PAYE"
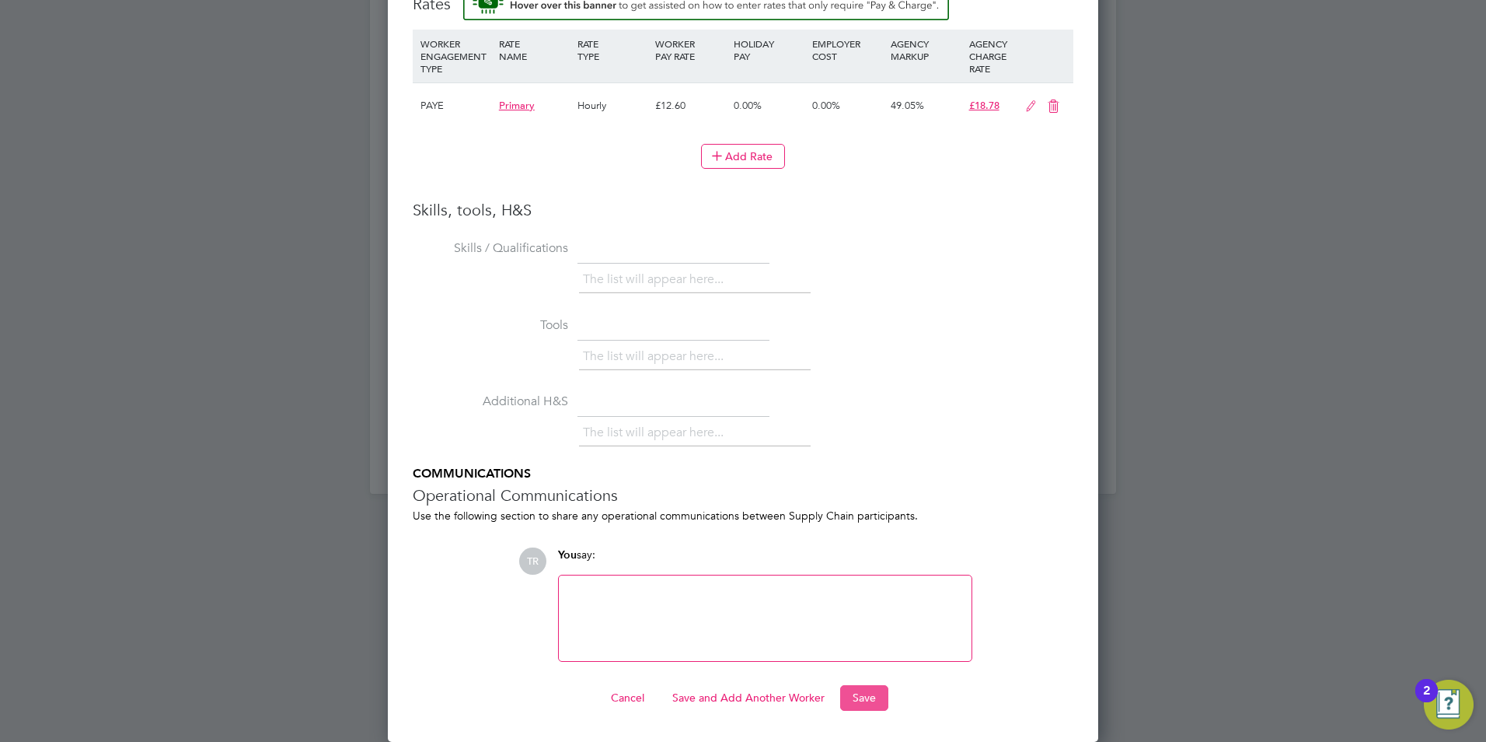
click at [850, 694] on button "Save" at bounding box center [864, 697] width 48 height 25
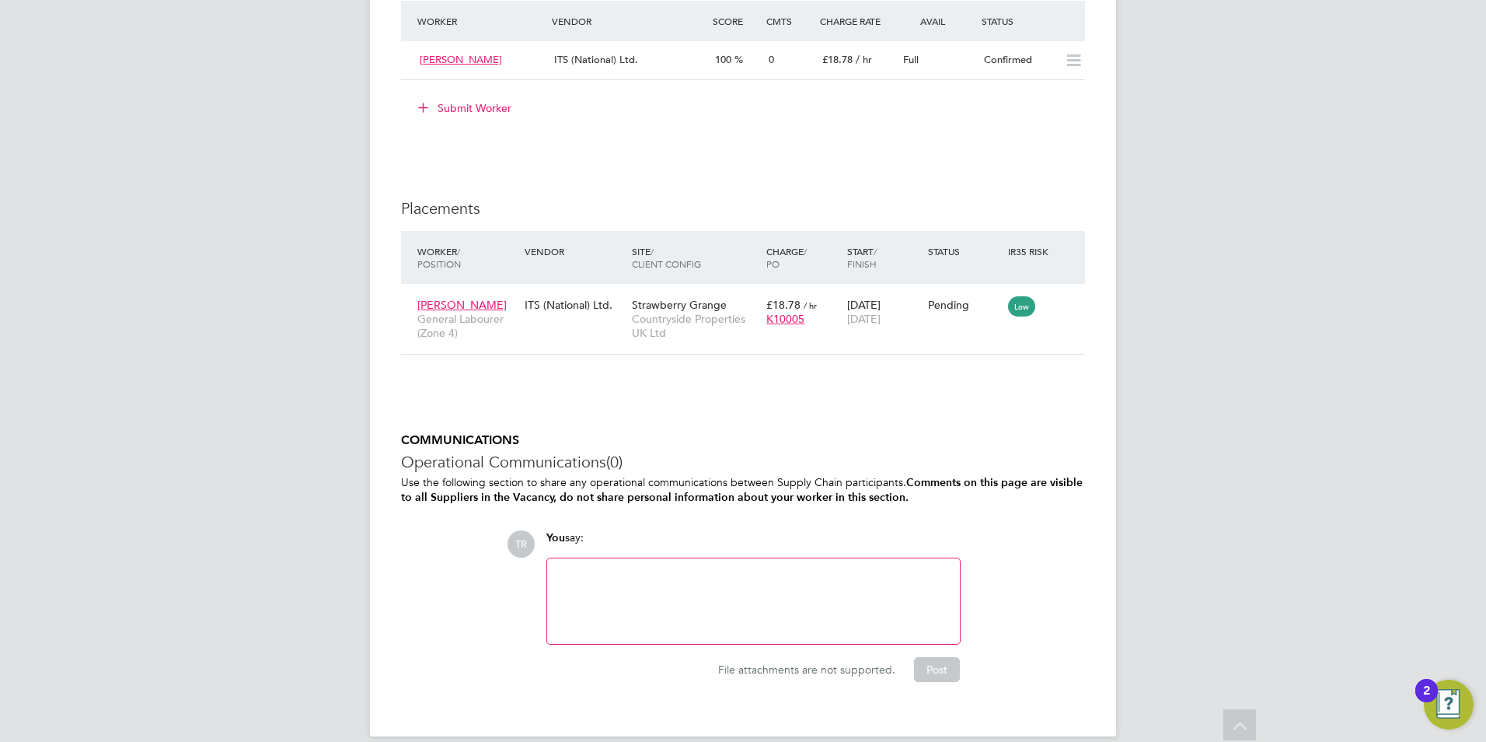
scroll to position [1424, 0]
